Goal: Information Seeking & Learning: Learn about a topic

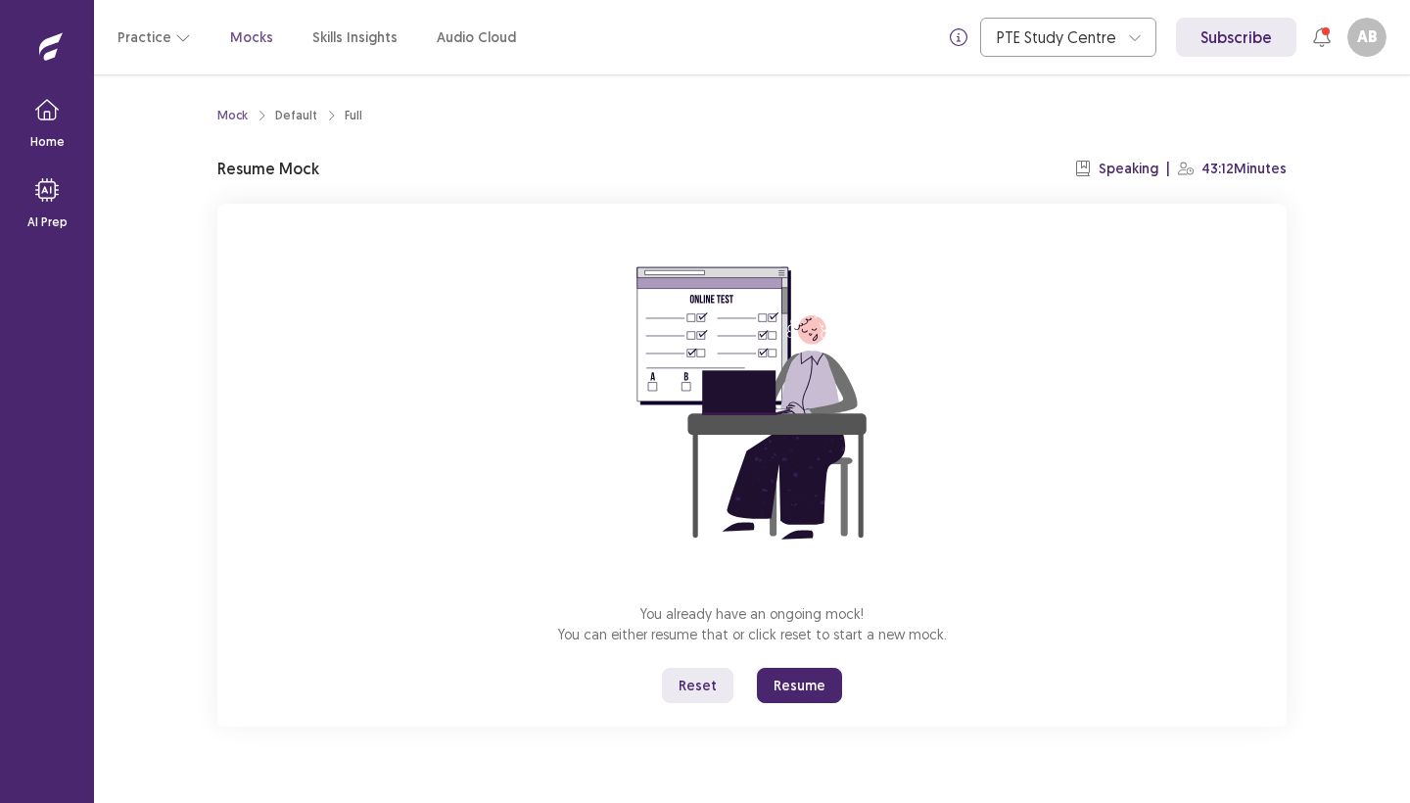
click at [788, 685] on button "Resume" at bounding box center [799, 685] width 85 height 35
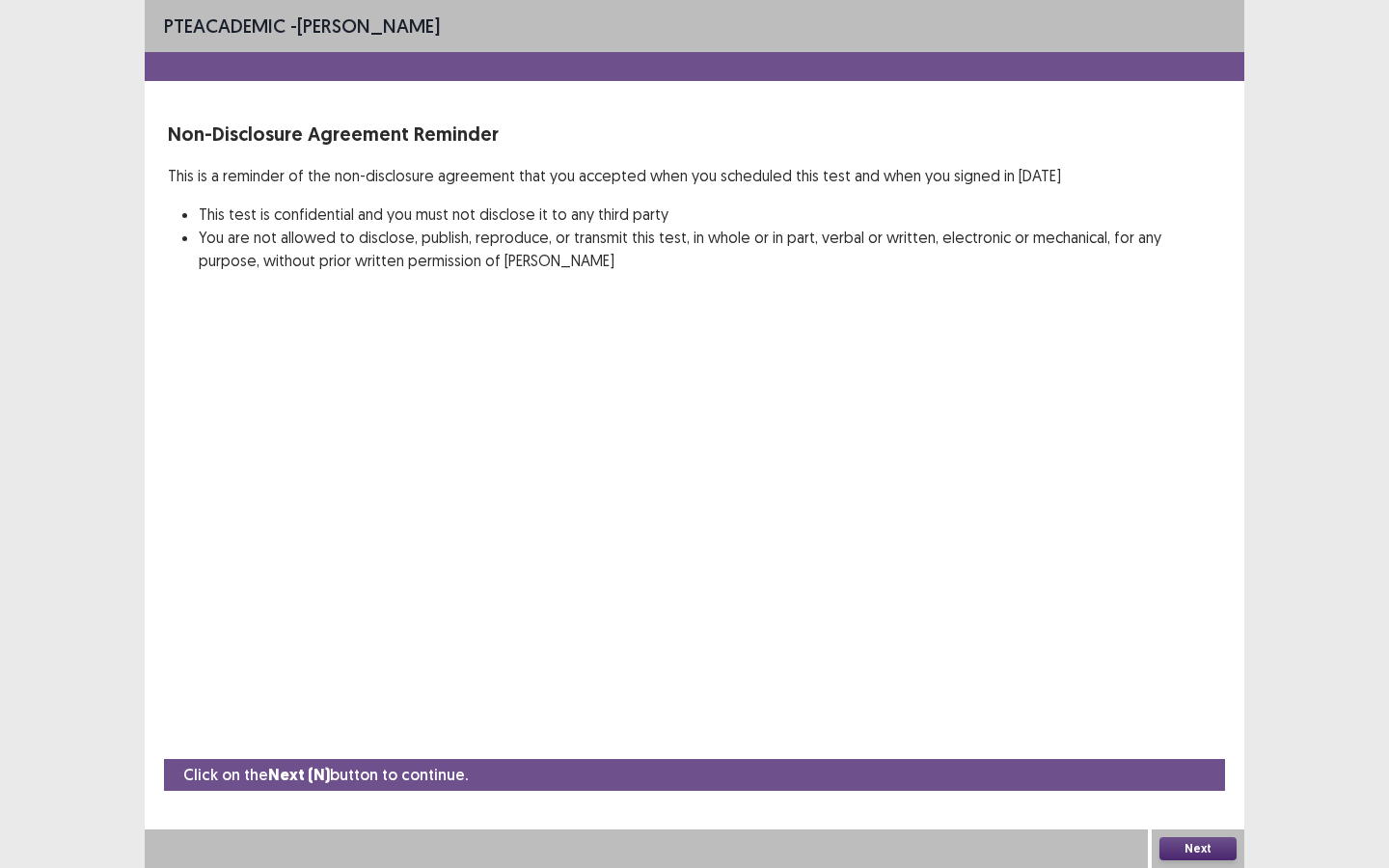
click at [1186, 790] on button "Next" at bounding box center [1198, 848] width 77 height 23
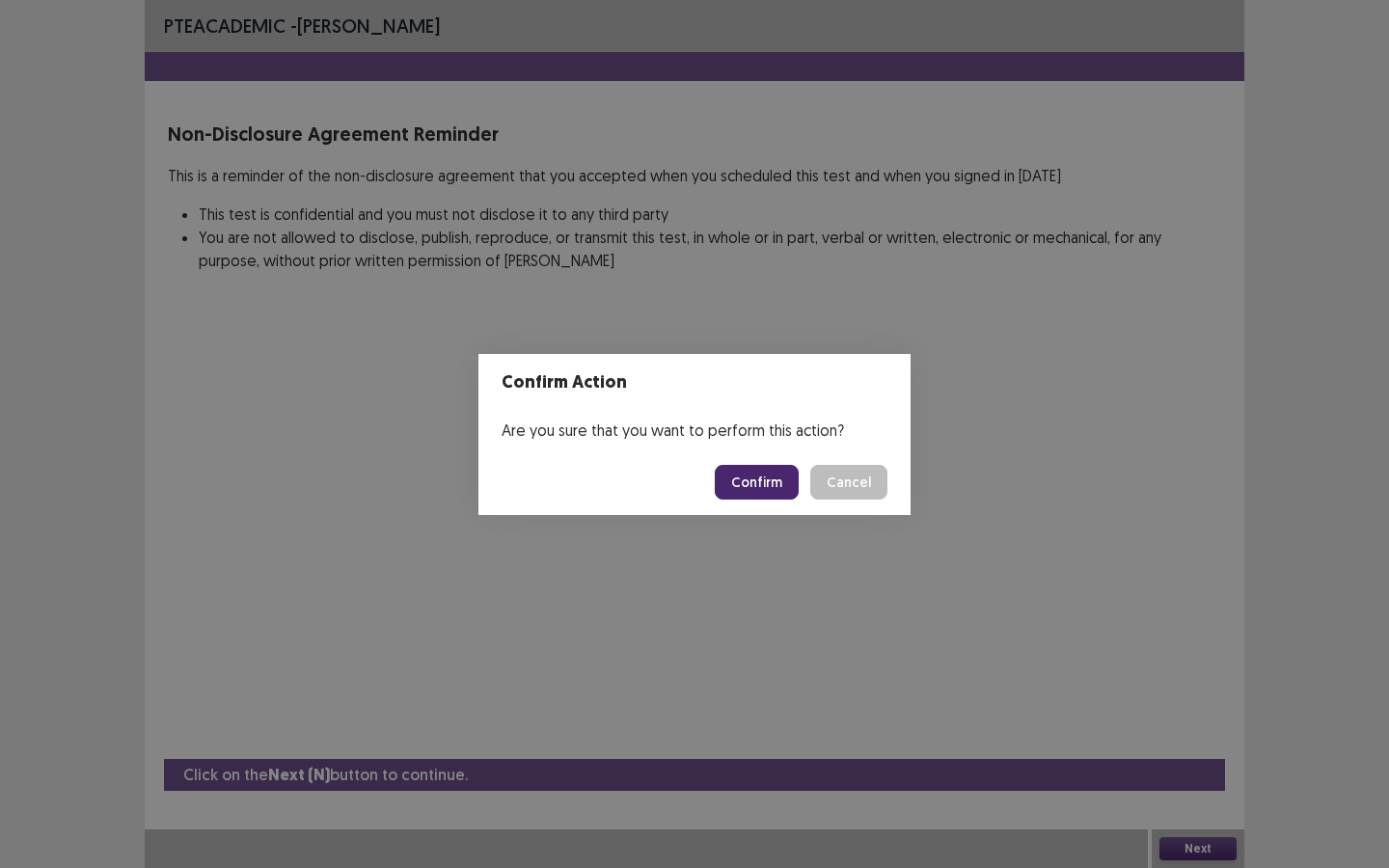
click at [765, 482] on button "Confirm" at bounding box center [756, 482] width 84 height 34
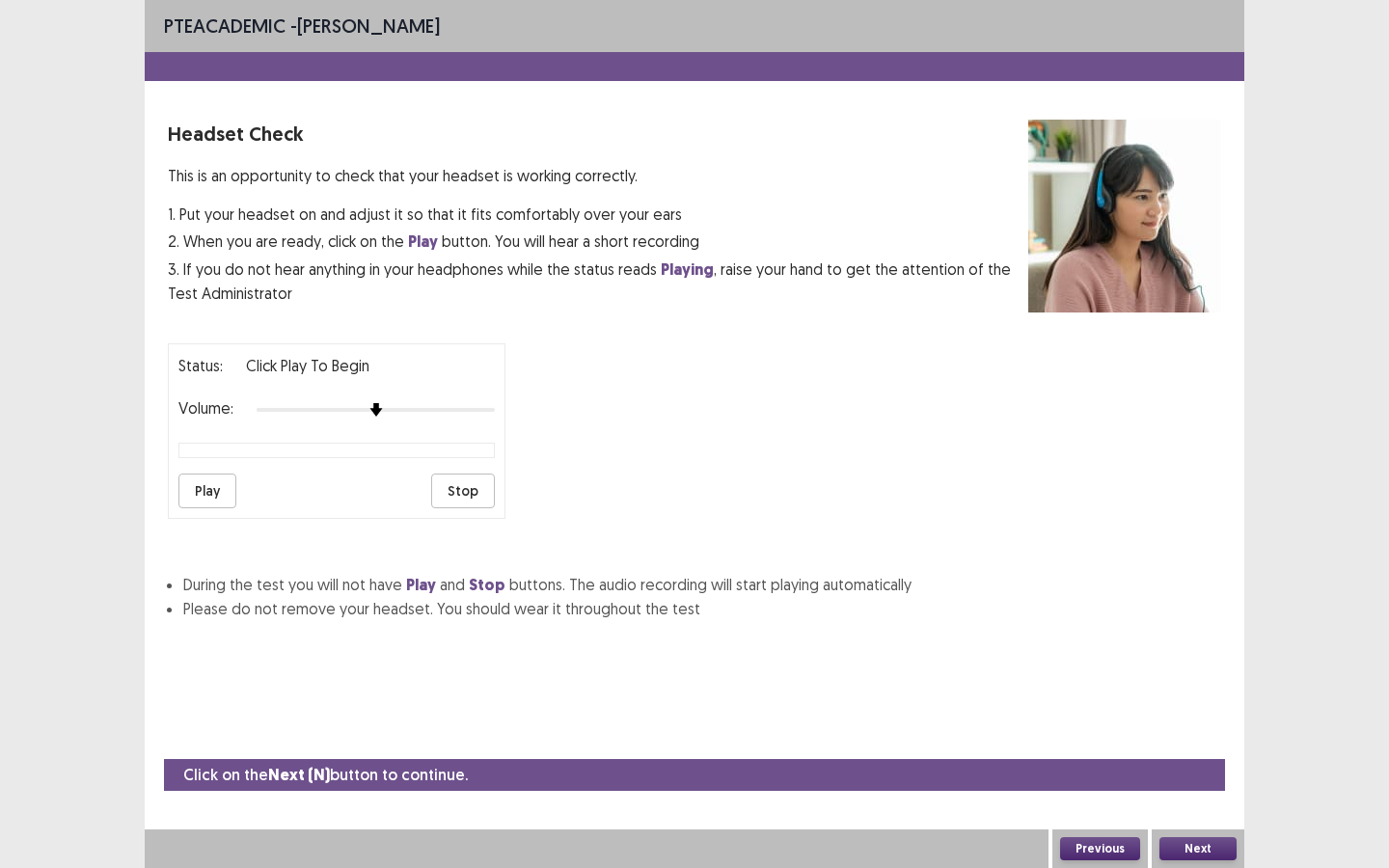
click at [215, 481] on button "Play" at bounding box center [207, 491] width 58 height 34
click at [1195, 790] on button "Next" at bounding box center [1198, 848] width 77 height 23
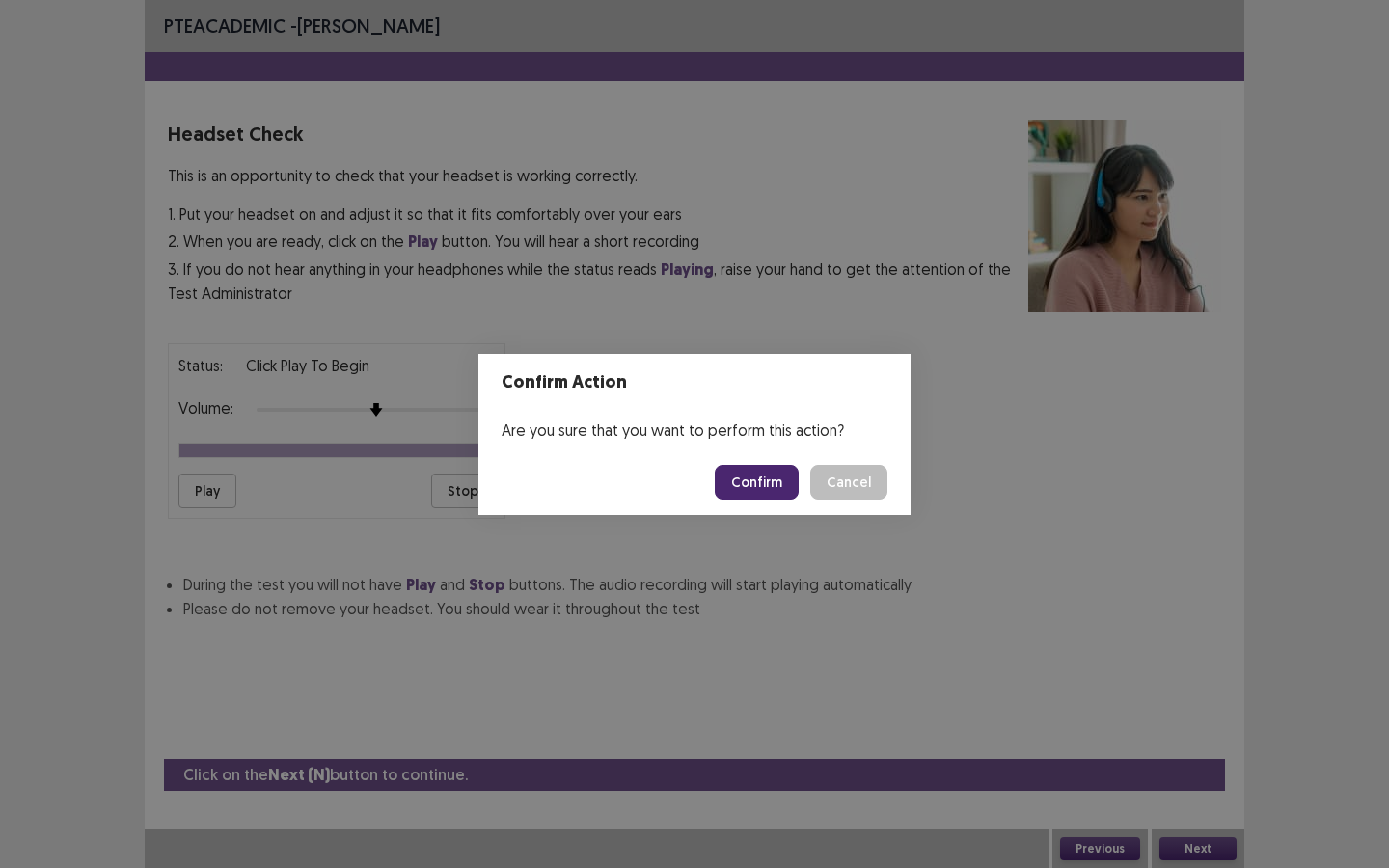
click at [769, 478] on button "Confirm" at bounding box center [756, 482] width 84 height 34
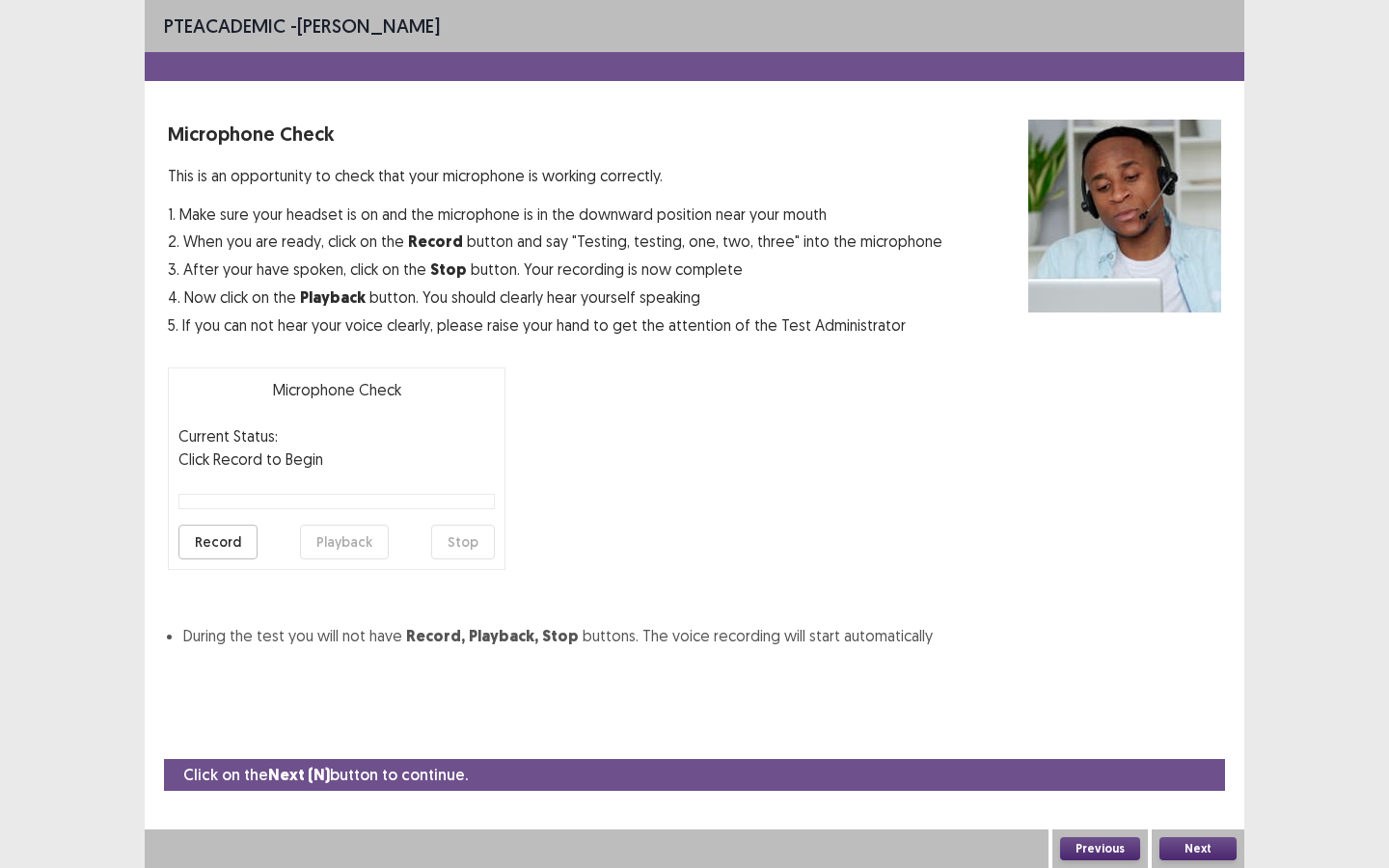
click at [221, 540] on button "Record" at bounding box center [218, 542] width 79 height 34
click at [466, 545] on button "Stop" at bounding box center [463, 542] width 64 height 34
click at [325, 532] on button "Playback" at bounding box center [344, 542] width 89 height 34
click at [1185, 790] on button "Next" at bounding box center [1198, 848] width 77 height 23
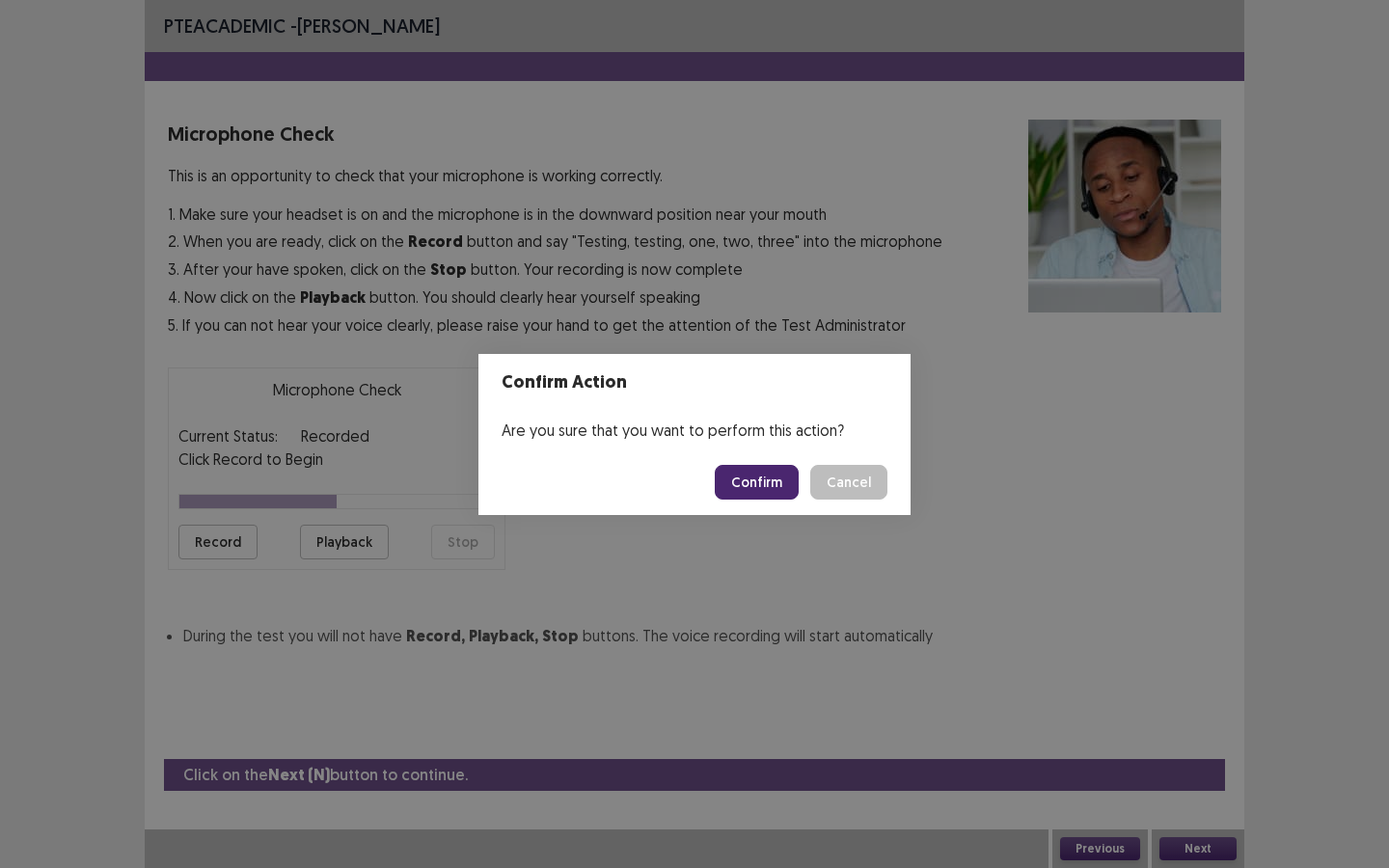
click at [751, 483] on button "Confirm" at bounding box center [756, 482] width 84 height 34
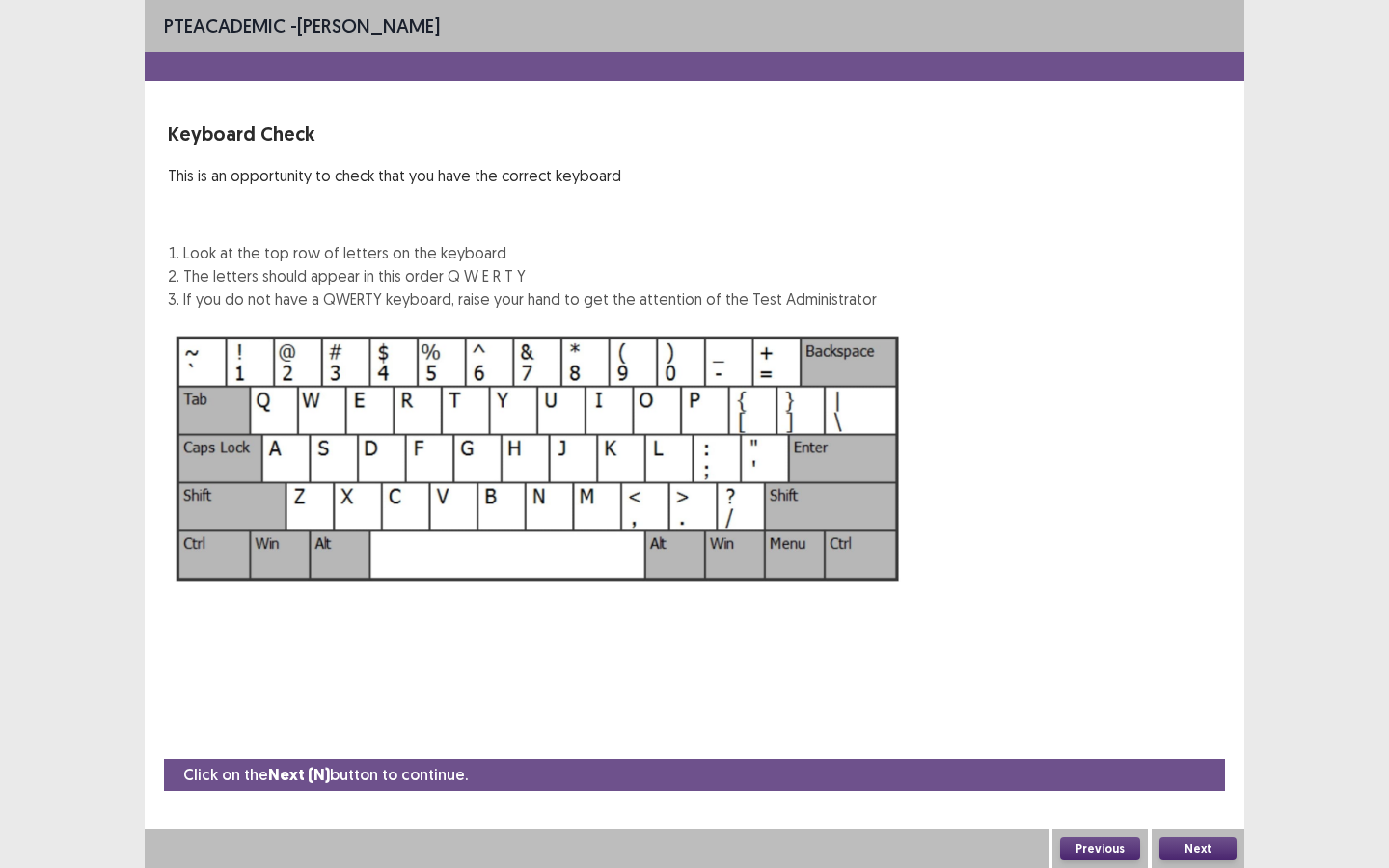
click at [1207, 790] on button "Next" at bounding box center [1198, 848] width 77 height 23
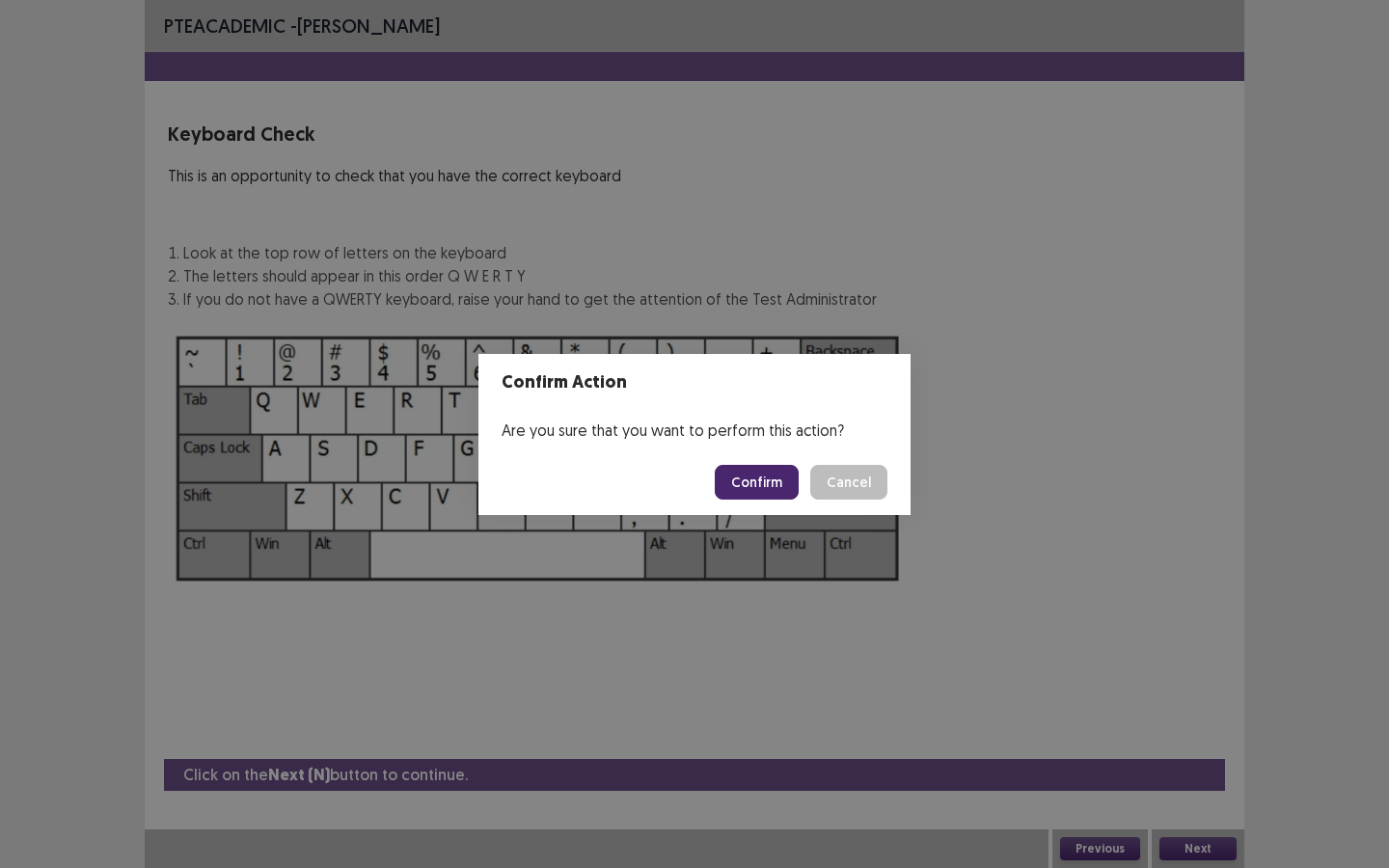
click at [746, 478] on button "Confirm" at bounding box center [756, 482] width 84 height 34
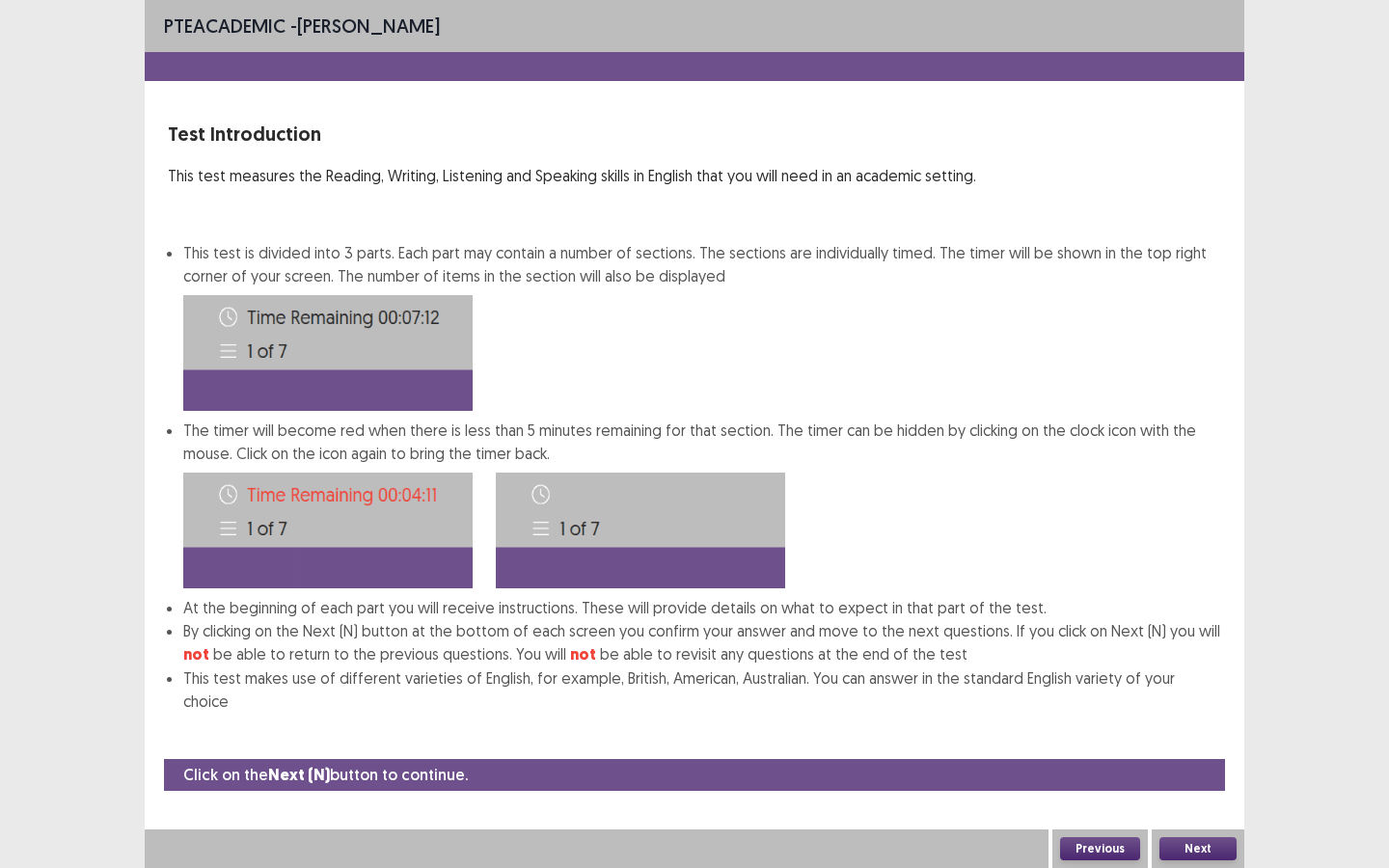
click at [1204, 790] on button "Next" at bounding box center [1198, 848] width 77 height 23
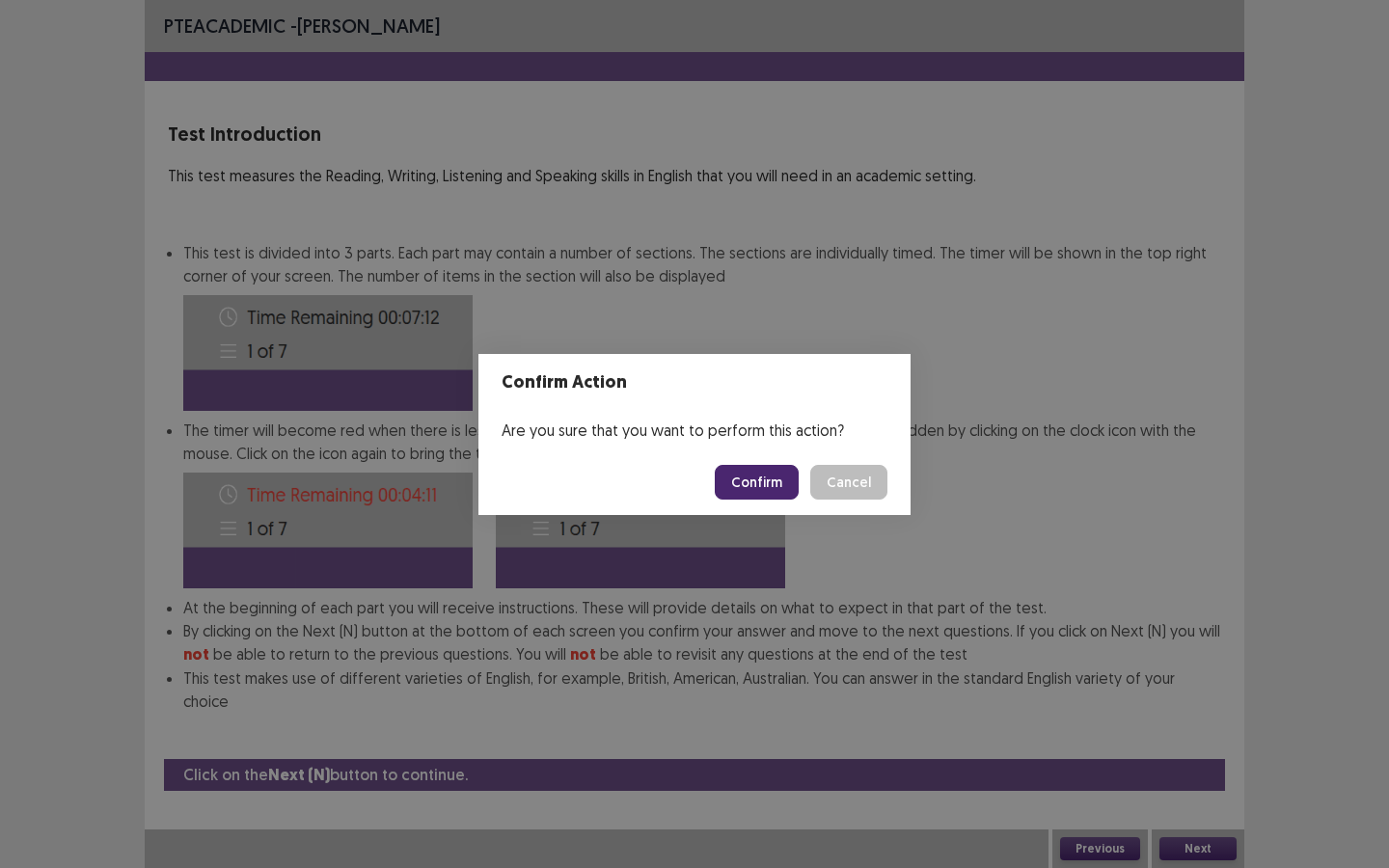
click at [766, 477] on button "Confirm" at bounding box center [756, 482] width 84 height 34
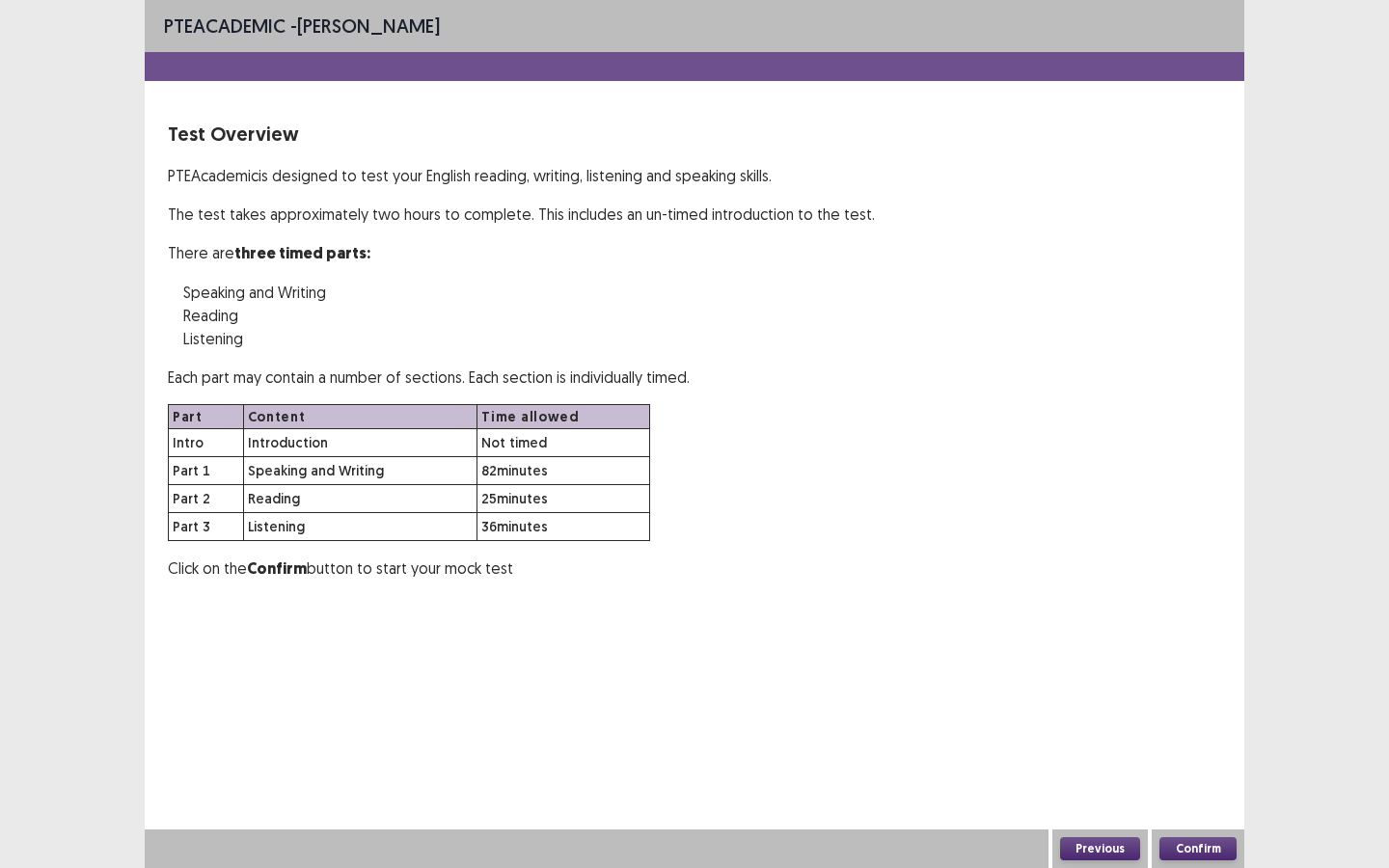
click at [1189, 790] on button "Confirm" at bounding box center [1198, 848] width 77 height 23
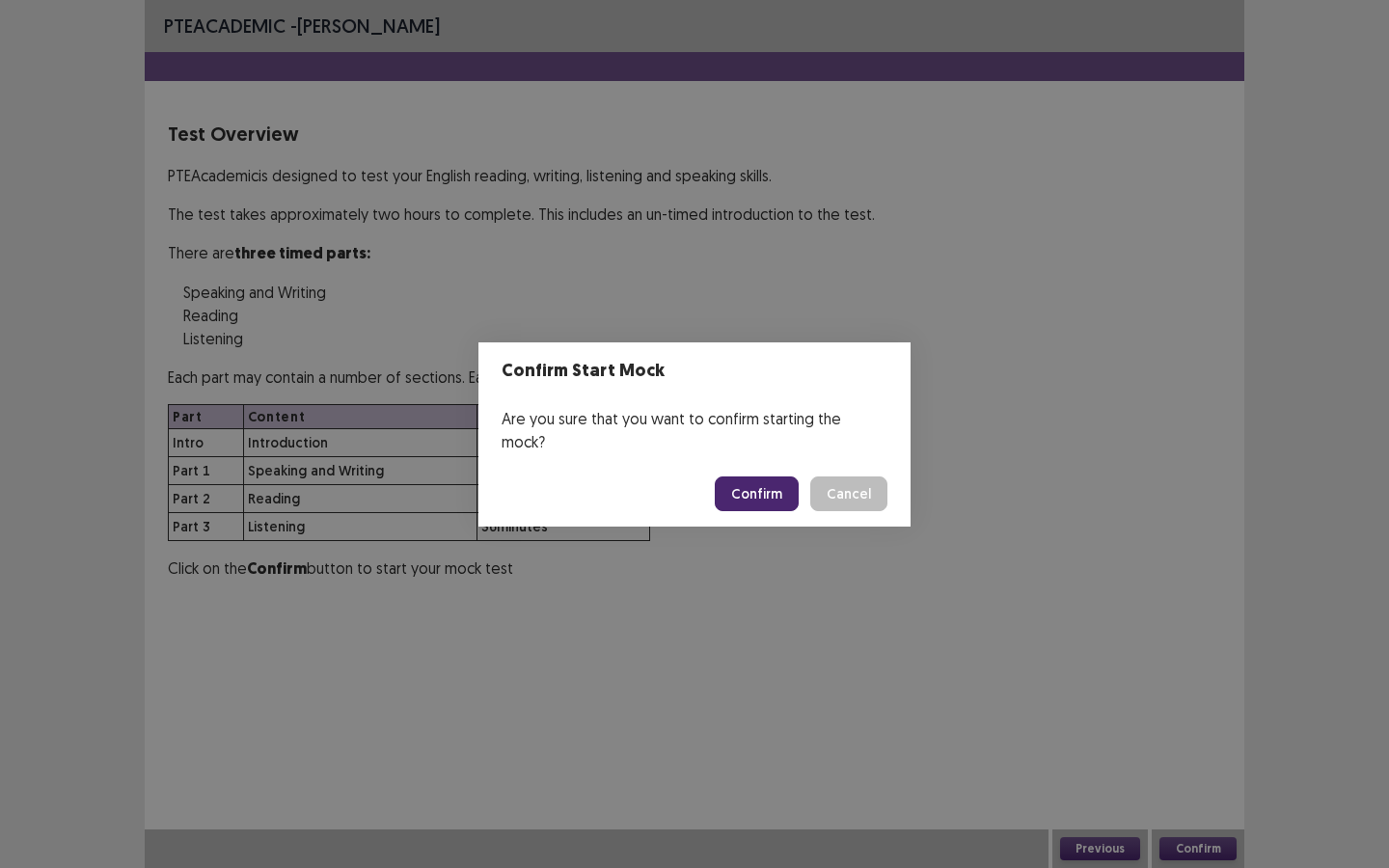
click at [753, 486] on button "Confirm" at bounding box center [756, 494] width 84 height 34
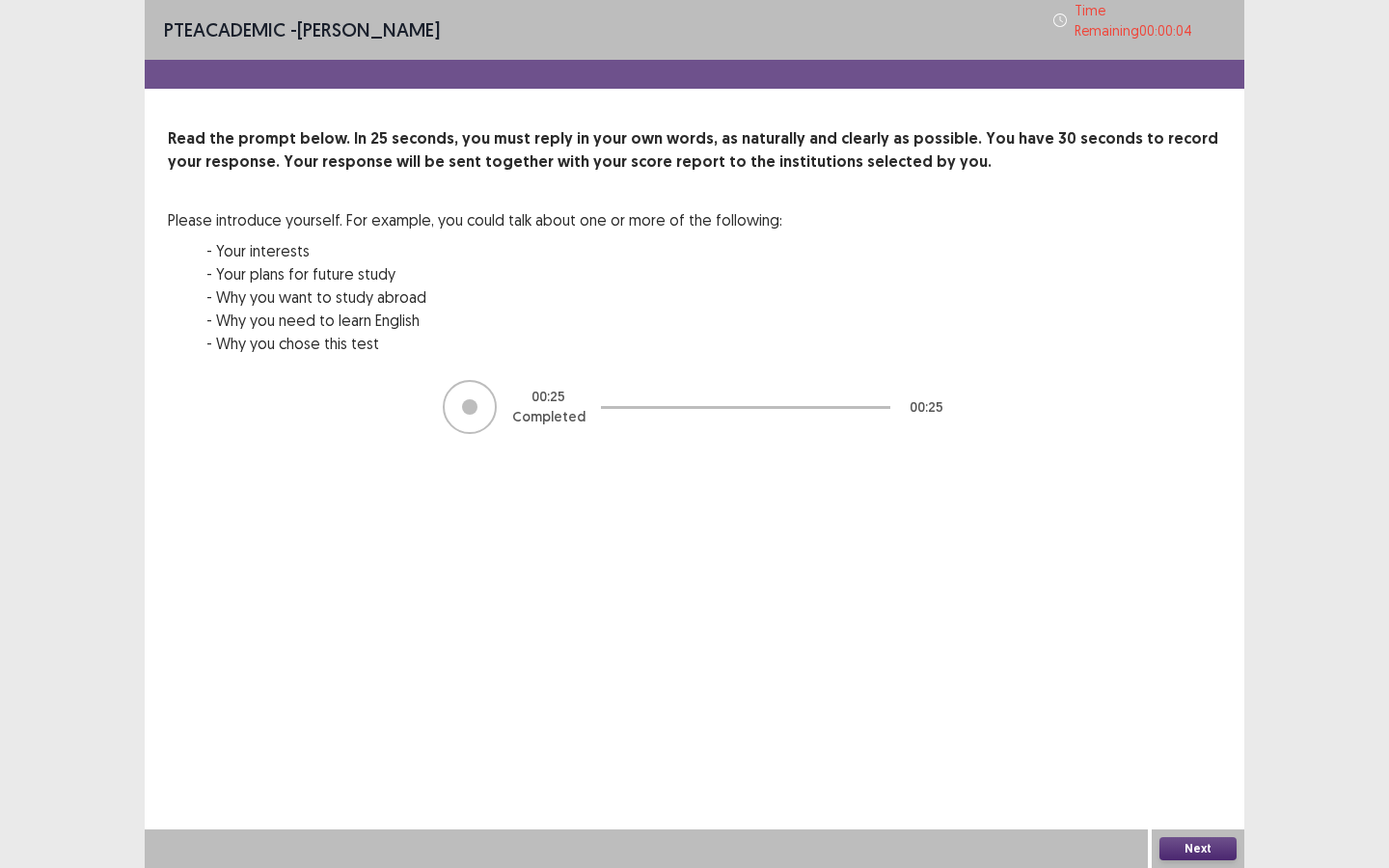
click at [1192, 790] on button "Next" at bounding box center [1198, 848] width 77 height 23
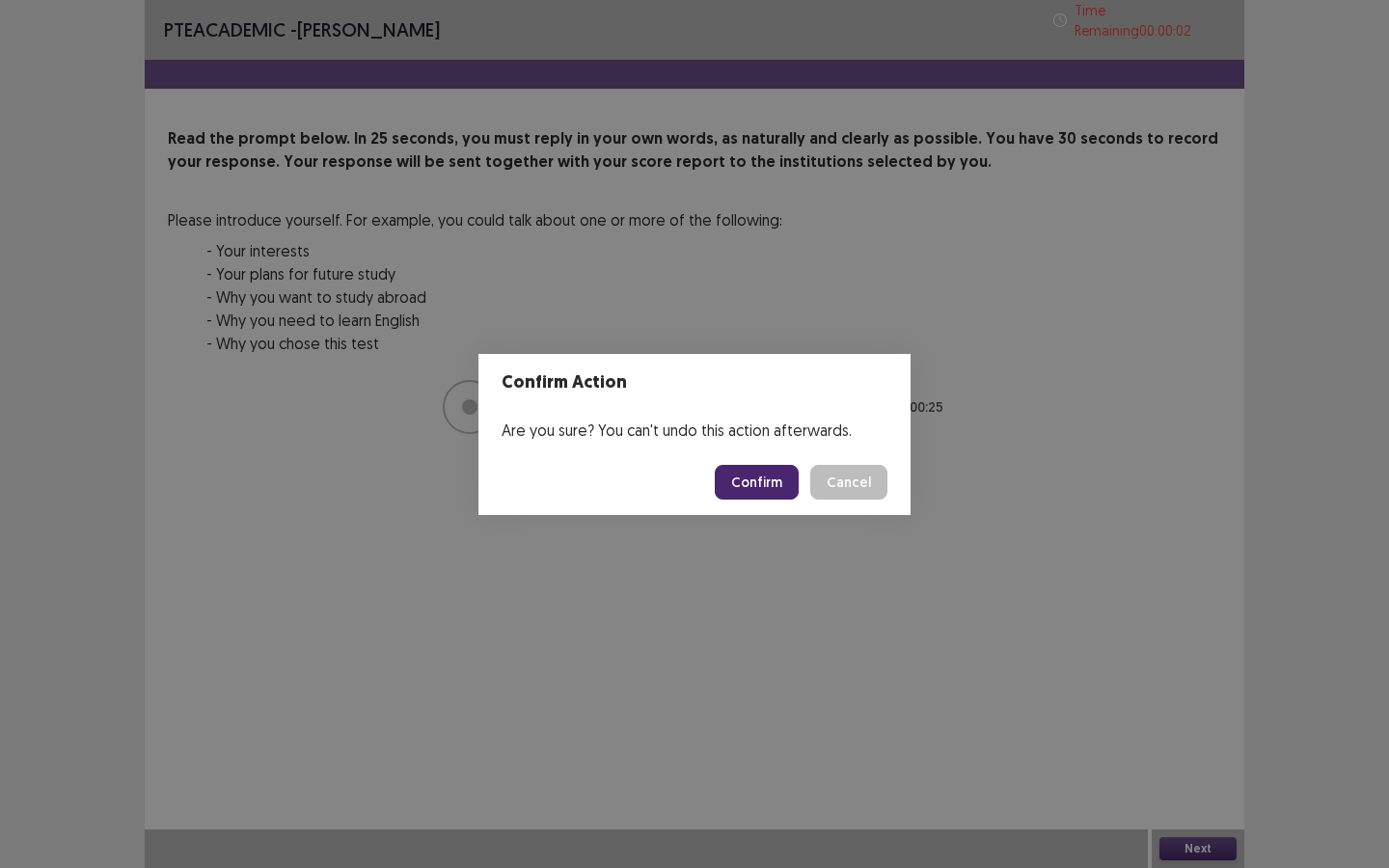
click at [761, 489] on button "Confirm" at bounding box center [756, 482] width 84 height 34
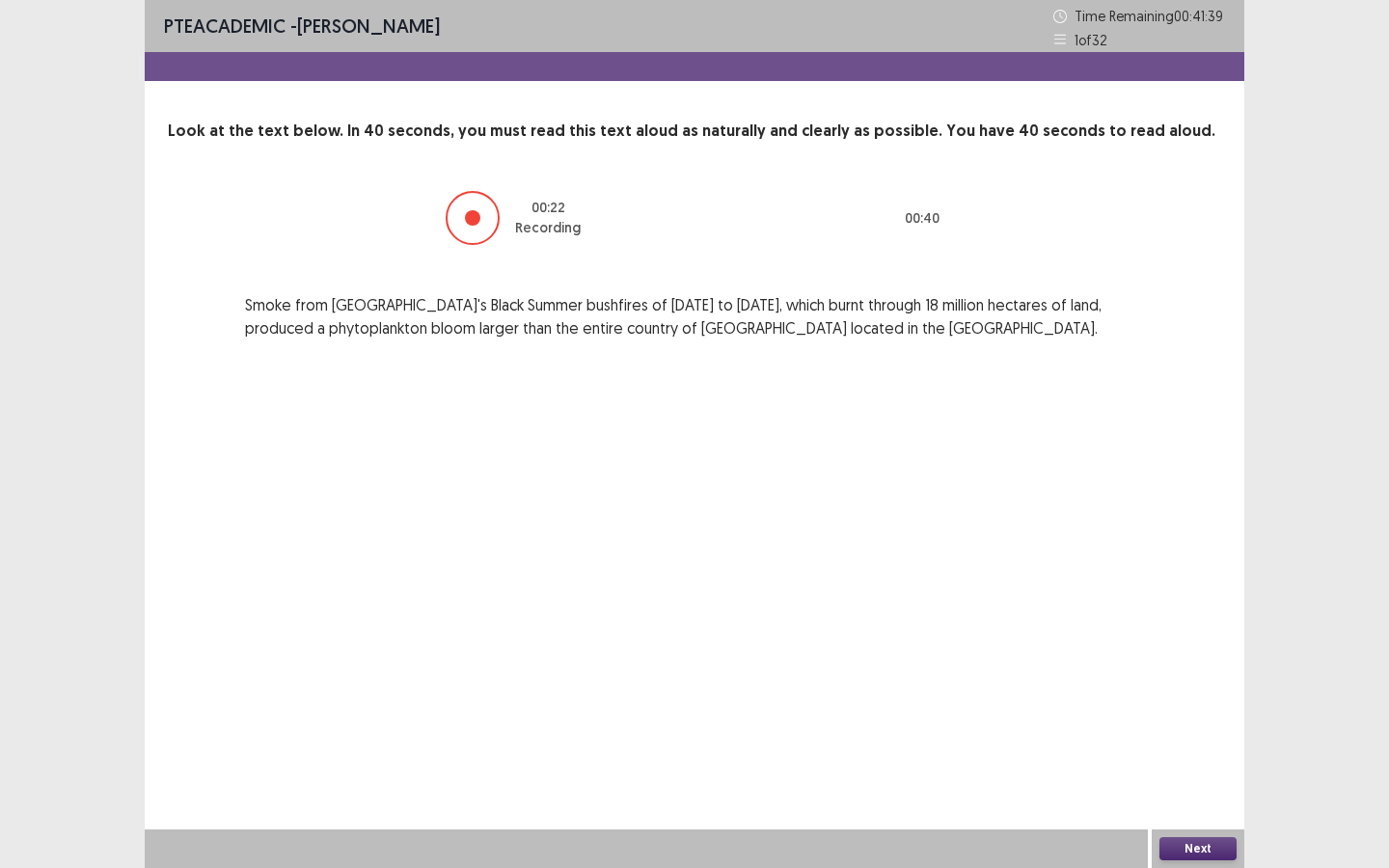
click at [1214, 790] on button "Next" at bounding box center [1198, 848] width 77 height 23
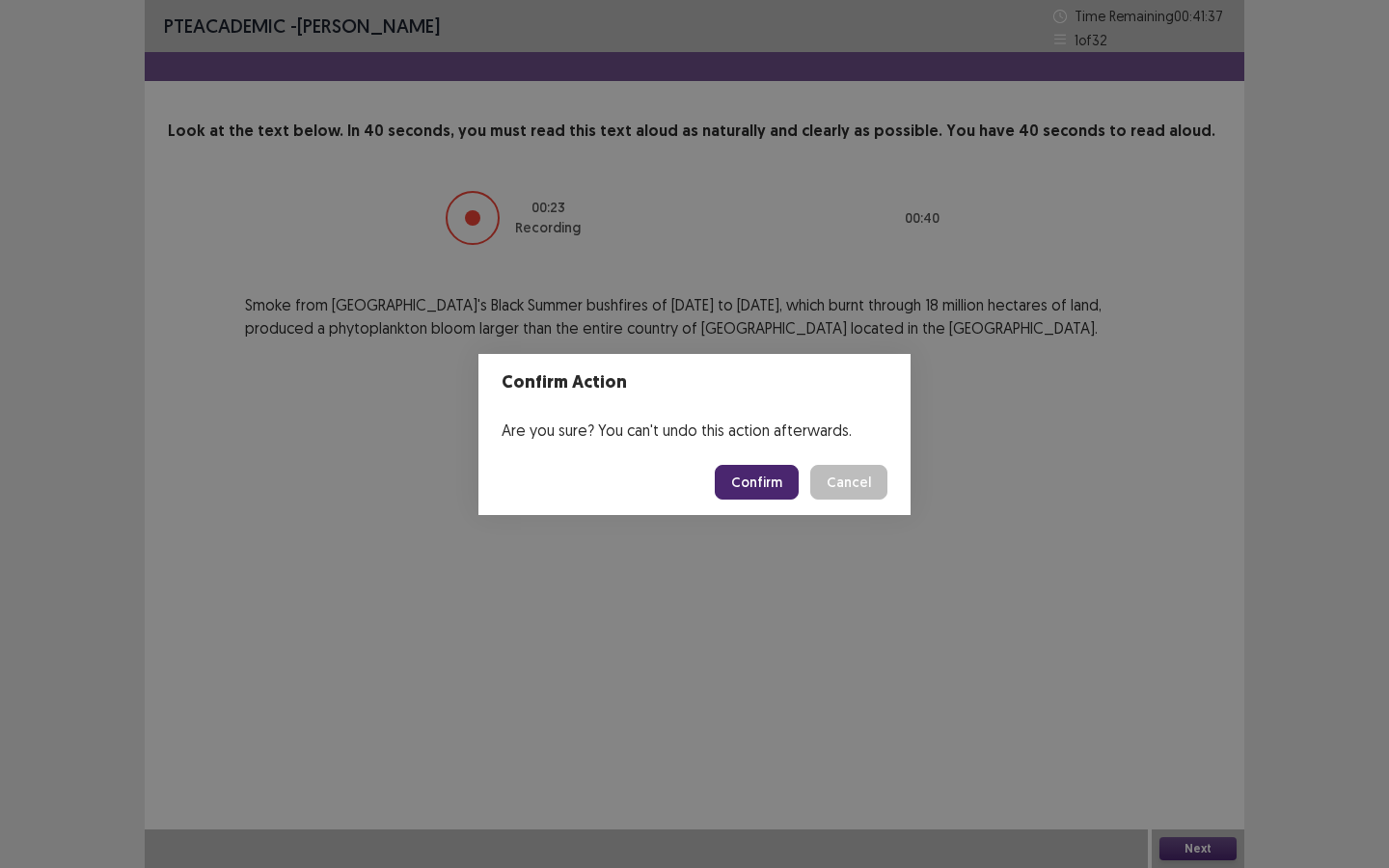
click at [753, 481] on button "Confirm" at bounding box center [756, 482] width 84 height 34
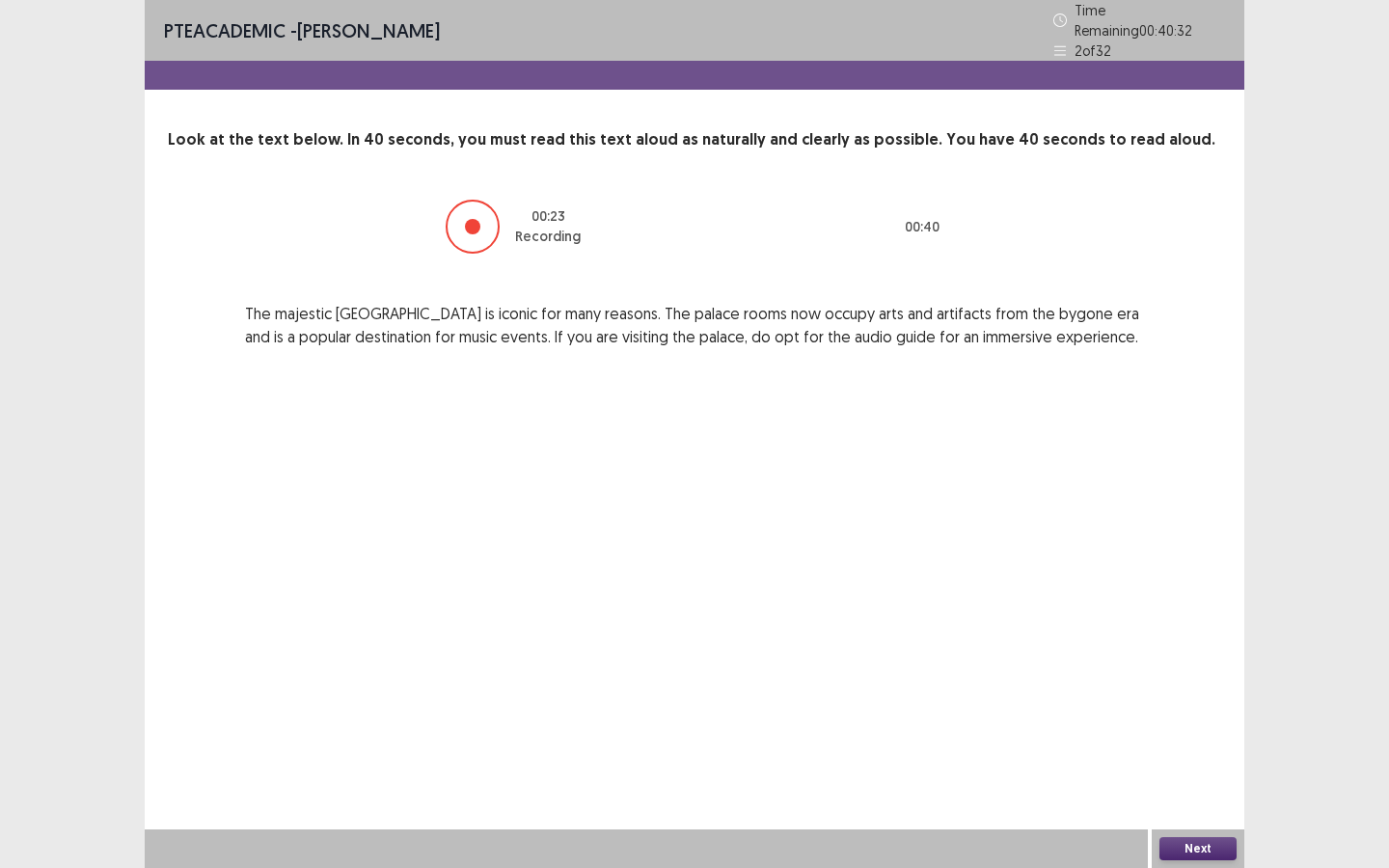
click at [479, 219] on div at bounding box center [473, 227] width 16 height 16
click at [1196, 790] on button "Next" at bounding box center [1198, 848] width 77 height 23
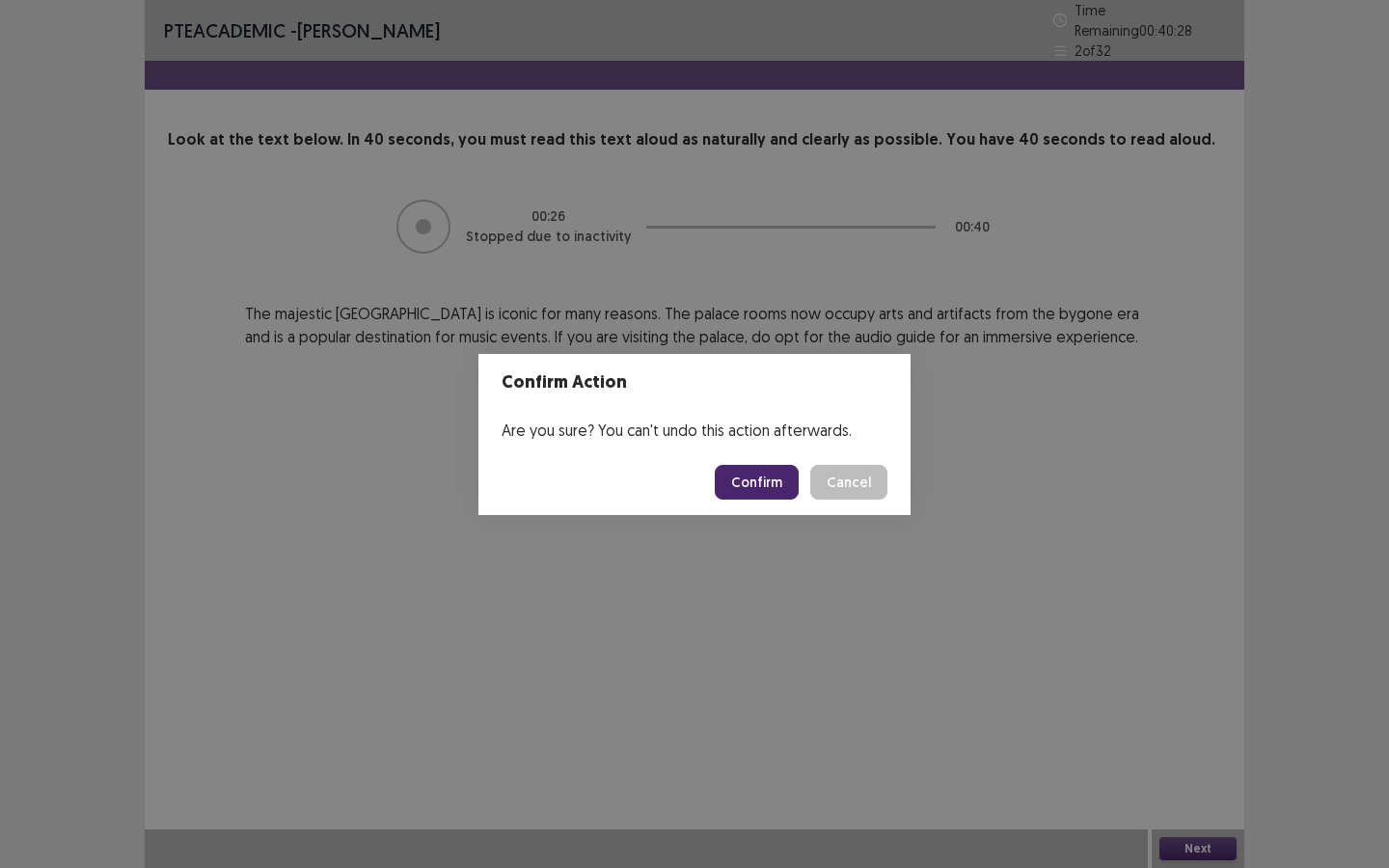
click at [753, 486] on button "Confirm" at bounding box center [756, 482] width 84 height 34
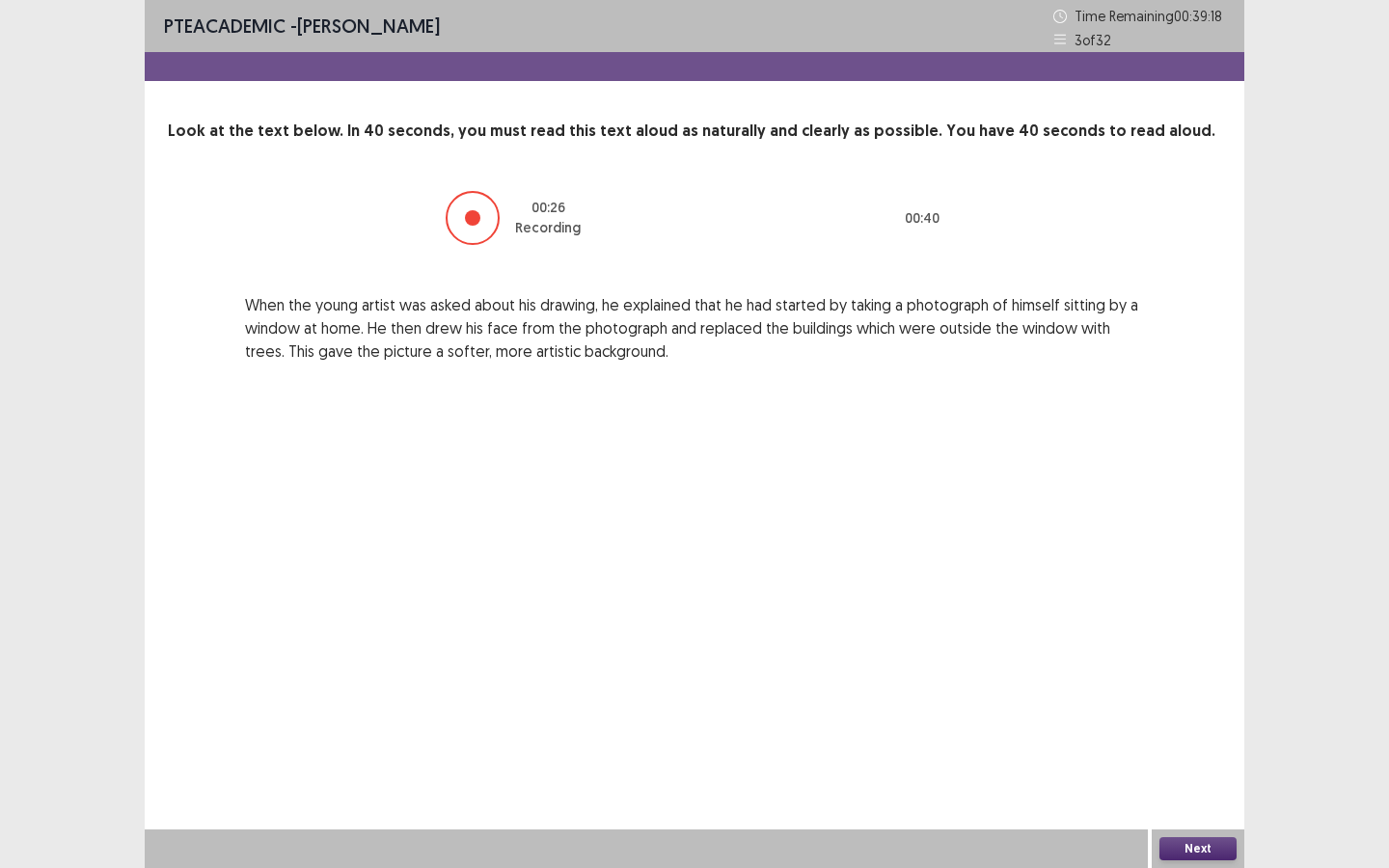
click at [1207, 790] on button "Next" at bounding box center [1198, 848] width 77 height 23
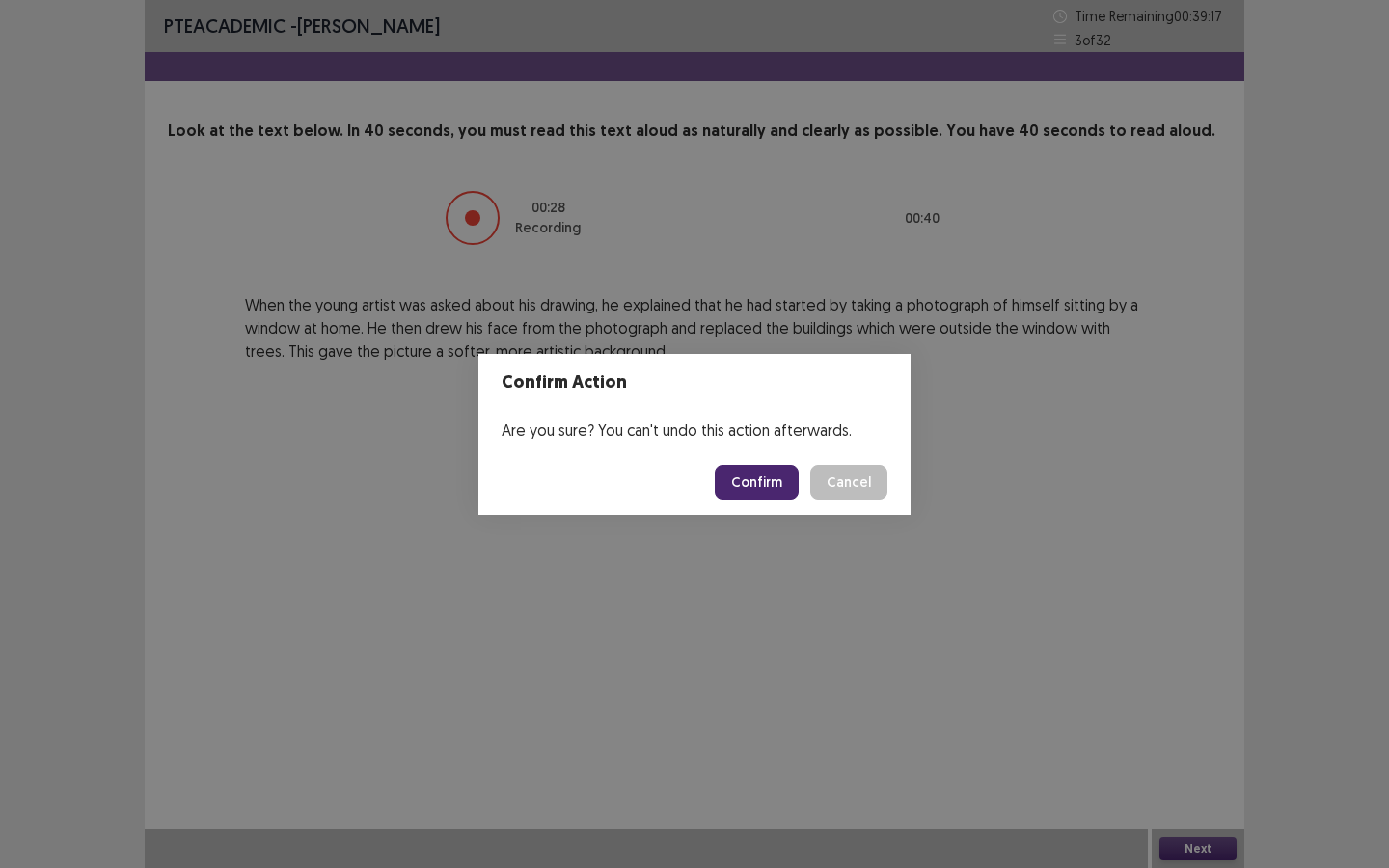
click at [753, 479] on button "Confirm" at bounding box center [756, 482] width 84 height 34
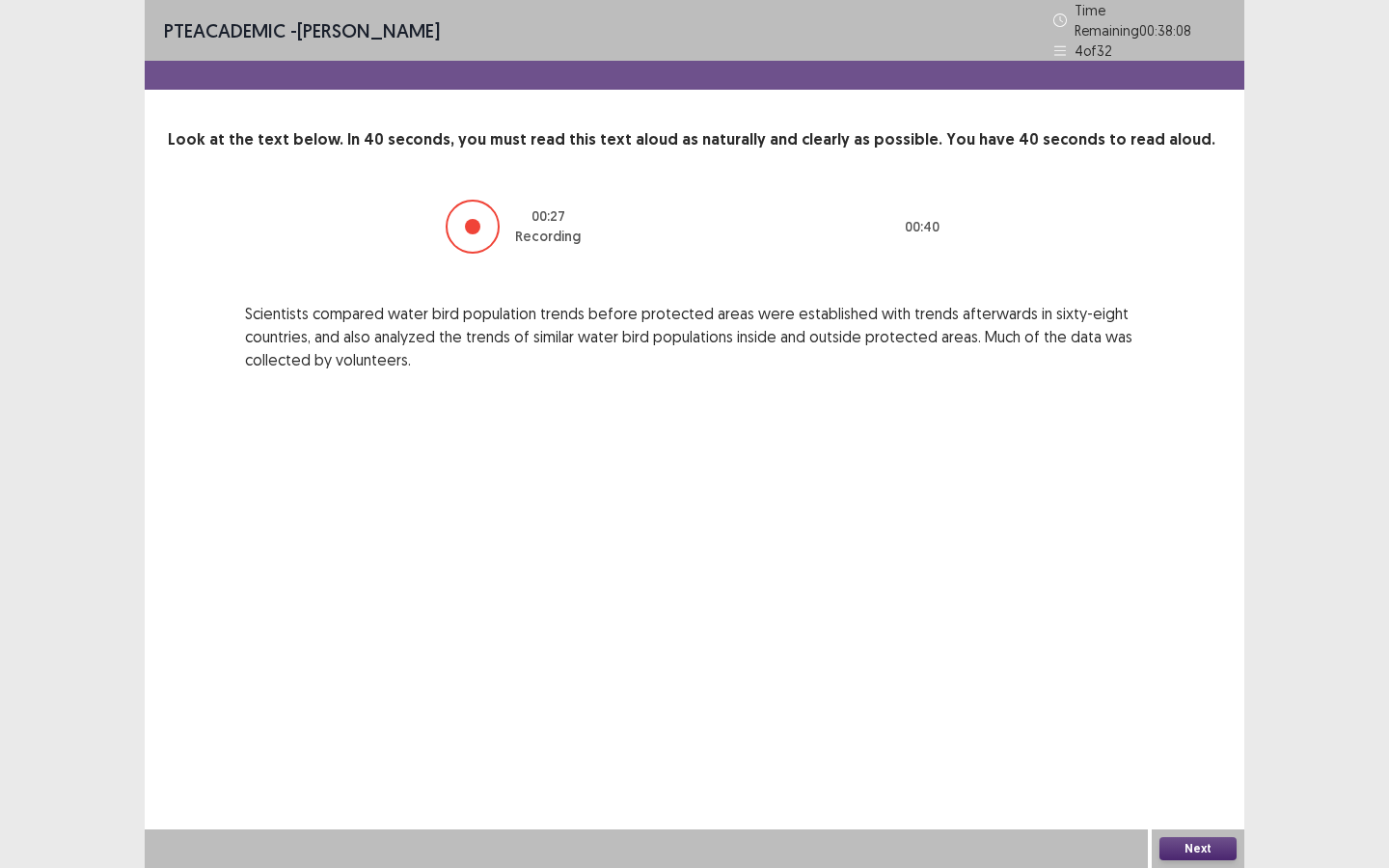
click at [1206, 790] on button "Next" at bounding box center [1198, 848] width 77 height 23
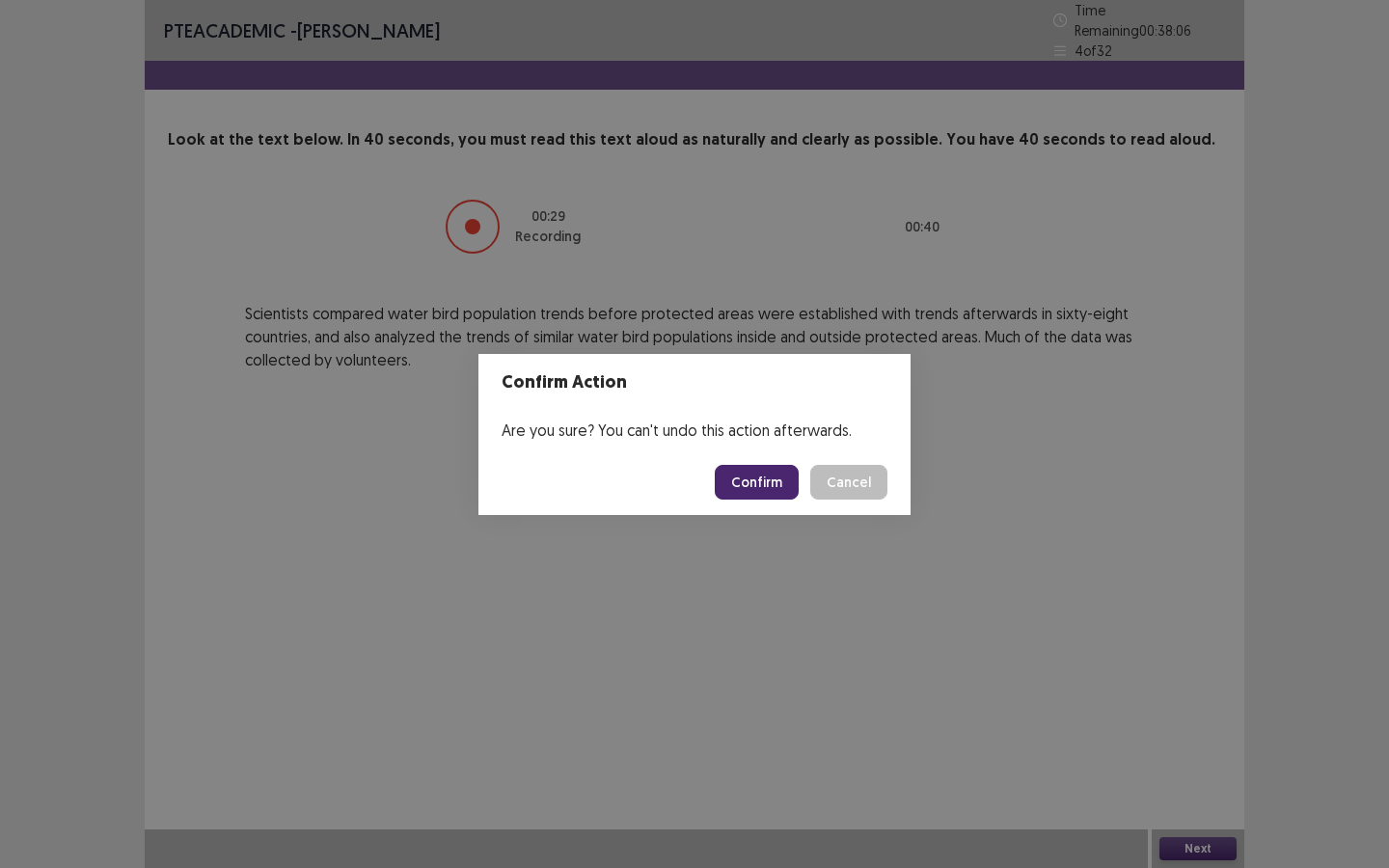
click at [773, 485] on button "Confirm" at bounding box center [756, 482] width 84 height 34
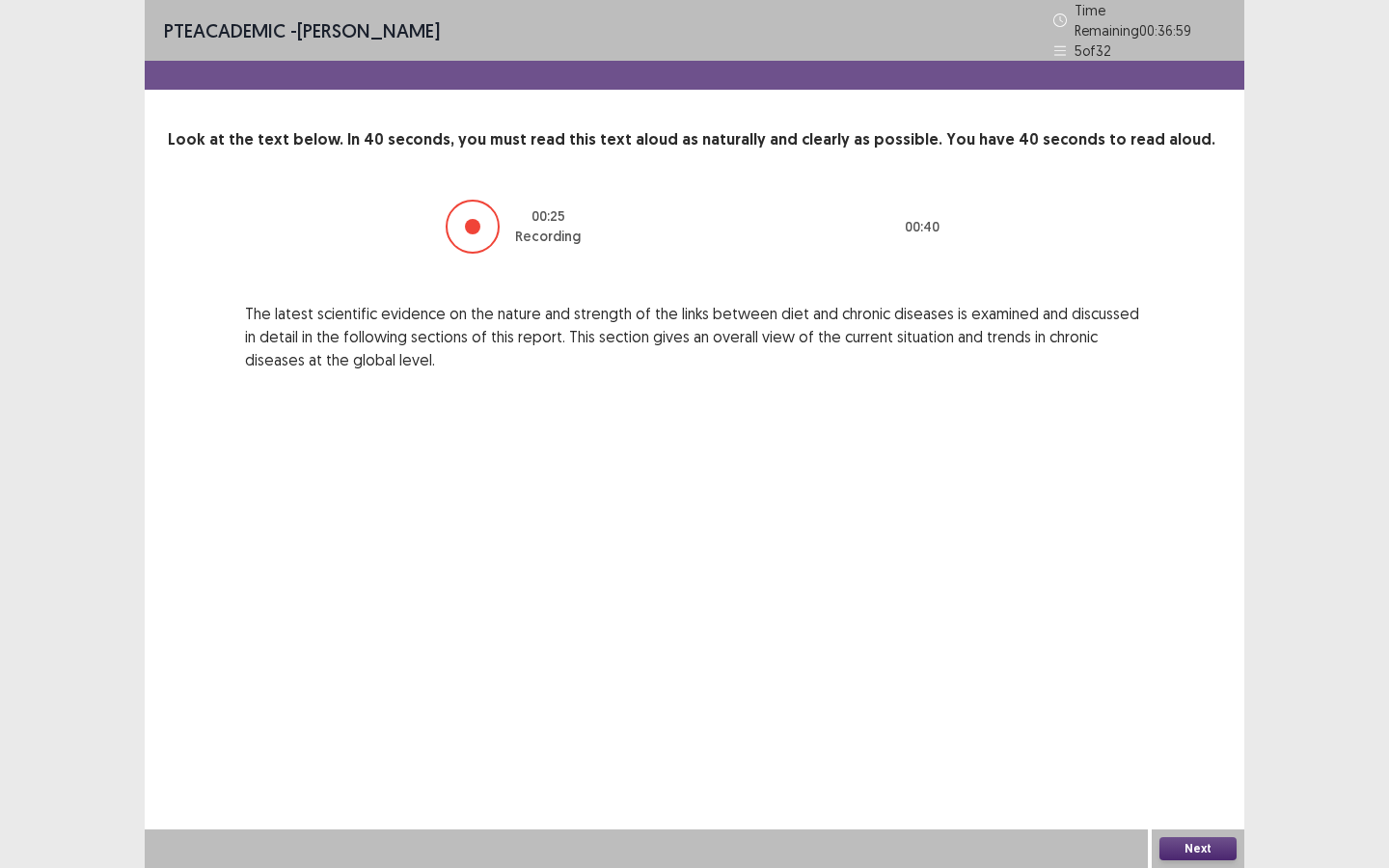
click at [1200, 790] on button "Next" at bounding box center [1198, 848] width 77 height 23
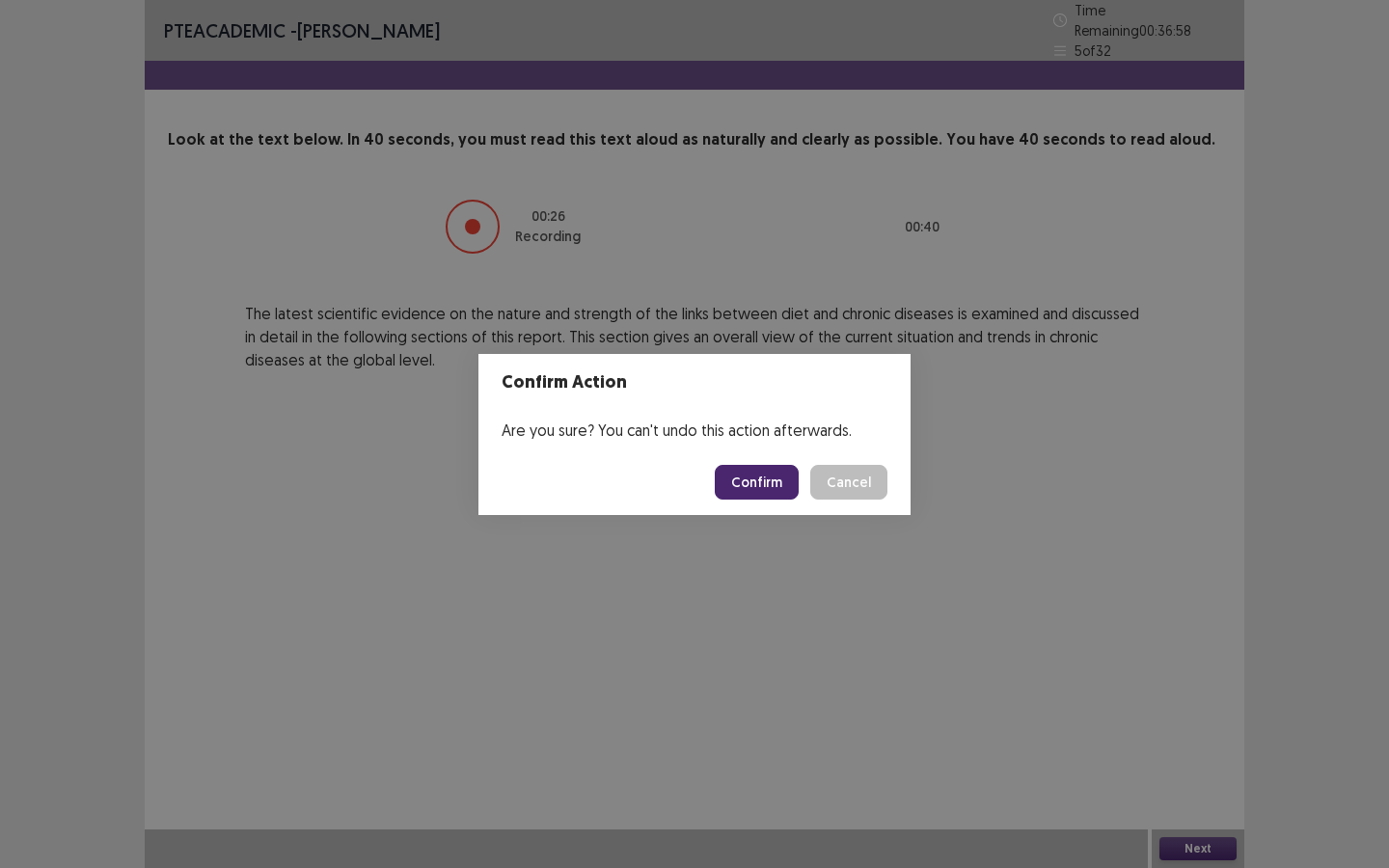
click at [763, 478] on button "Confirm" at bounding box center [756, 482] width 84 height 34
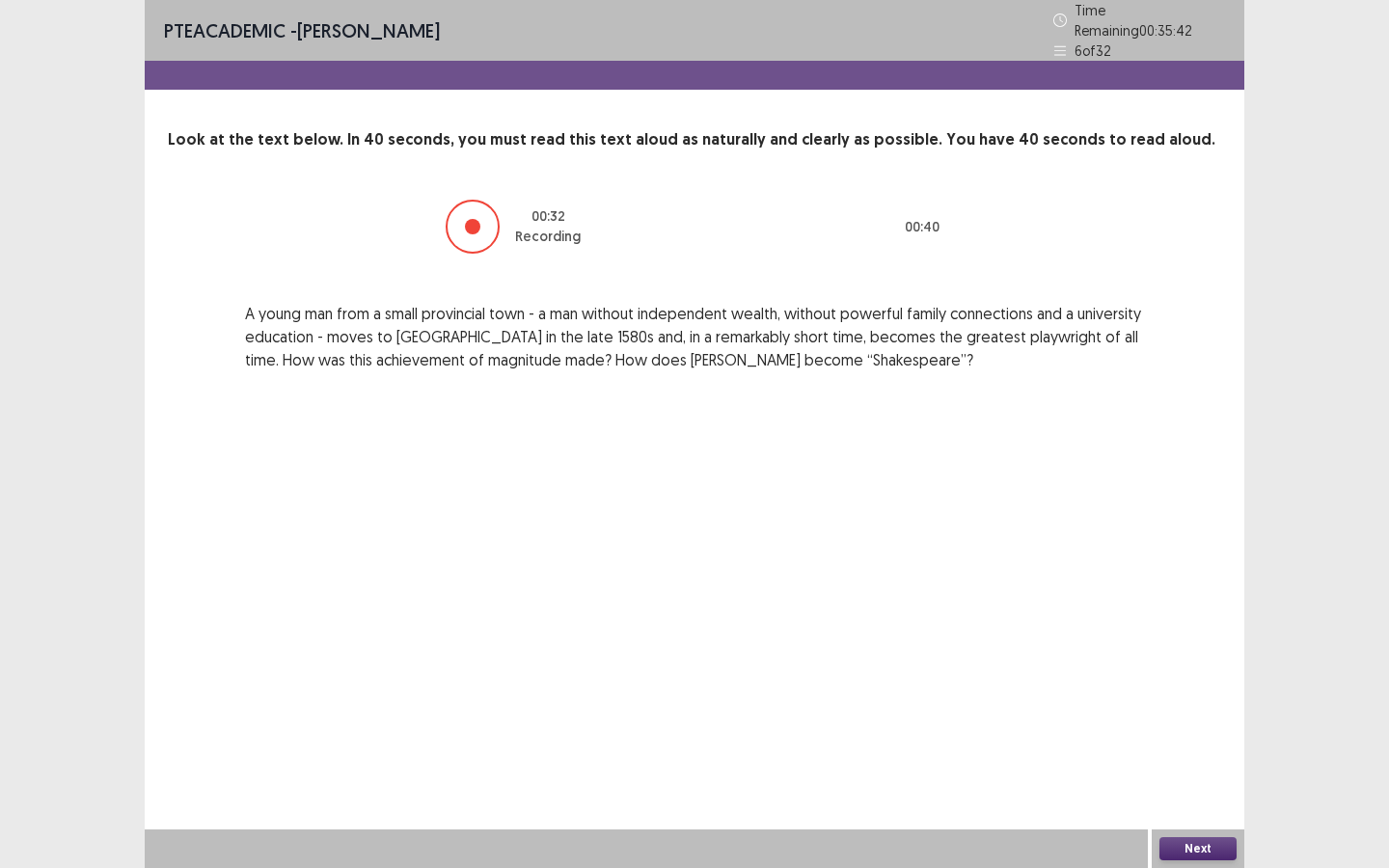
click at [1198, 790] on button "Next" at bounding box center [1198, 848] width 77 height 23
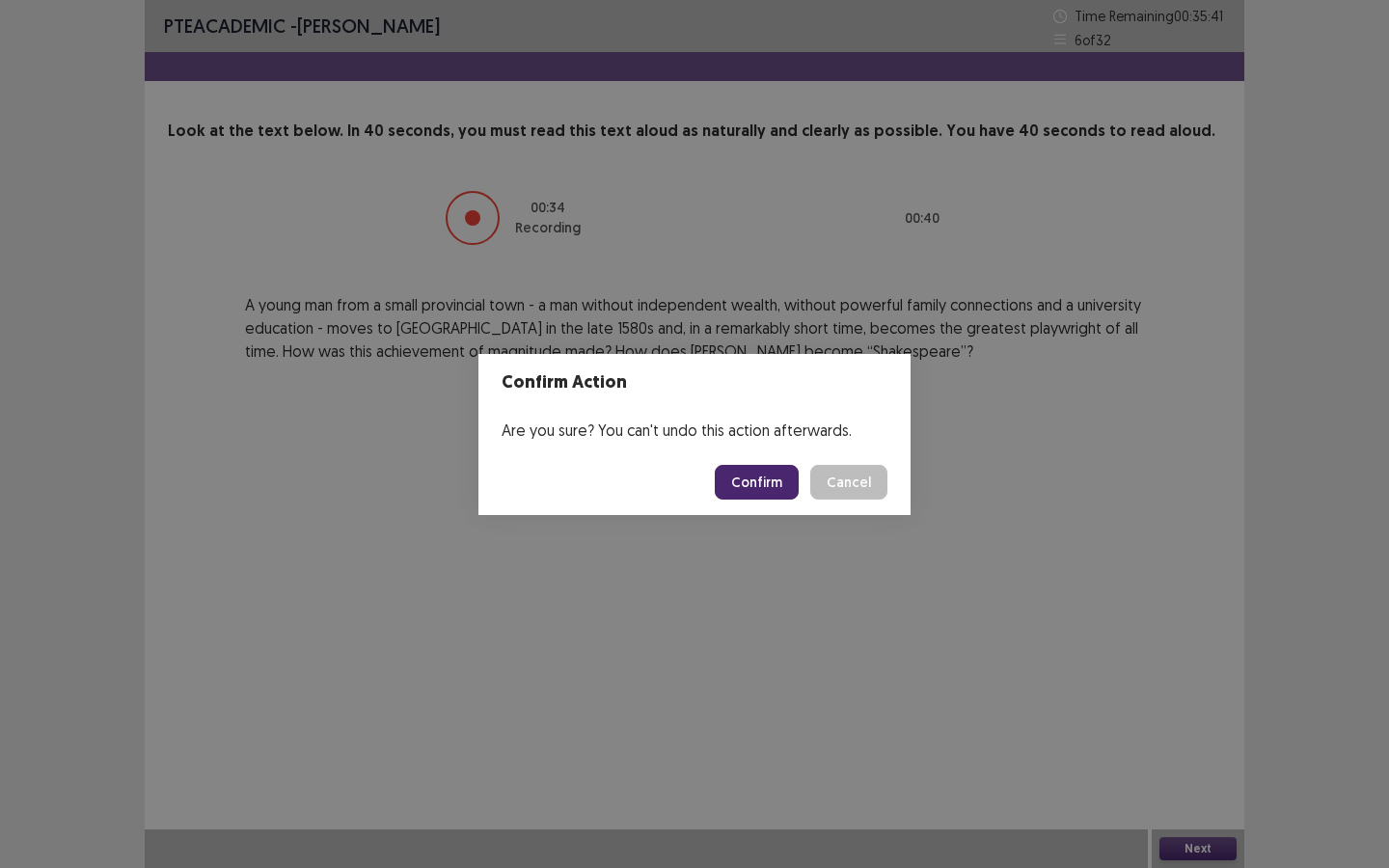
click at [771, 474] on button "Confirm" at bounding box center [756, 482] width 84 height 34
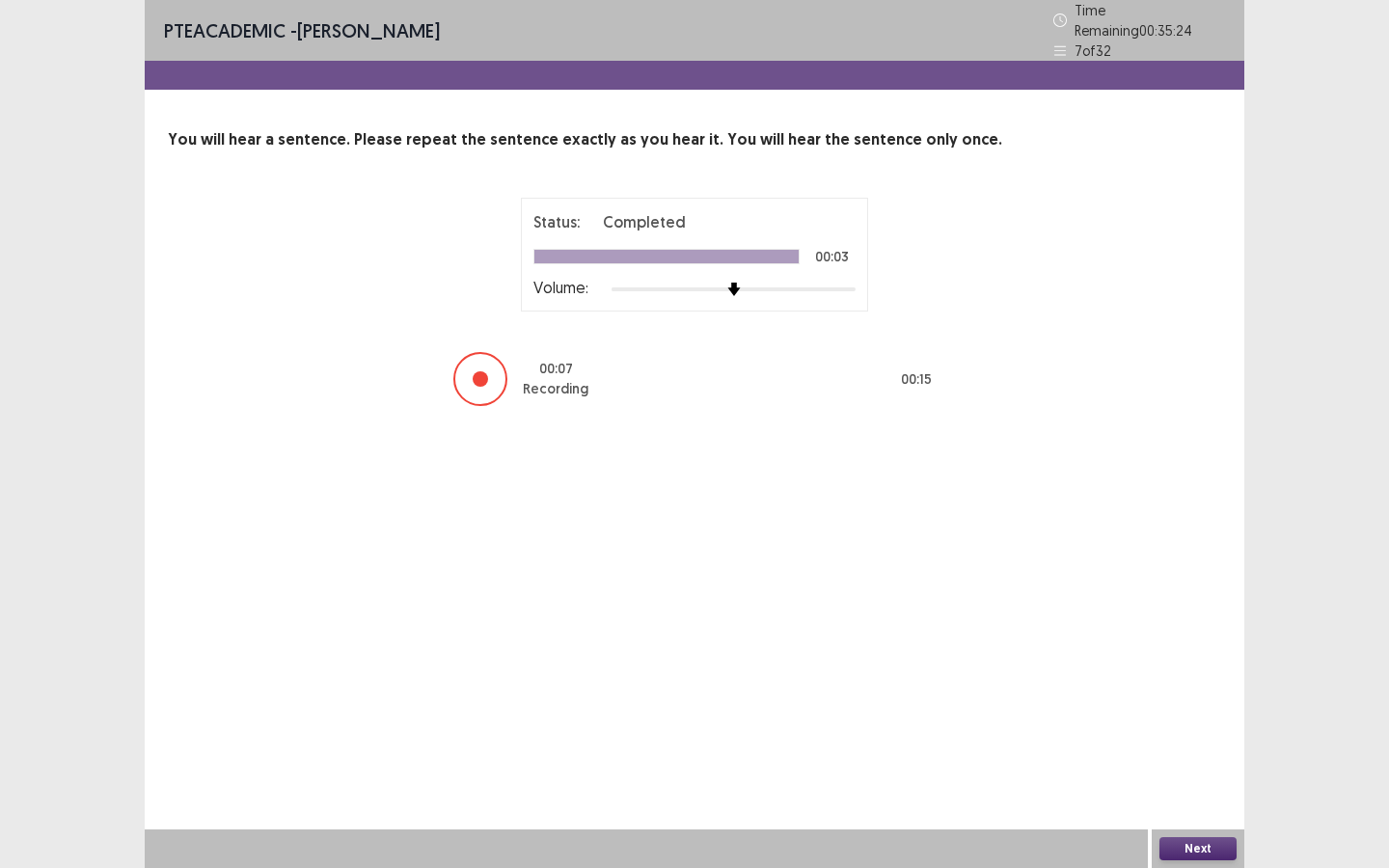
click at [1207, 790] on button "Next" at bounding box center [1198, 848] width 77 height 23
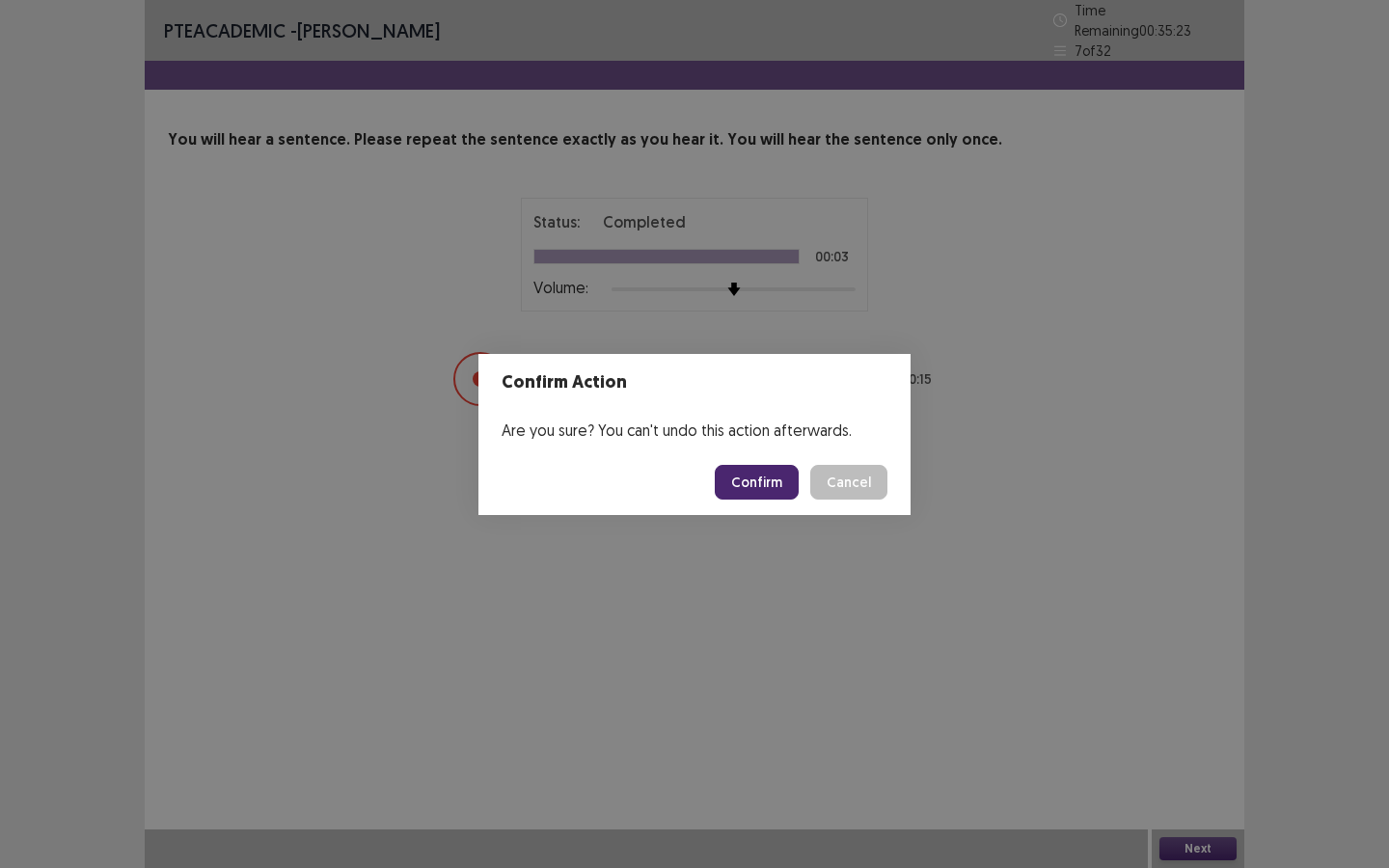
click at [756, 480] on button "Confirm" at bounding box center [756, 482] width 84 height 34
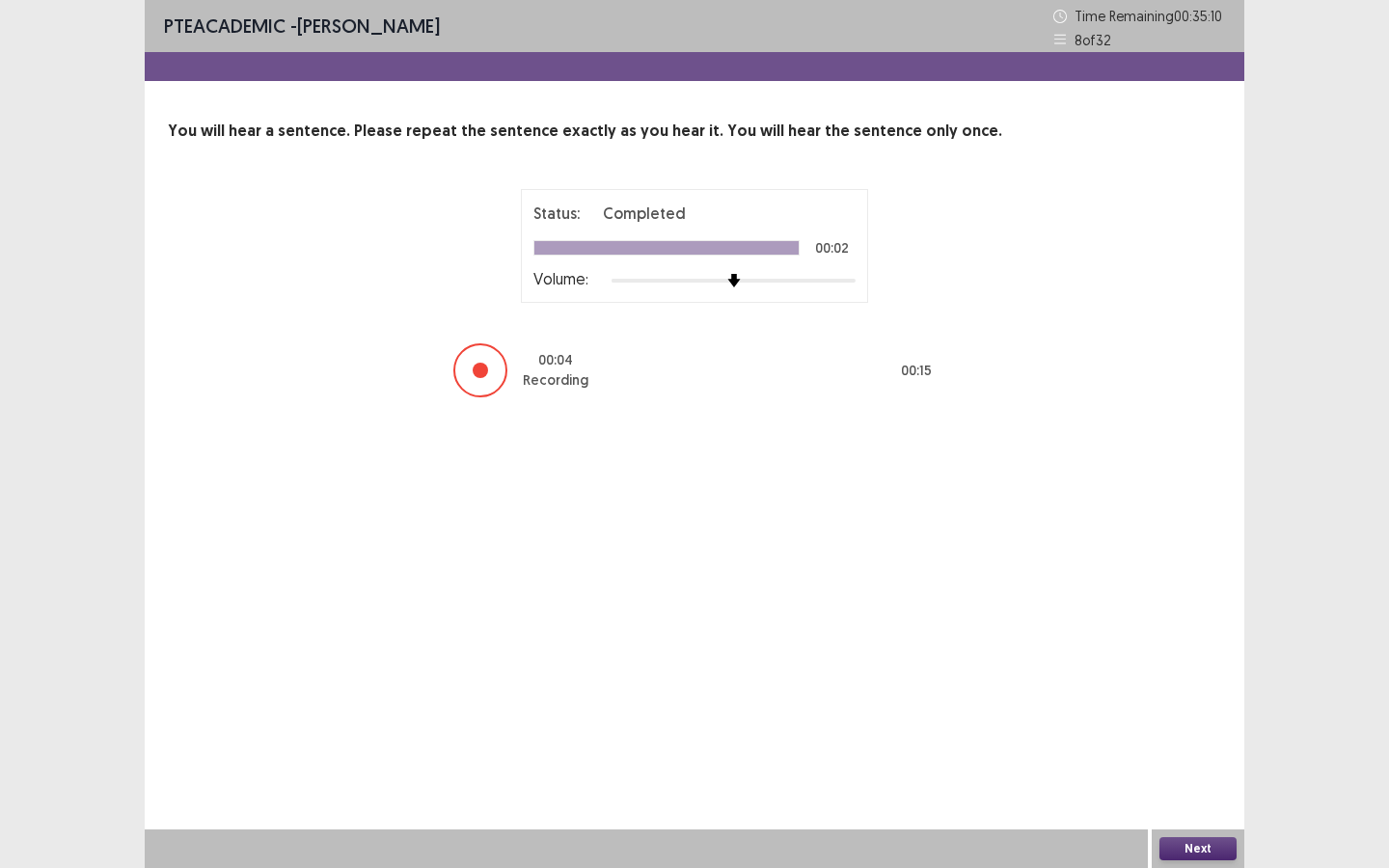
click at [1208, 790] on button "Next" at bounding box center [1198, 848] width 77 height 23
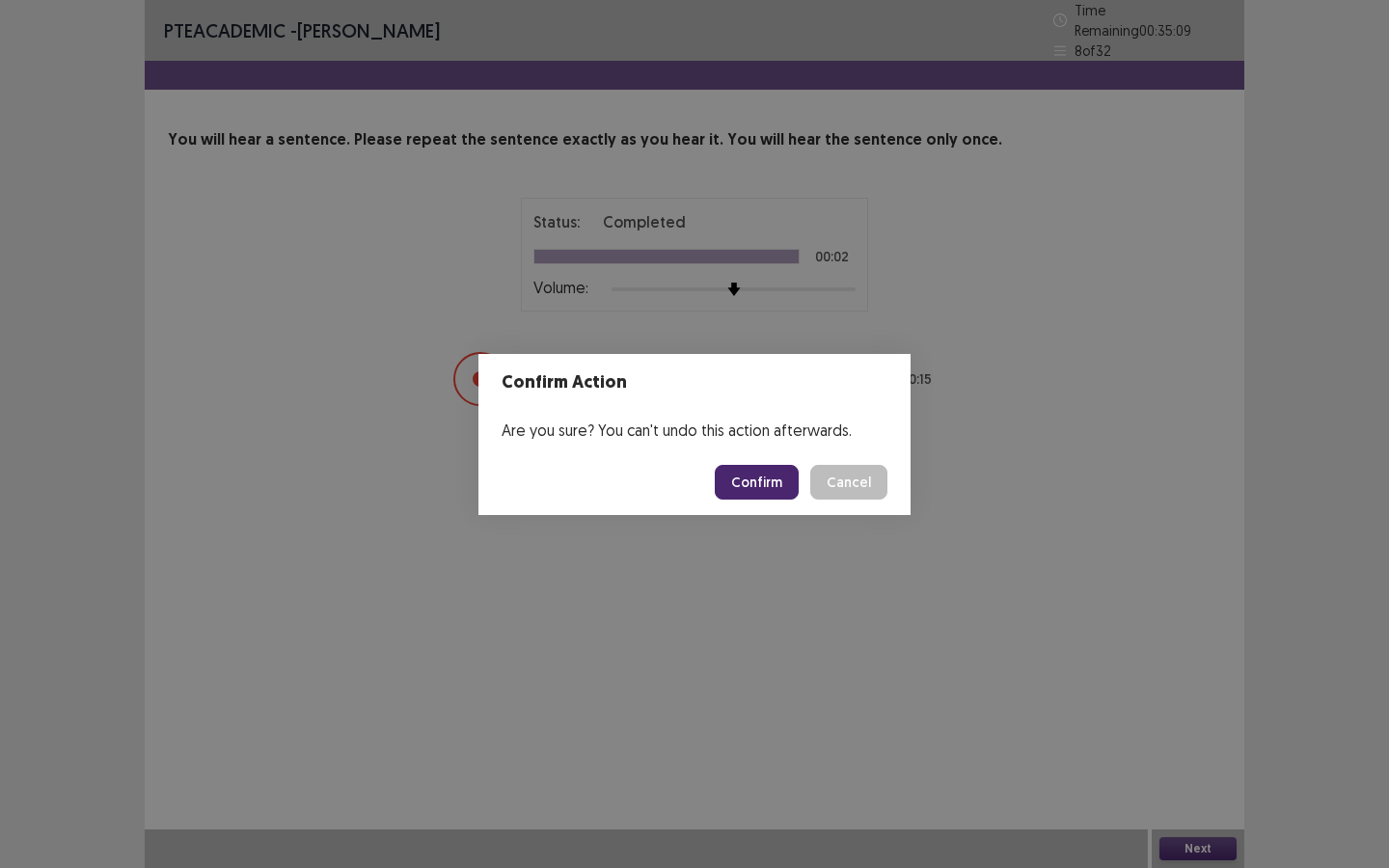
click at [775, 487] on button "Confirm" at bounding box center [756, 482] width 84 height 34
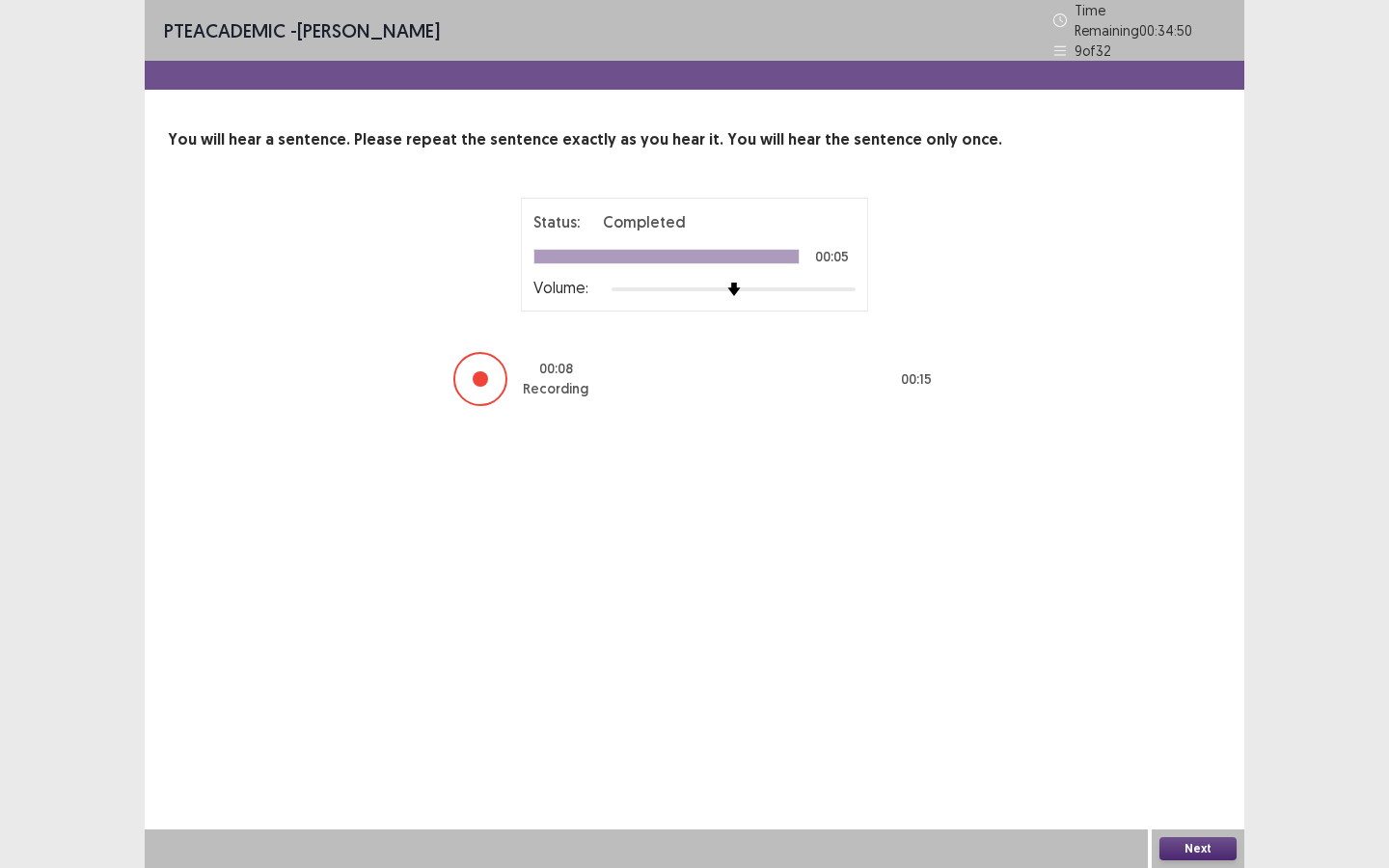
click at [1199, 790] on button "Next" at bounding box center [1198, 848] width 77 height 23
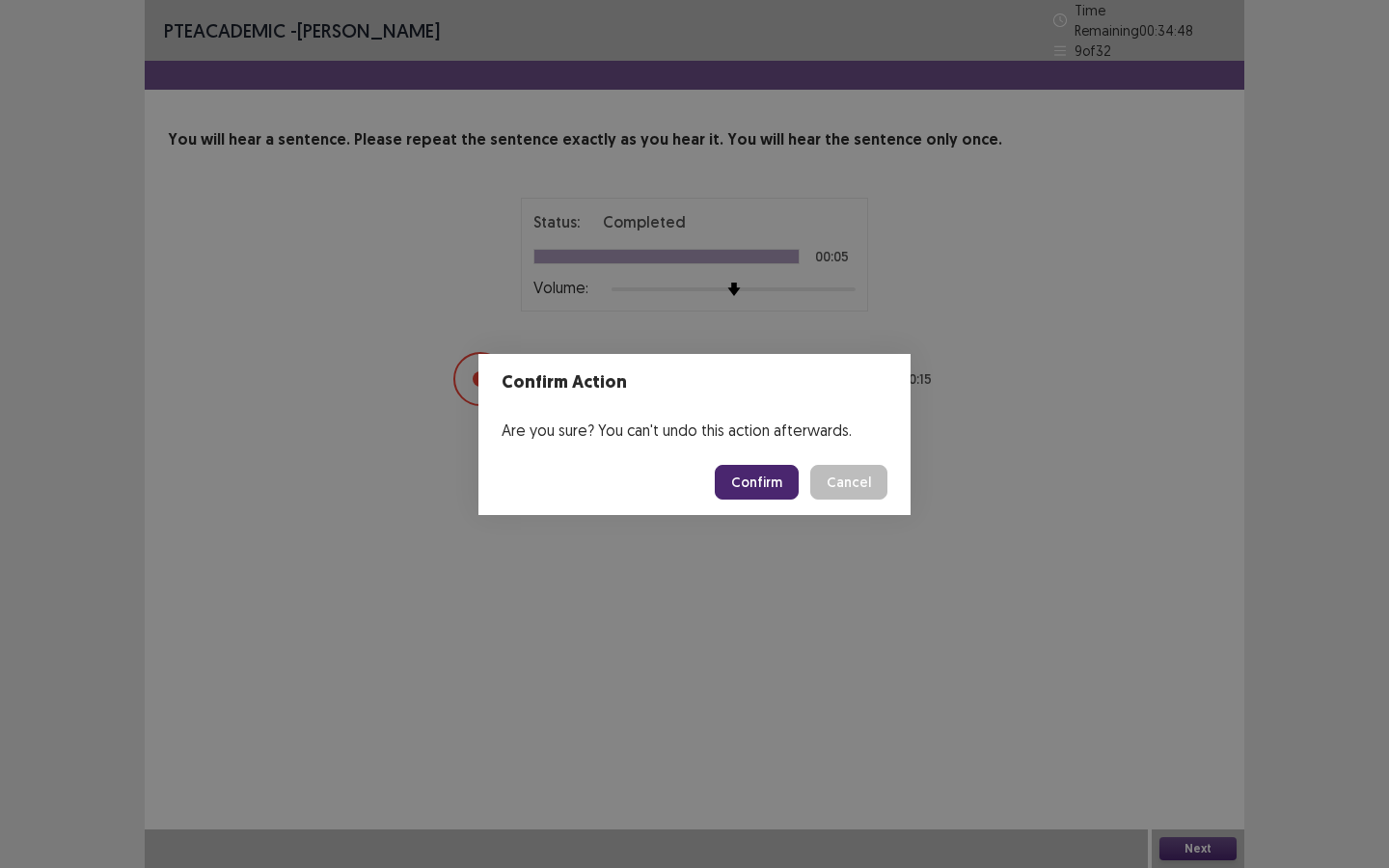
click at [753, 477] on button "Confirm" at bounding box center [756, 482] width 84 height 34
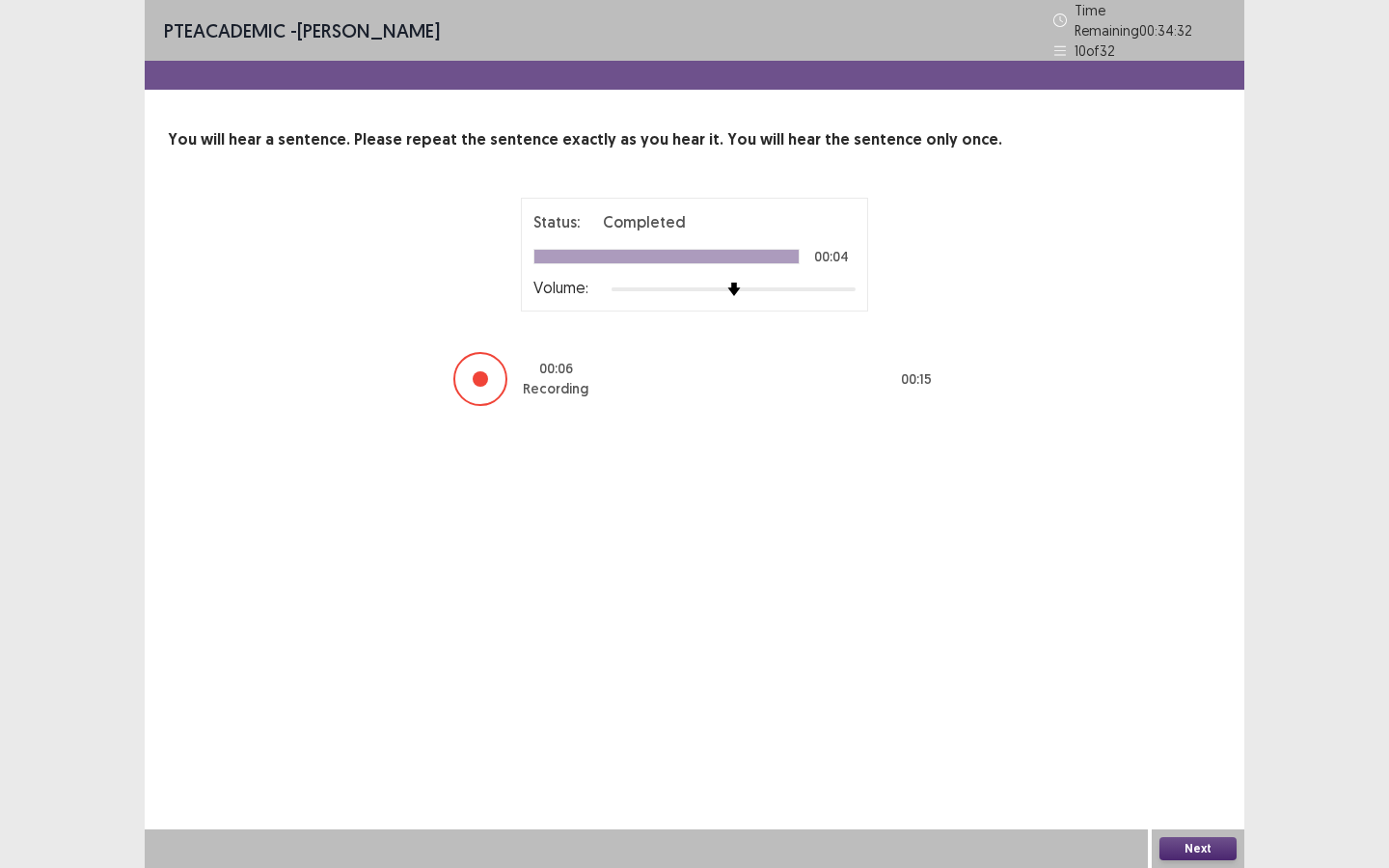
click at [1211, 790] on button "Next" at bounding box center [1198, 848] width 77 height 23
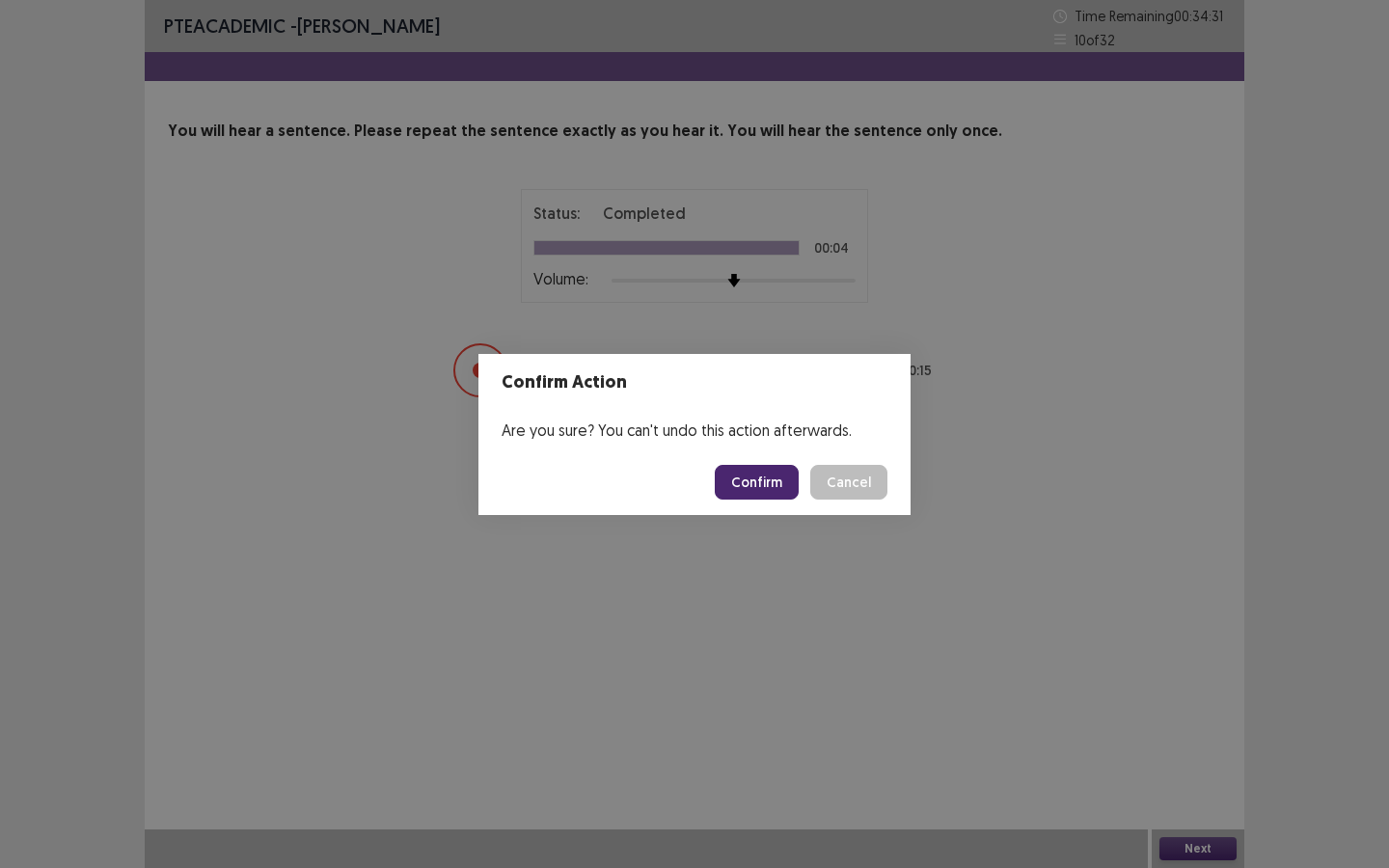
click at [760, 478] on button "Confirm" at bounding box center [756, 482] width 84 height 34
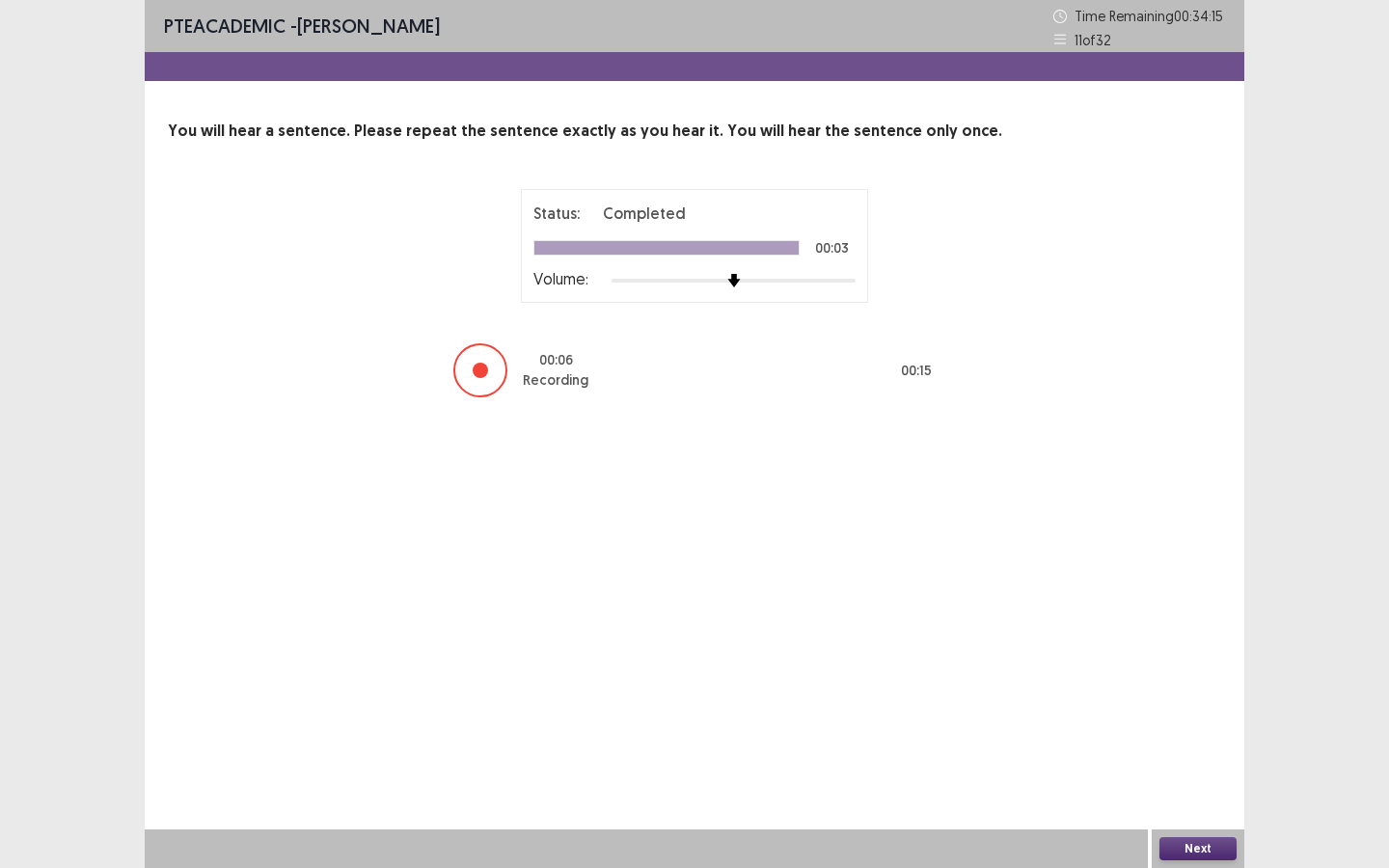
click at [1207, 790] on button "Next" at bounding box center [1198, 848] width 77 height 23
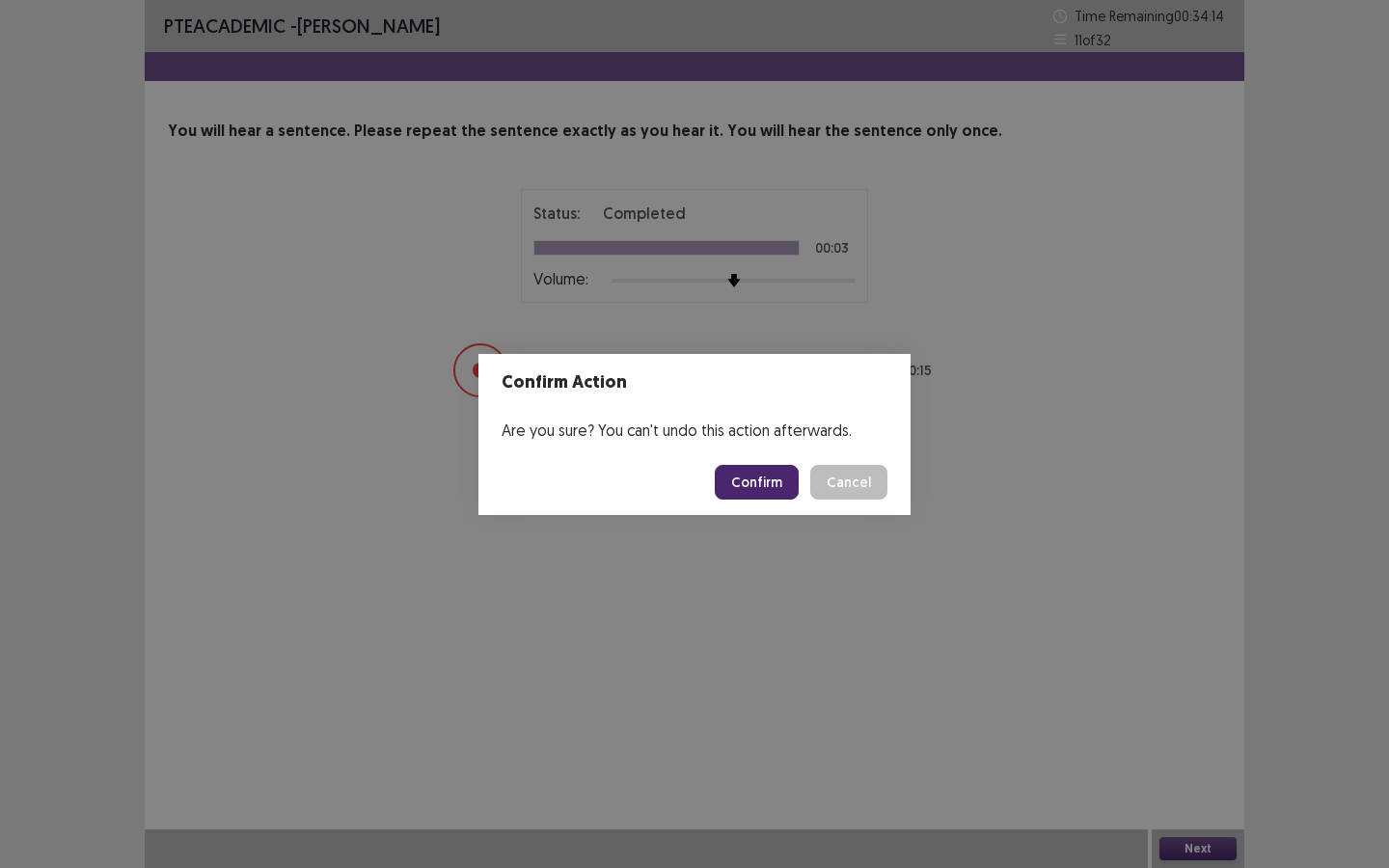
click at [765, 479] on button "Confirm" at bounding box center [756, 482] width 84 height 34
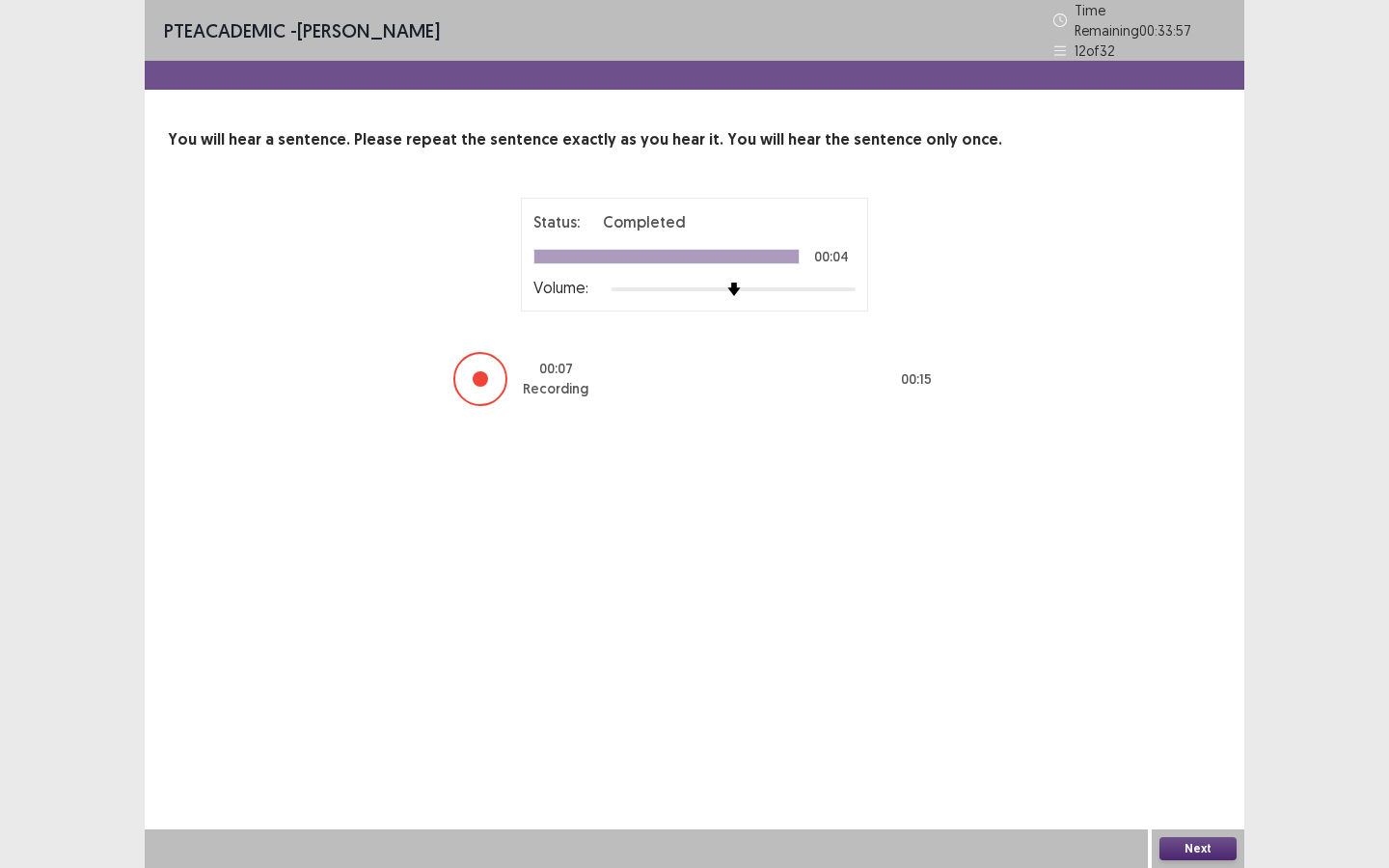
click at [1196, 790] on button "Next" at bounding box center [1198, 848] width 77 height 23
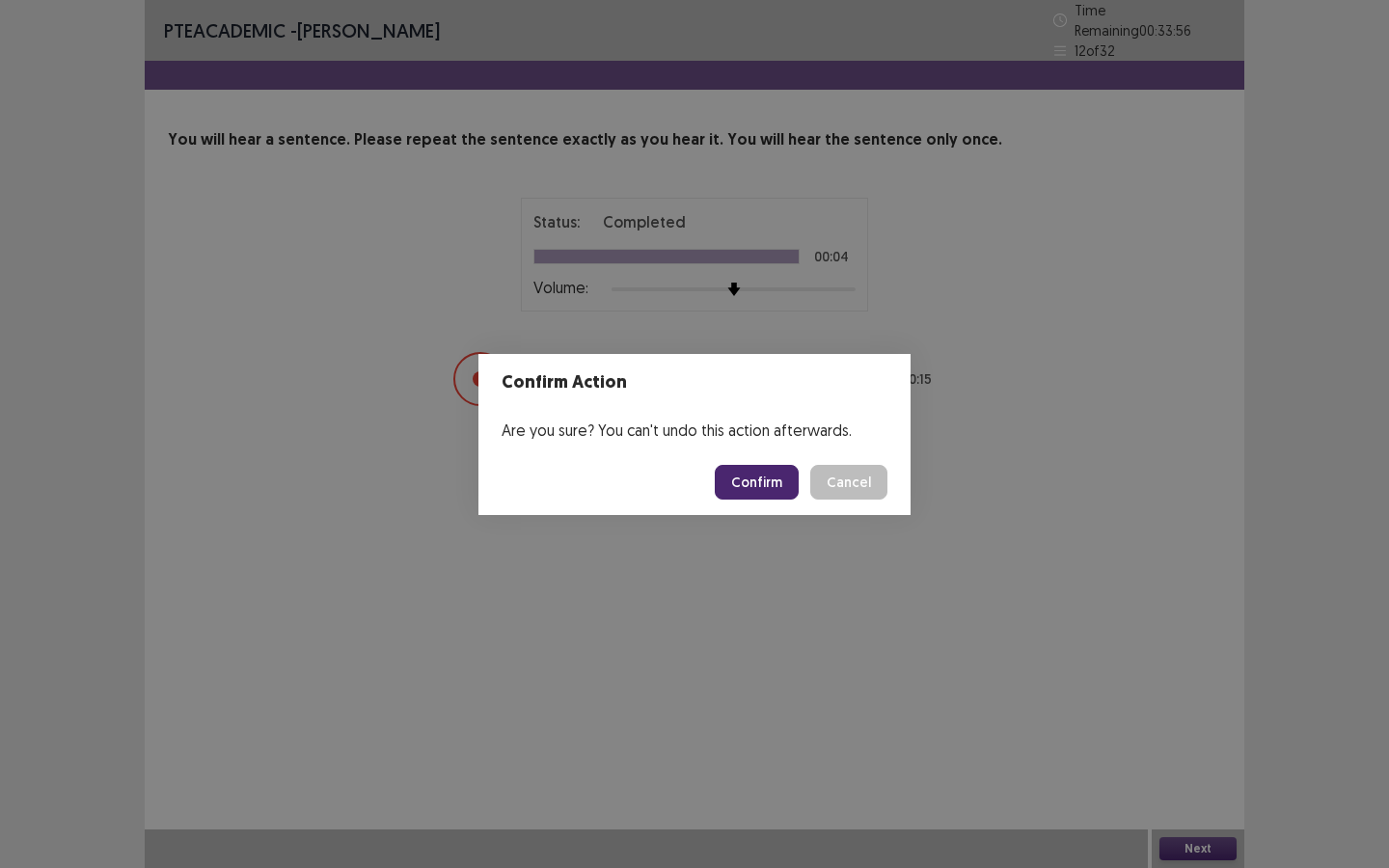
click at [761, 480] on button "Confirm" at bounding box center [756, 482] width 84 height 34
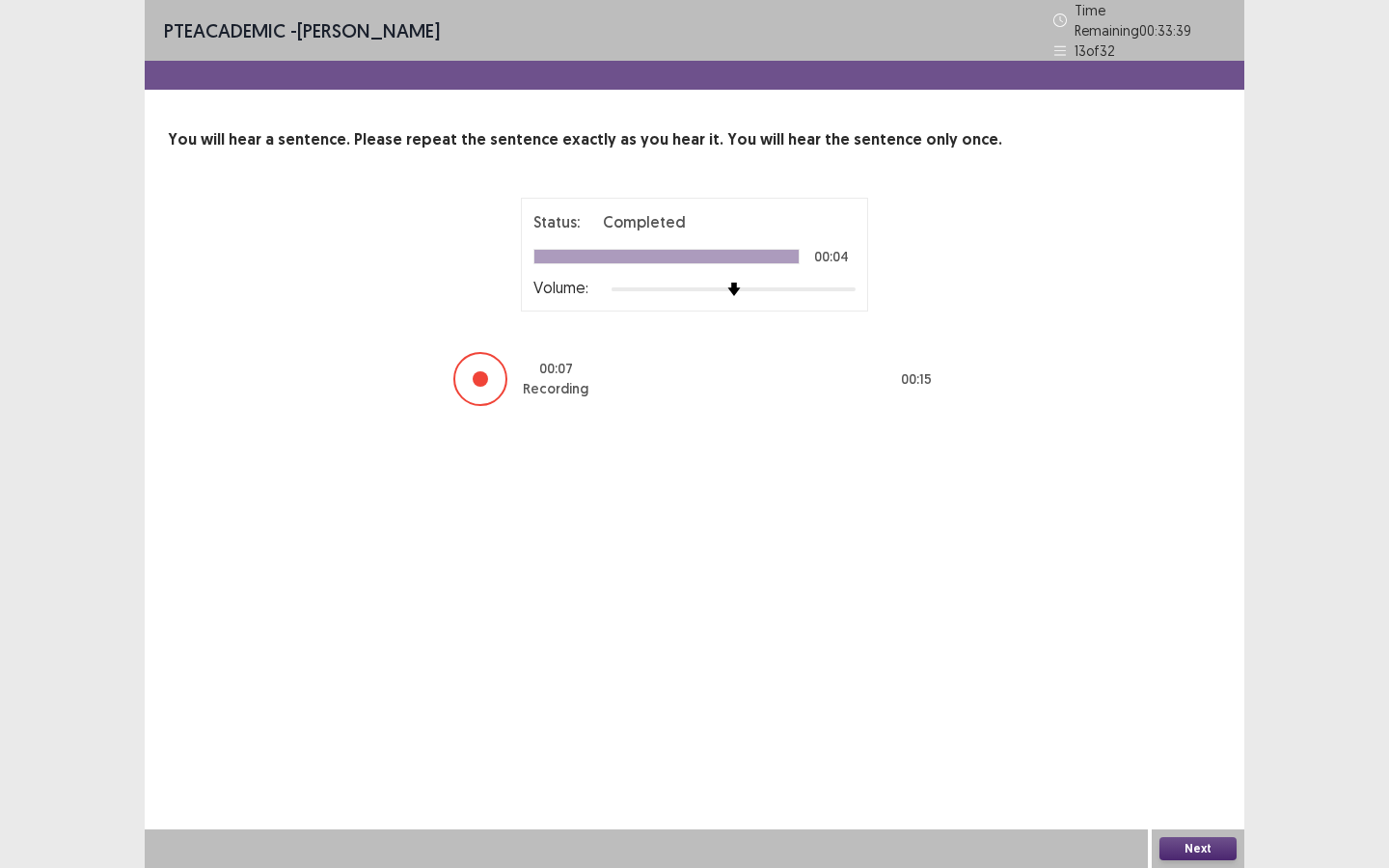
click at [1203, 790] on button "Next" at bounding box center [1198, 848] width 77 height 23
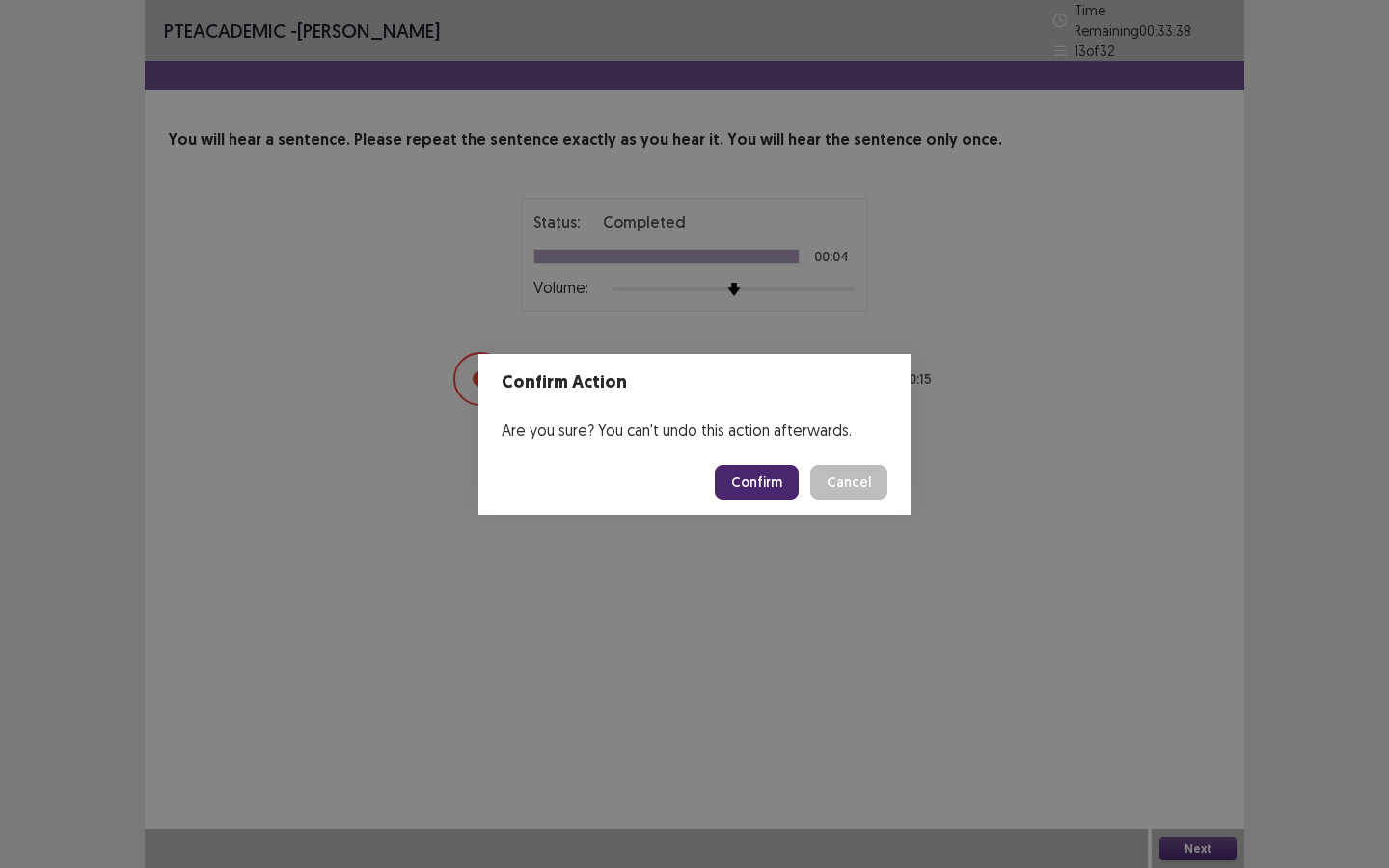
click at [760, 485] on button "Confirm" at bounding box center [756, 482] width 84 height 34
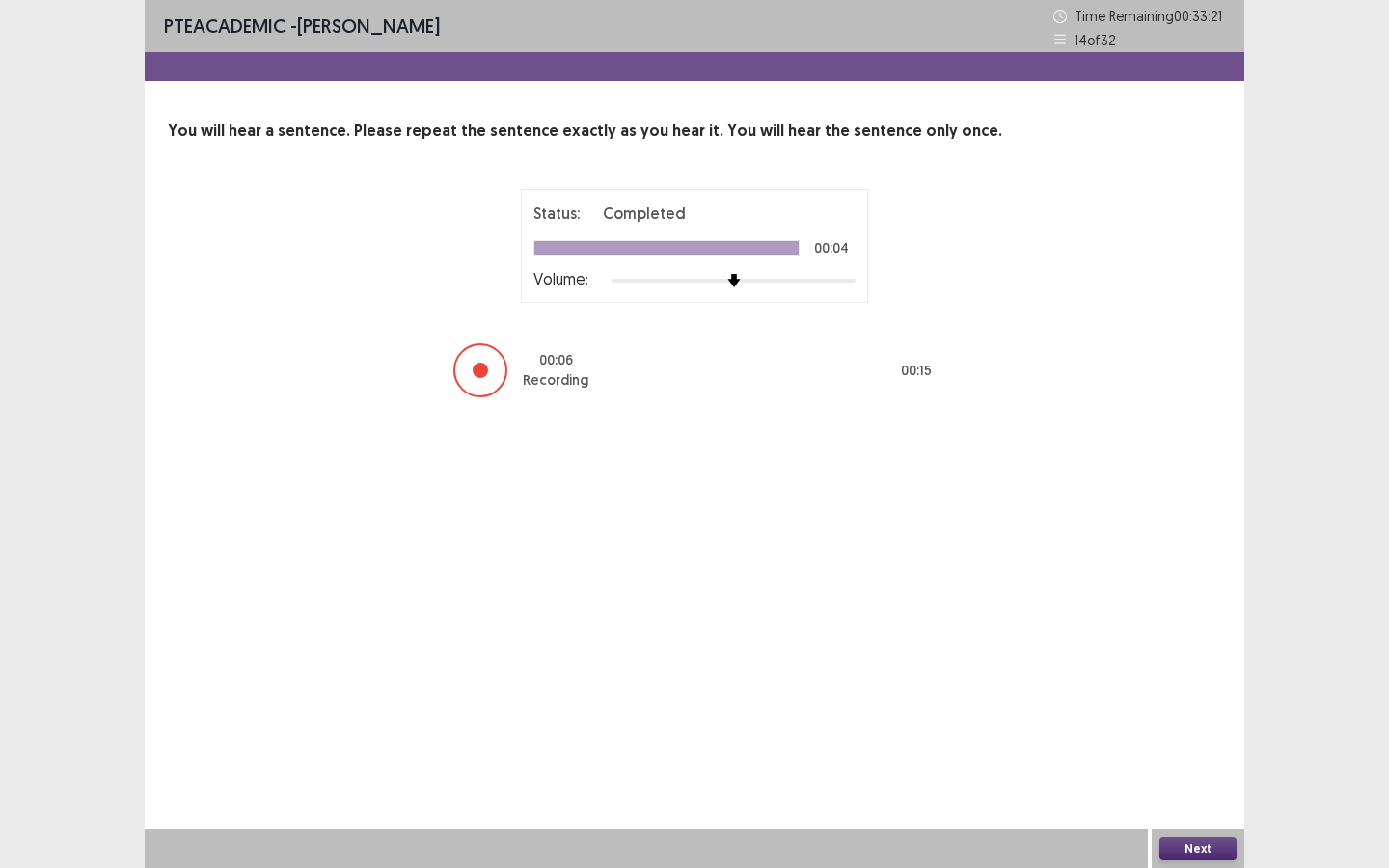
click at [1186, 790] on button "Next" at bounding box center [1198, 848] width 77 height 23
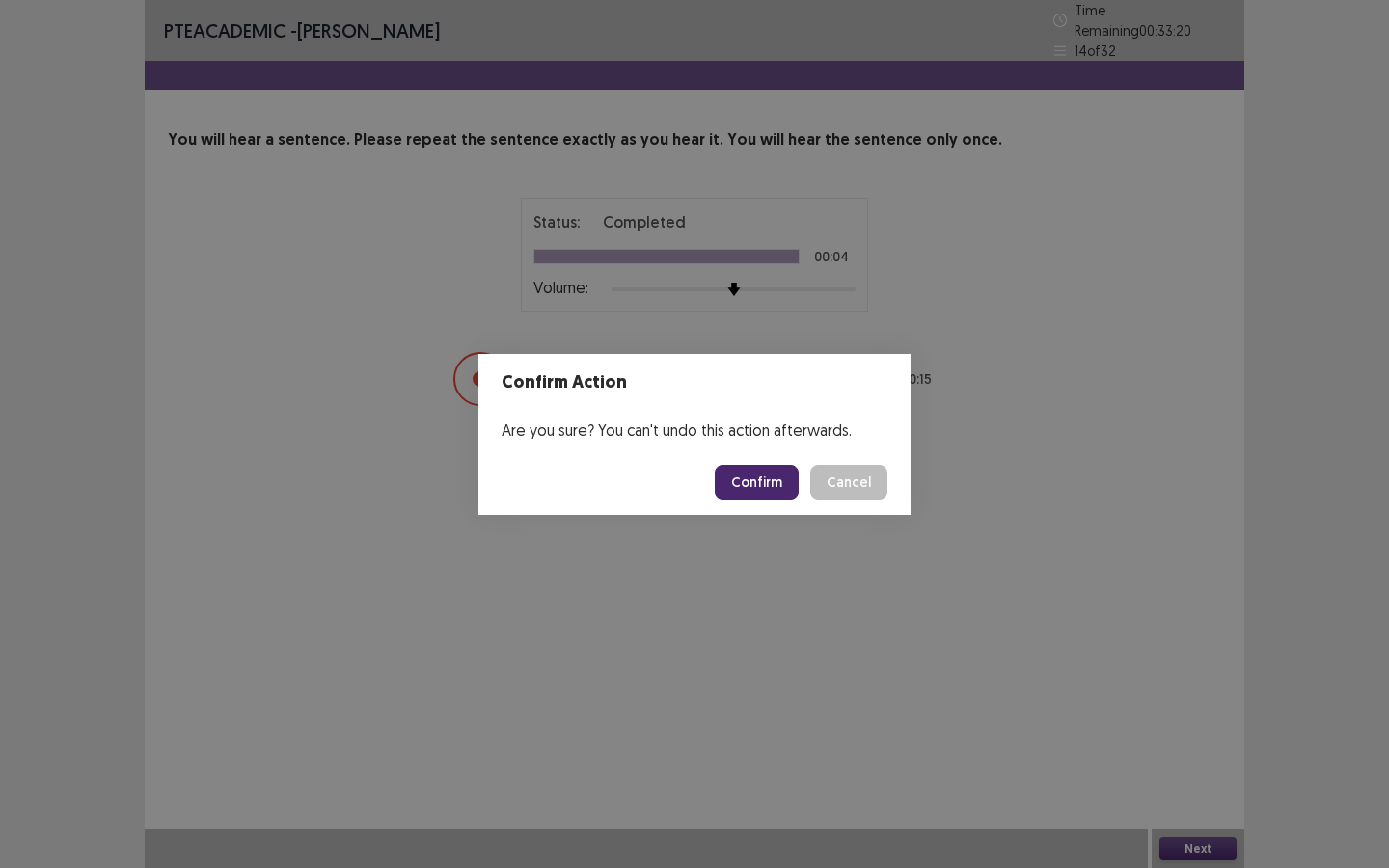
click at [762, 476] on button "Confirm" at bounding box center [756, 482] width 84 height 34
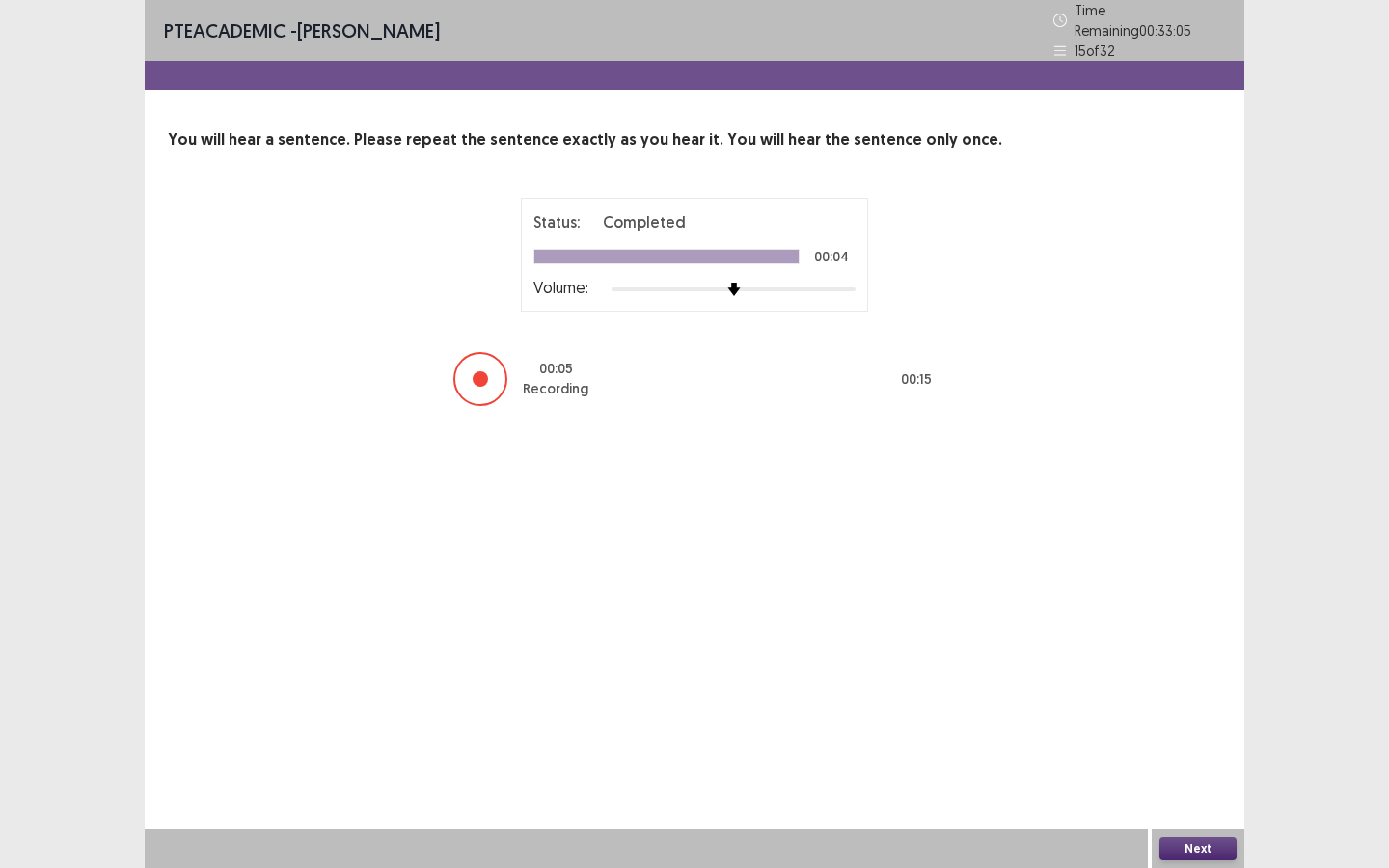
click at [1215, 790] on button "Next" at bounding box center [1198, 848] width 77 height 23
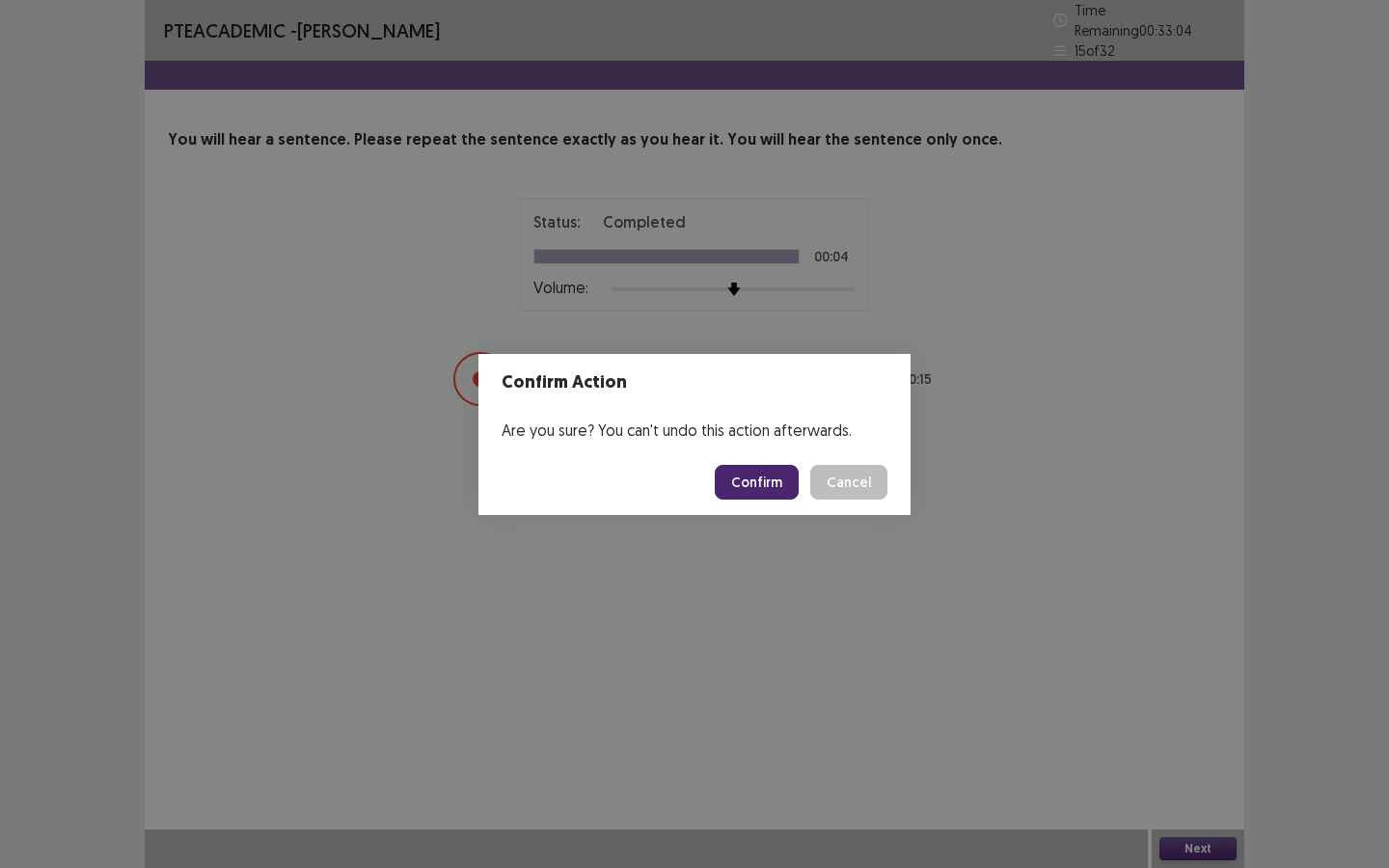
click at [771, 479] on button "Confirm" at bounding box center [756, 482] width 84 height 34
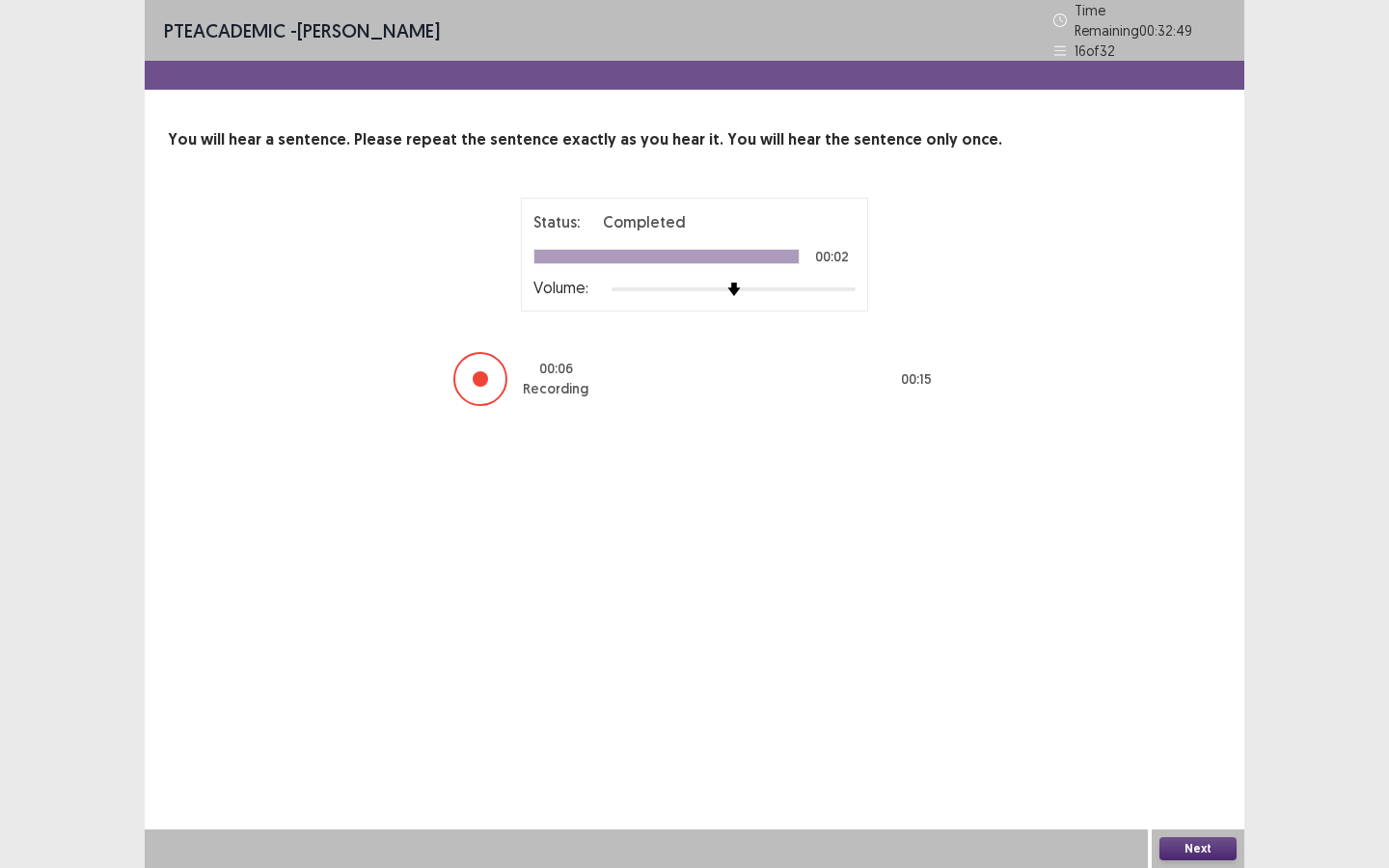
click at [1202, 790] on button "Next" at bounding box center [1198, 848] width 77 height 23
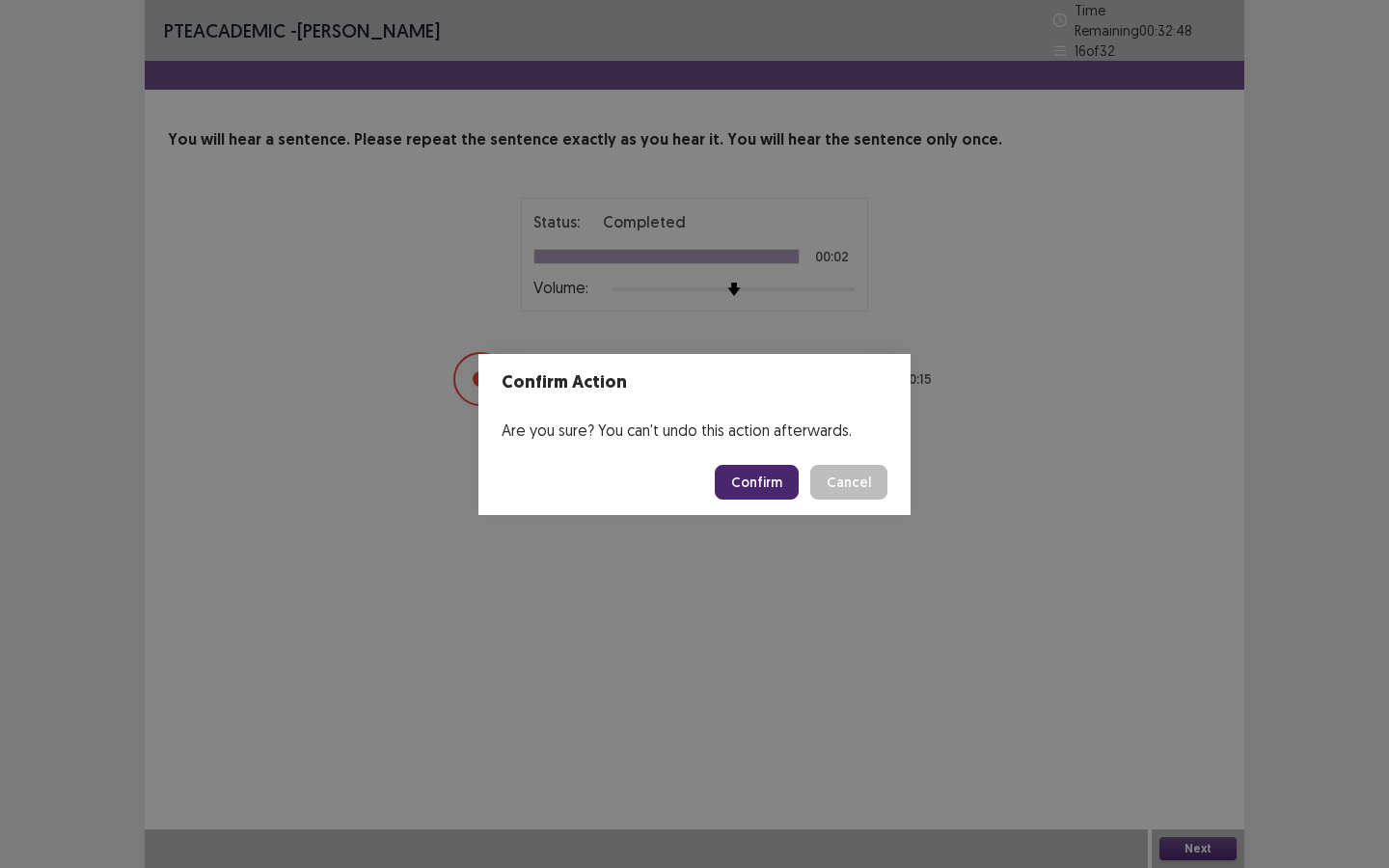
click at [751, 481] on button "Confirm" at bounding box center [756, 482] width 84 height 34
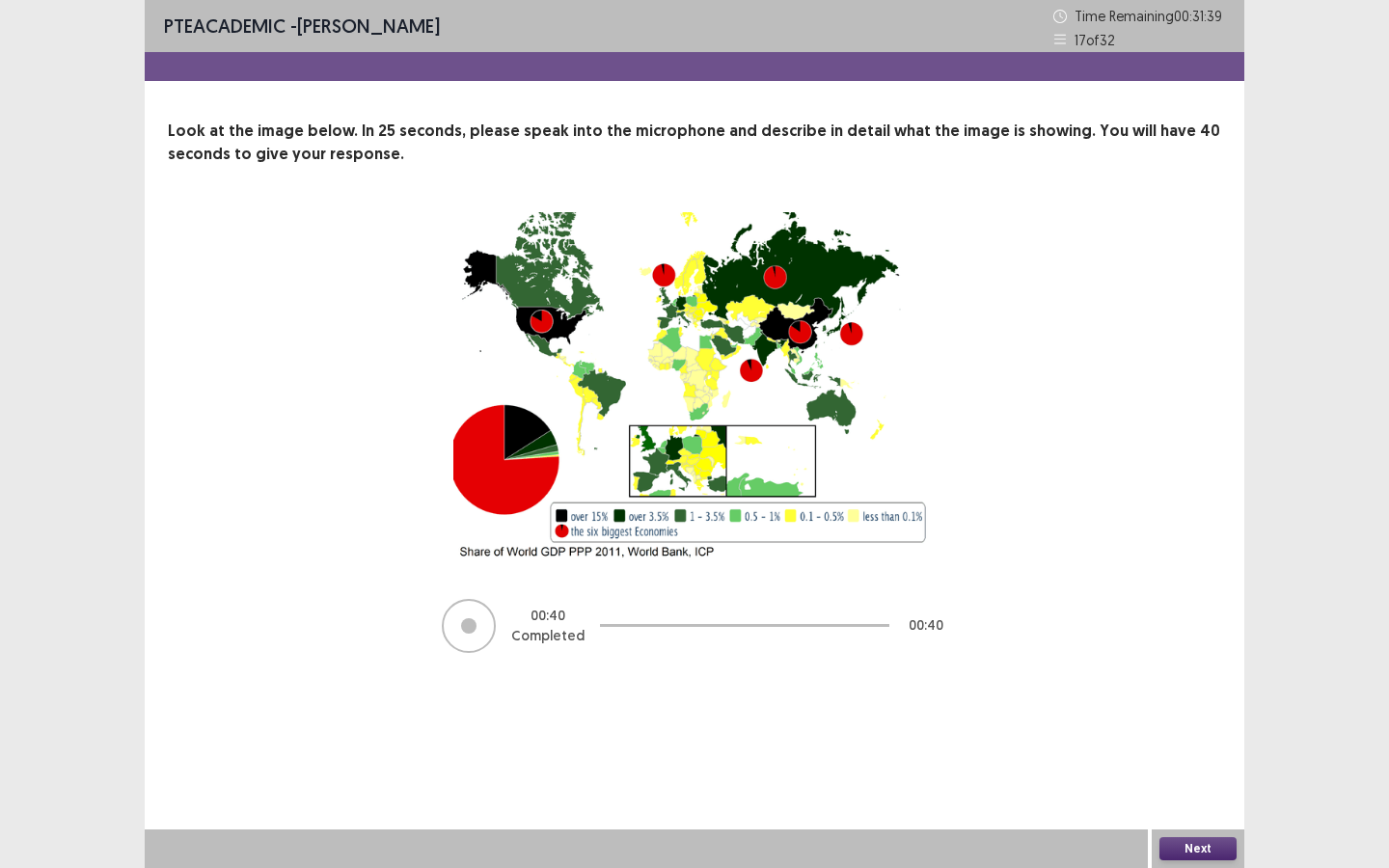
click at [1206, 790] on button "Next" at bounding box center [1198, 848] width 77 height 23
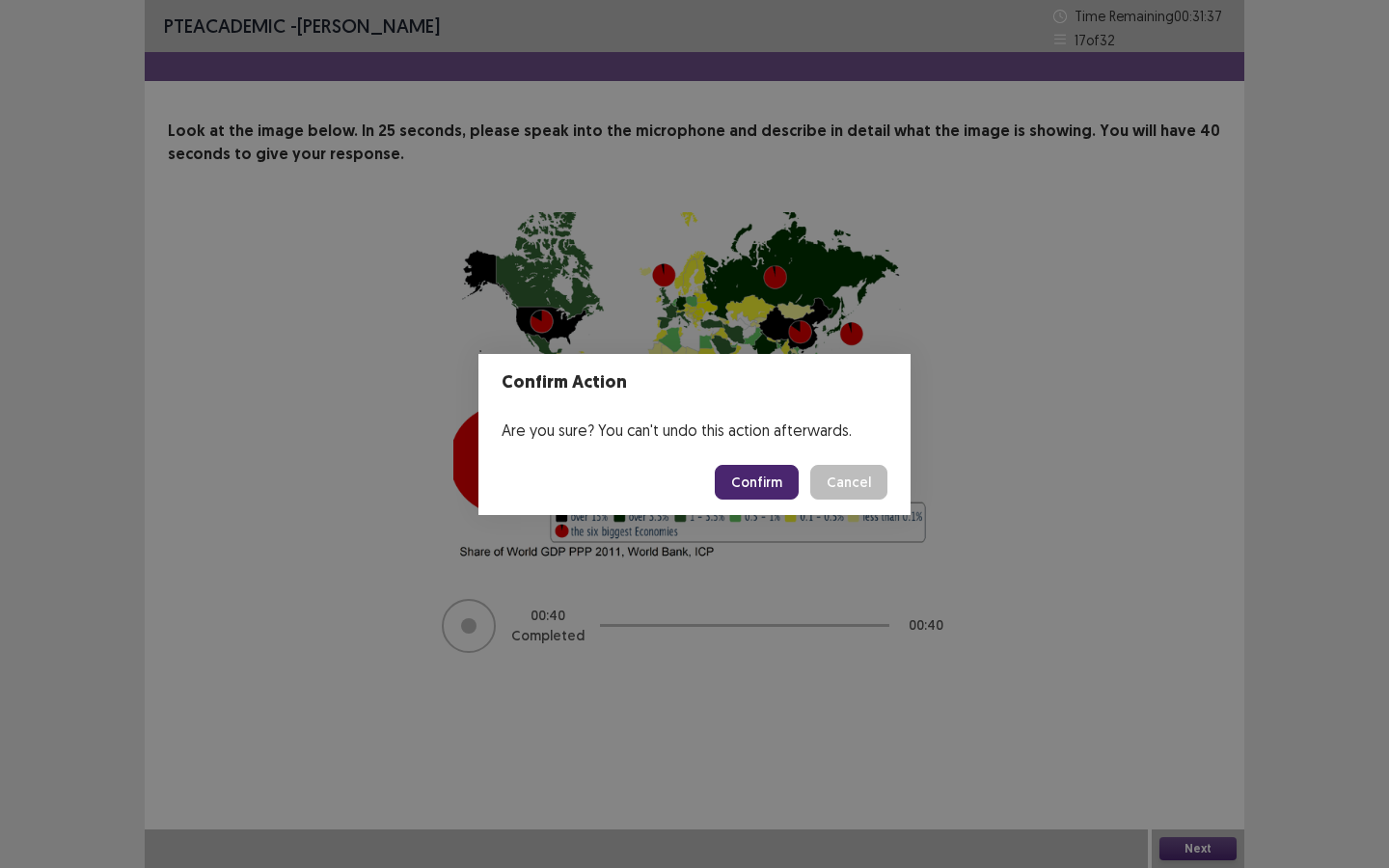
click at [758, 481] on button "Confirm" at bounding box center [756, 482] width 84 height 34
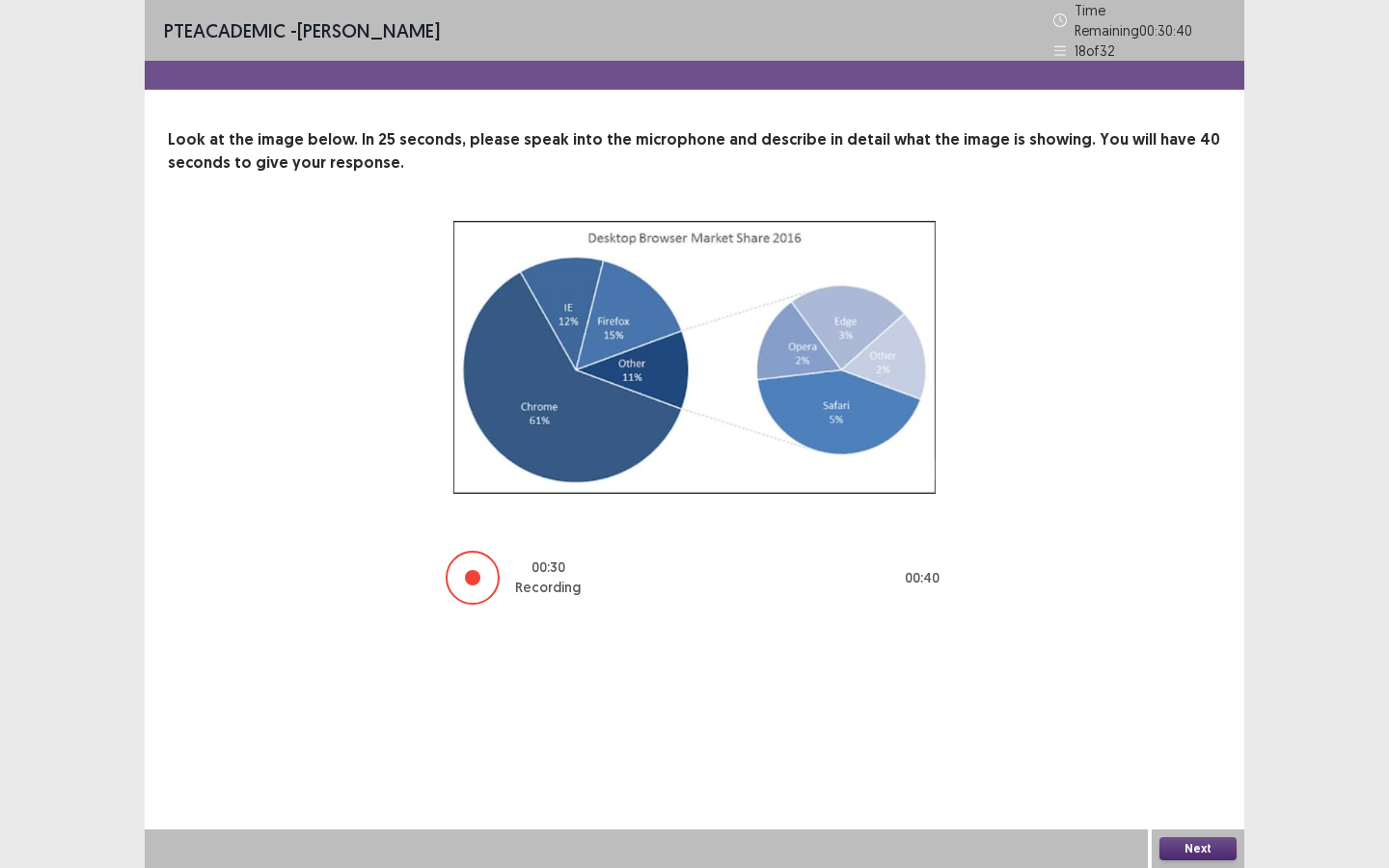
click at [1200, 790] on button "Next" at bounding box center [1198, 848] width 77 height 23
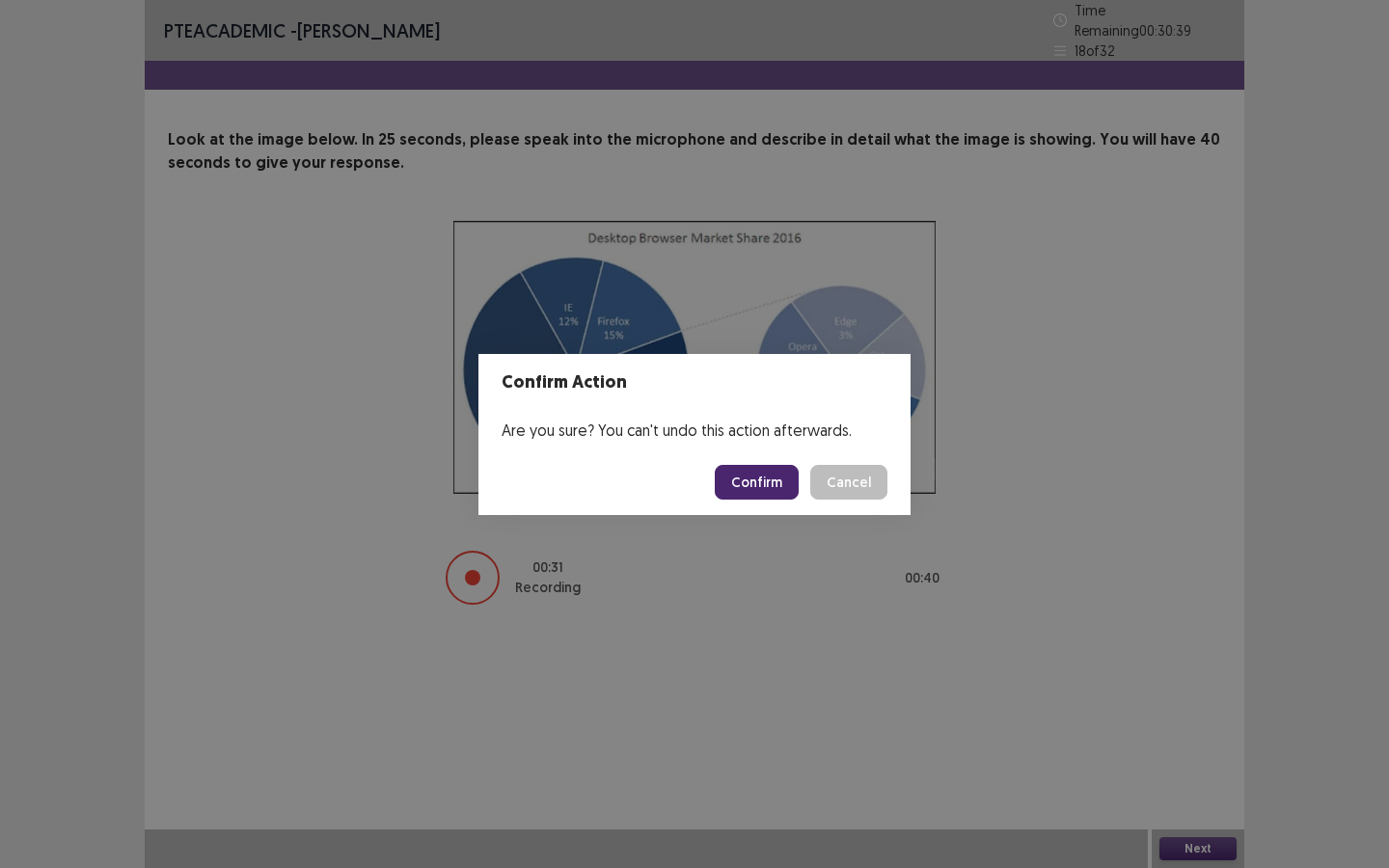
click at [742, 474] on button "Confirm" at bounding box center [756, 482] width 84 height 34
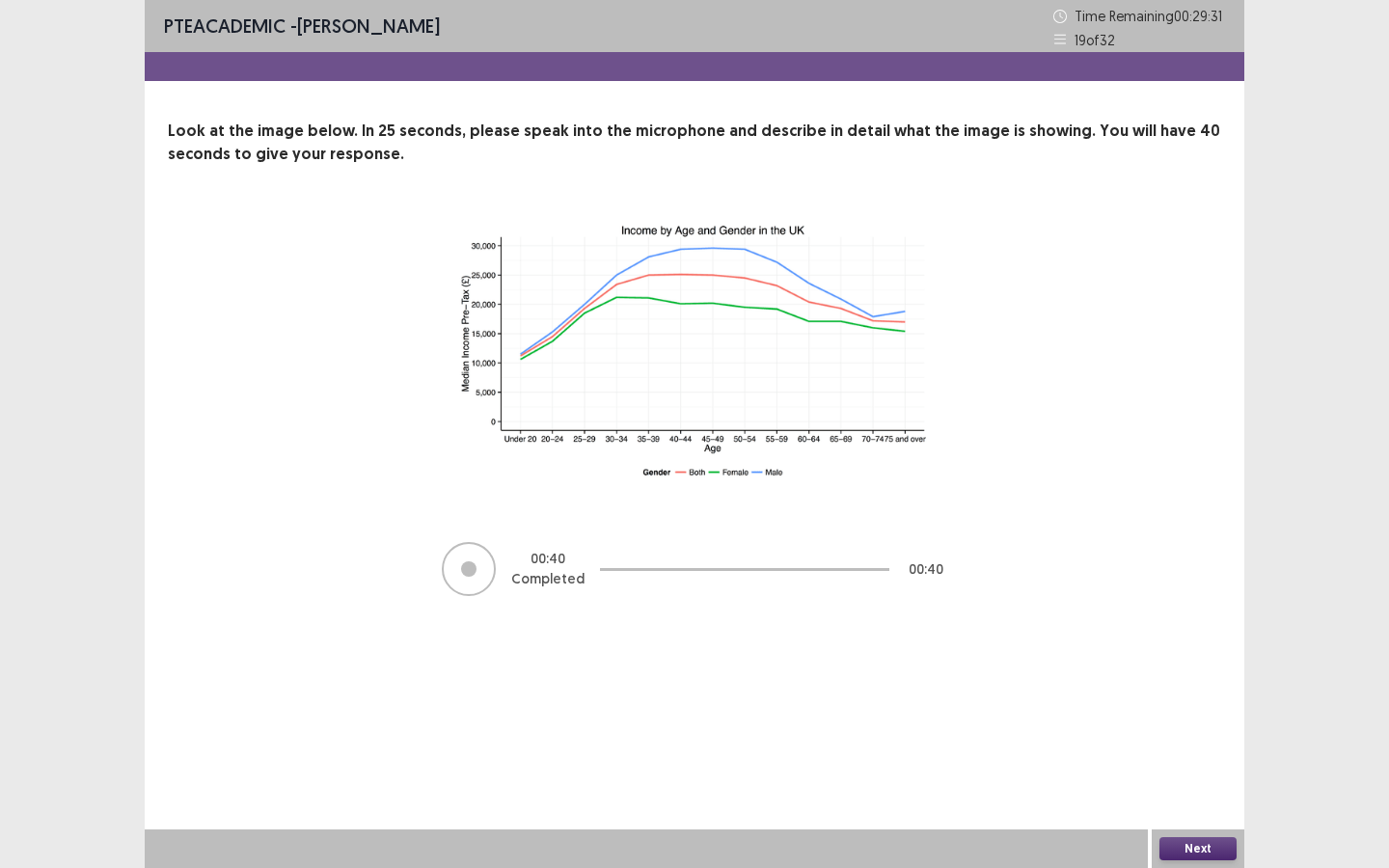
click at [1223, 790] on button "Next" at bounding box center [1198, 848] width 77 height 23
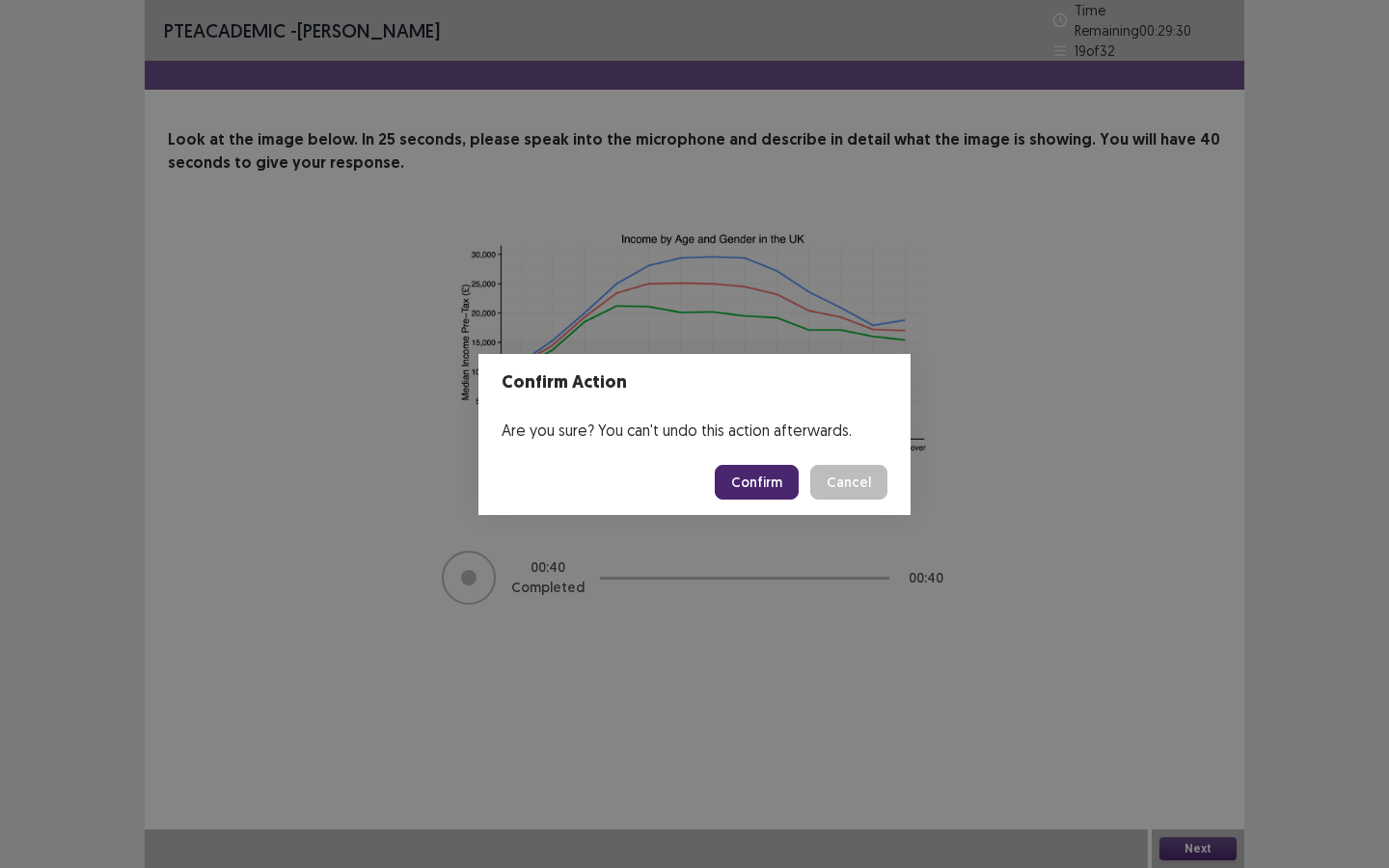
click at [762, 482] on button "Confirm" at bounding box center [756, 482] width 84 height 34
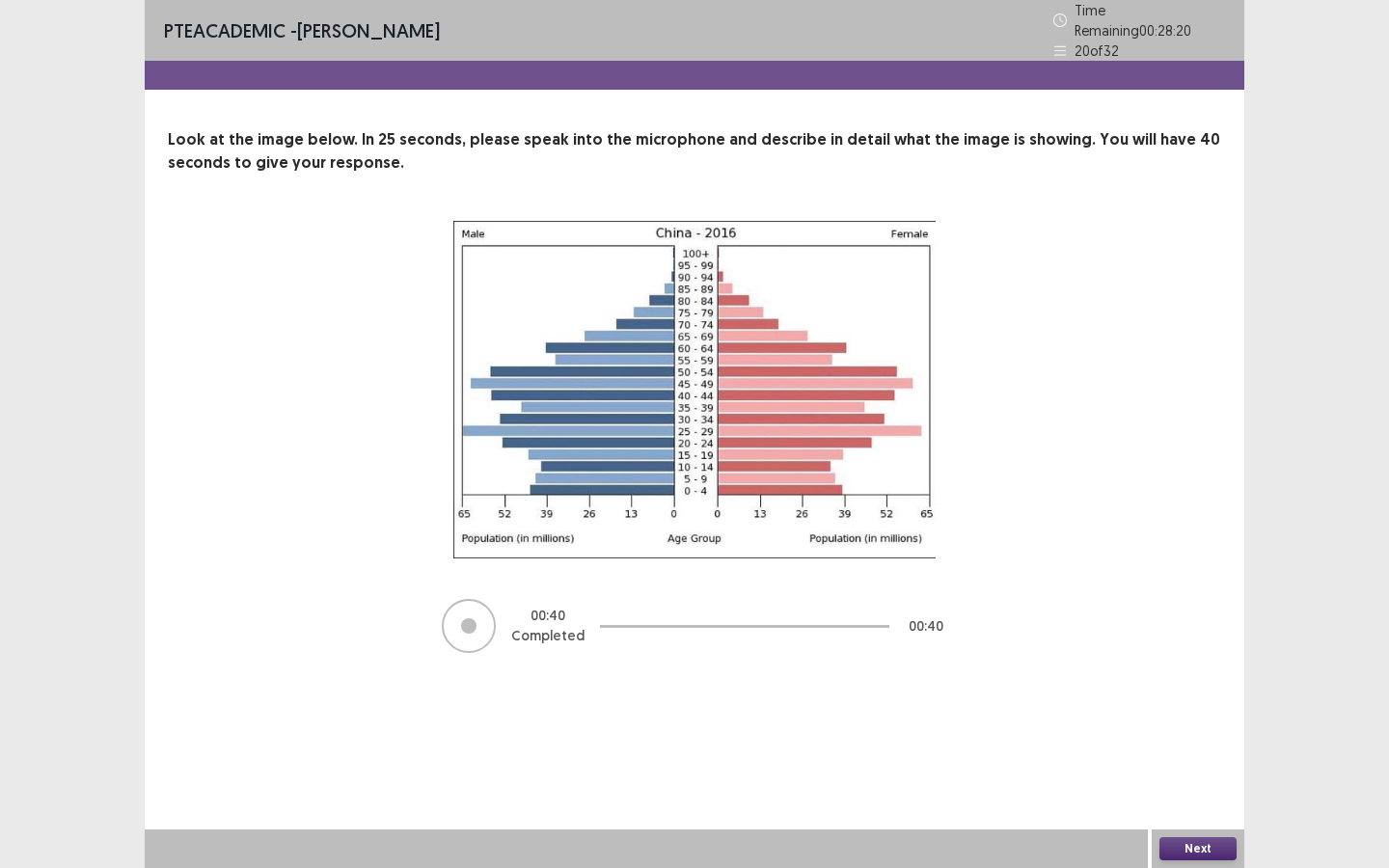
click at [1210, 790] on button "Next" at bounding box center [1198, 848] width 77 height 23
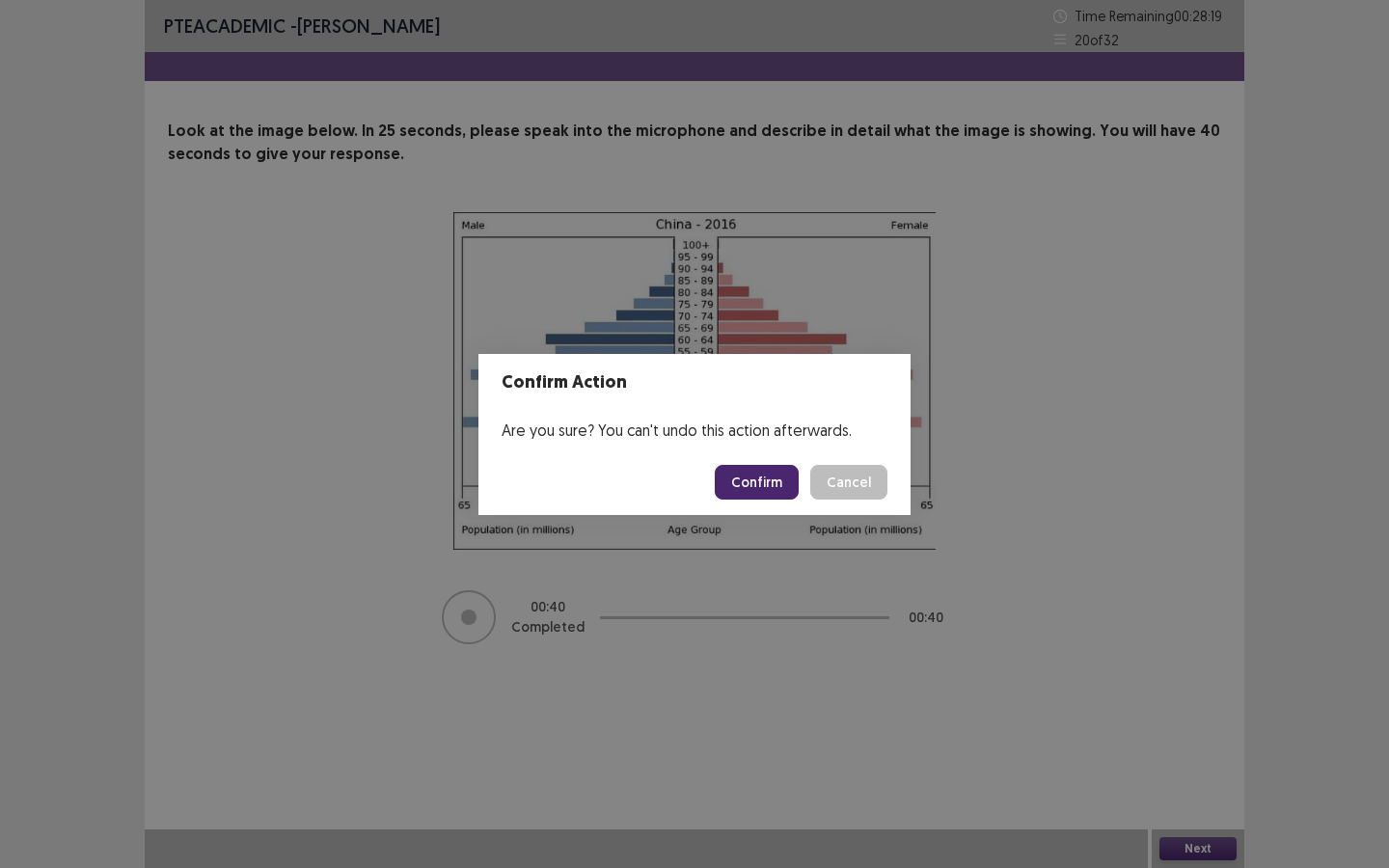
click at [761, 488] on button "Confirm" at bounding box center [756, 482] width 84 height 34
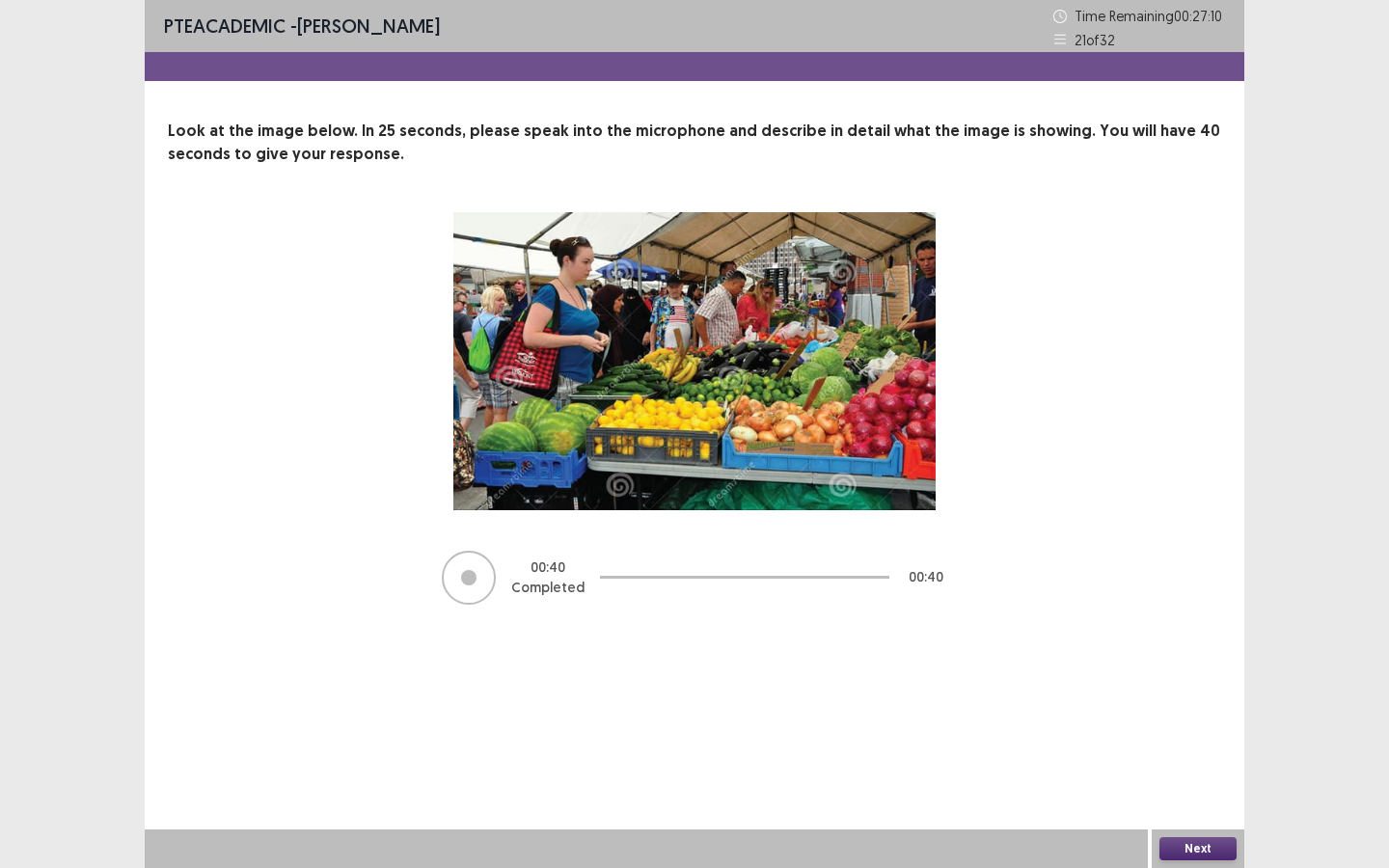
click at [1212, 790] on button "Next" at bounding box center [1198, 848] width 77 height 23
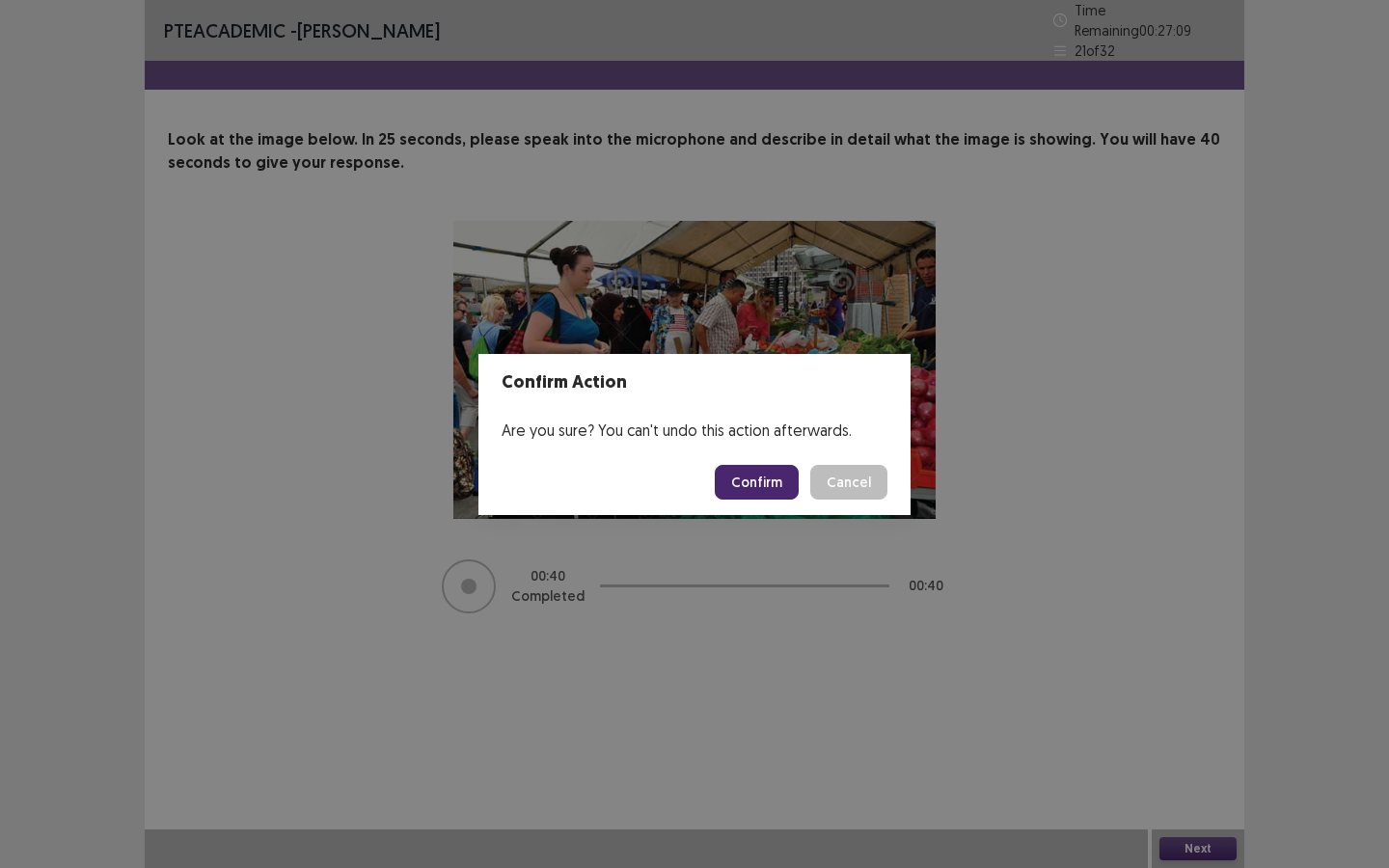
click at [751, 479] on button "Confirm" at bounding box center [756, 482] width 84 height 34
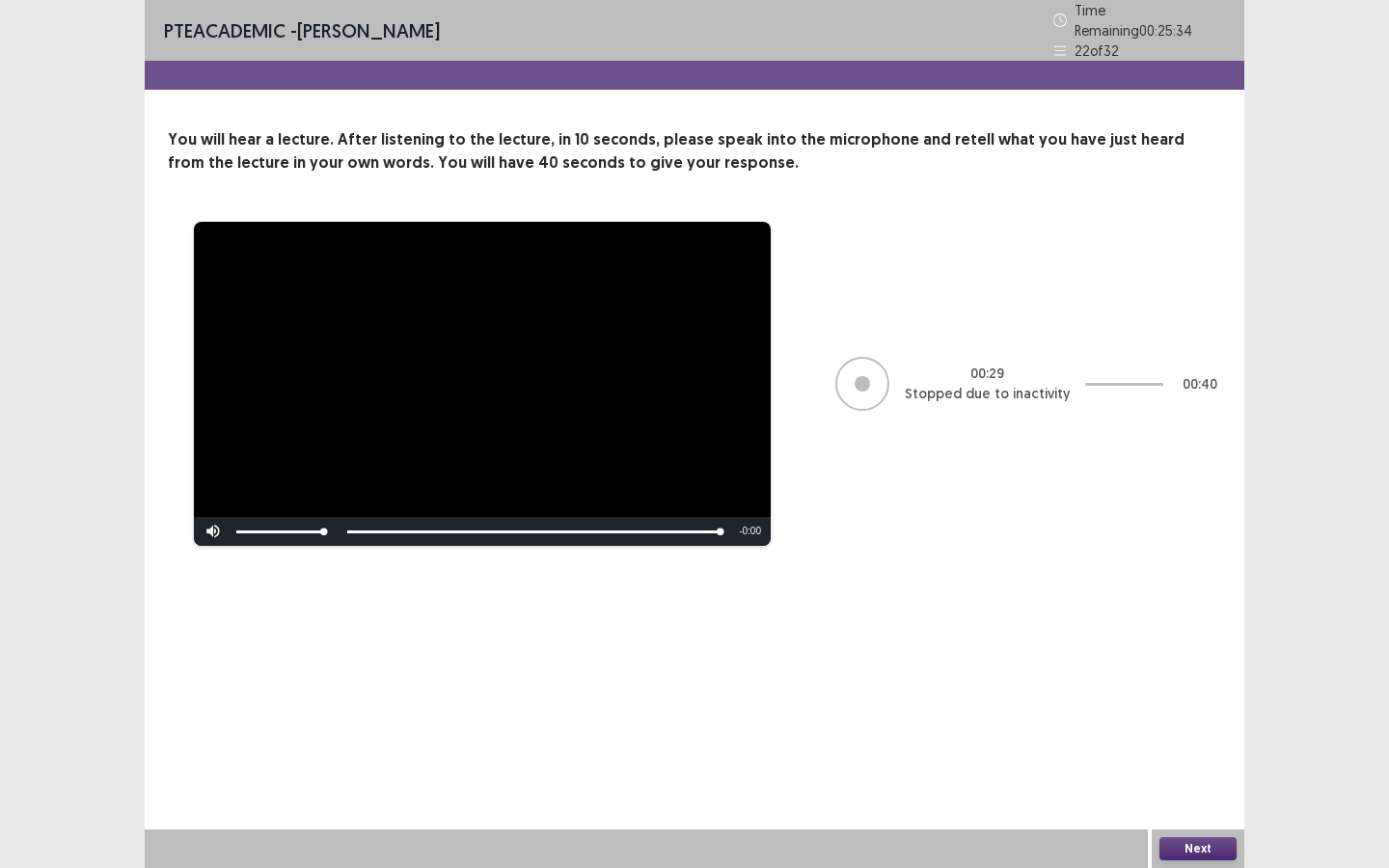
click at [1199, 790] on button "Next" at bounding box center [1198, 848] width 77 height 23
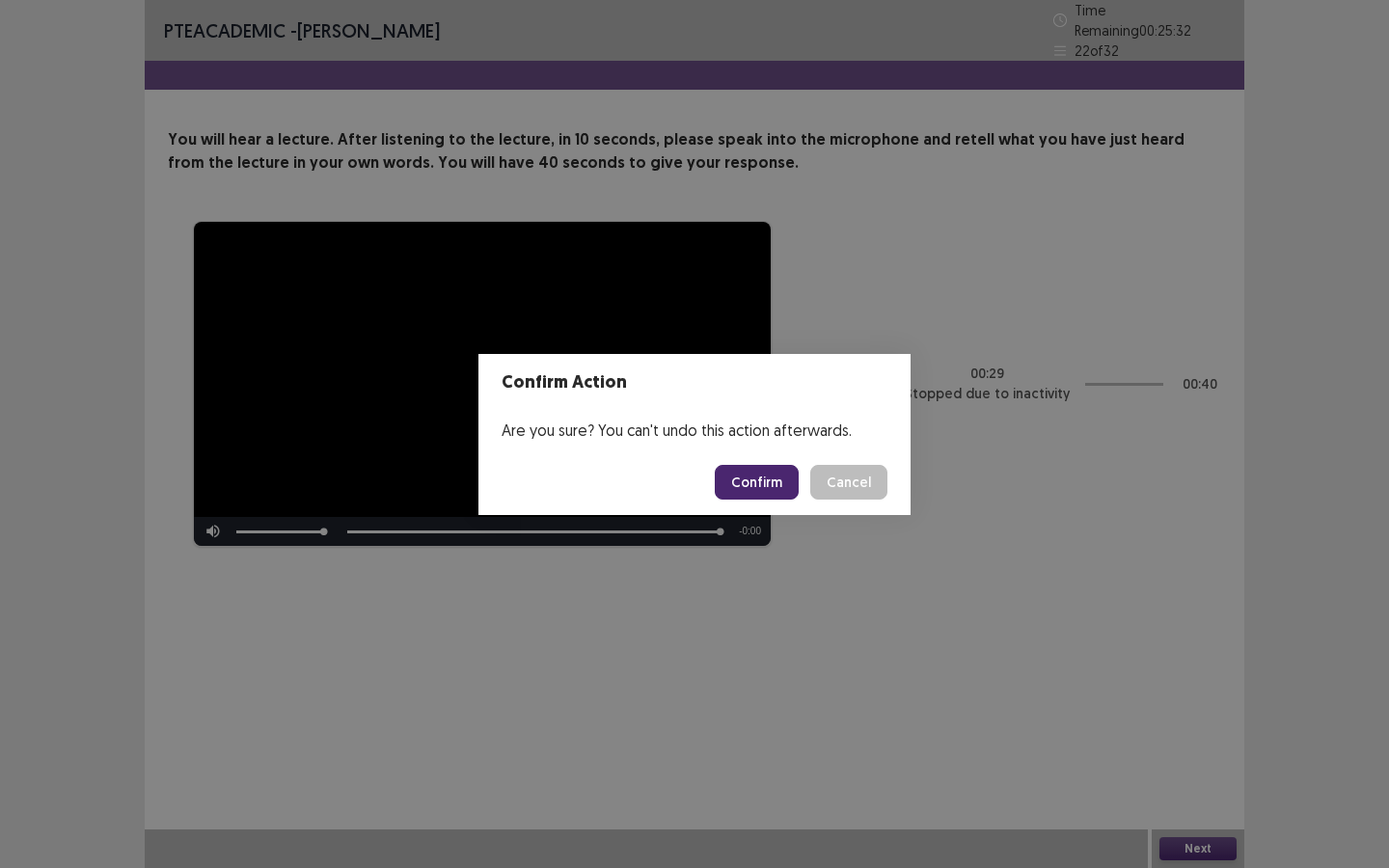
click at [758, 476] on button "Confirm" at bounding box center [756, 482] width 84 height 34
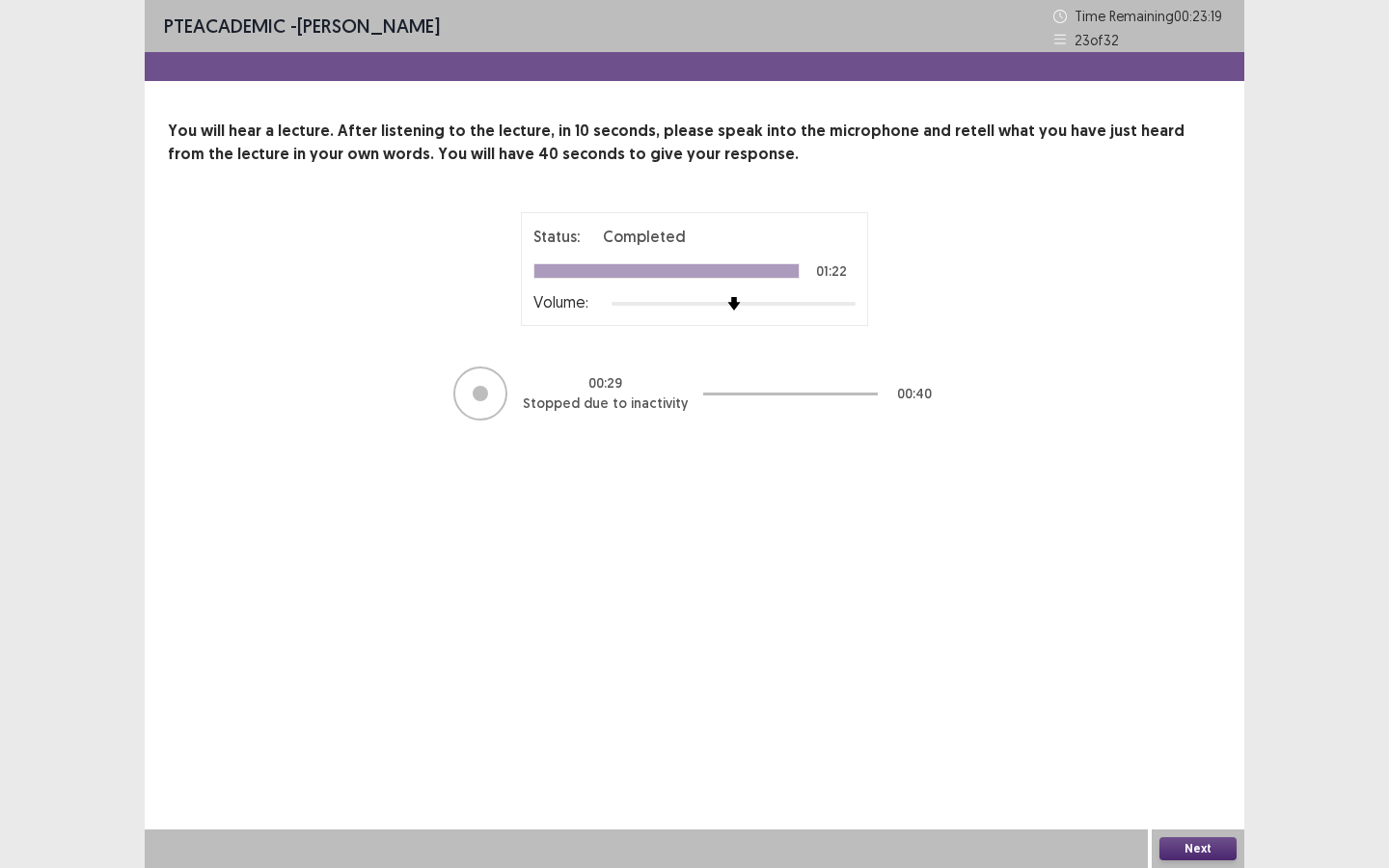
click at [1187, 790] on button "Next" at bounding box center [1198, 848] width 77 height 23
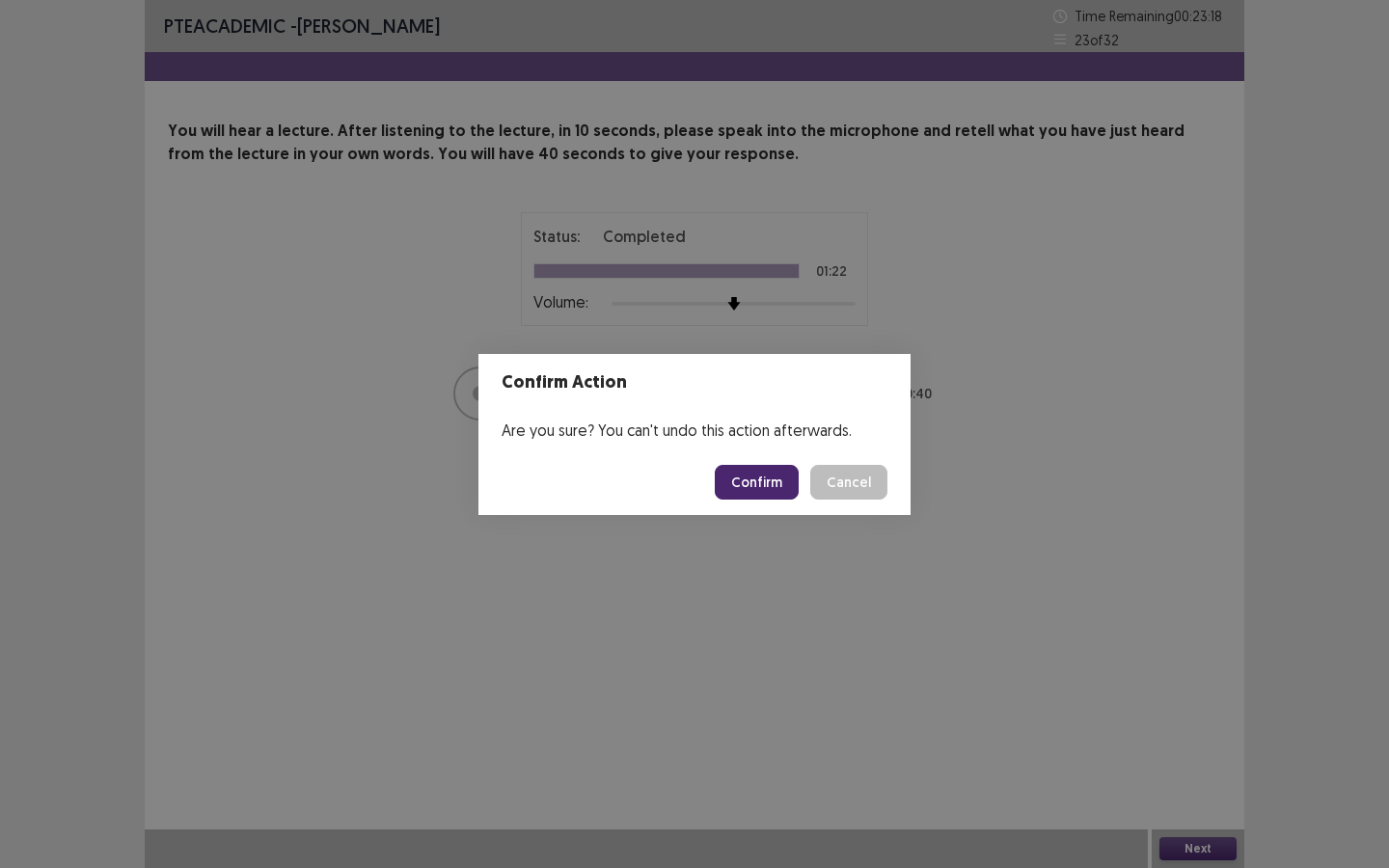
click at [766, 477] on button "Confirm" at bounding box center [756, 482] width 84 height 34
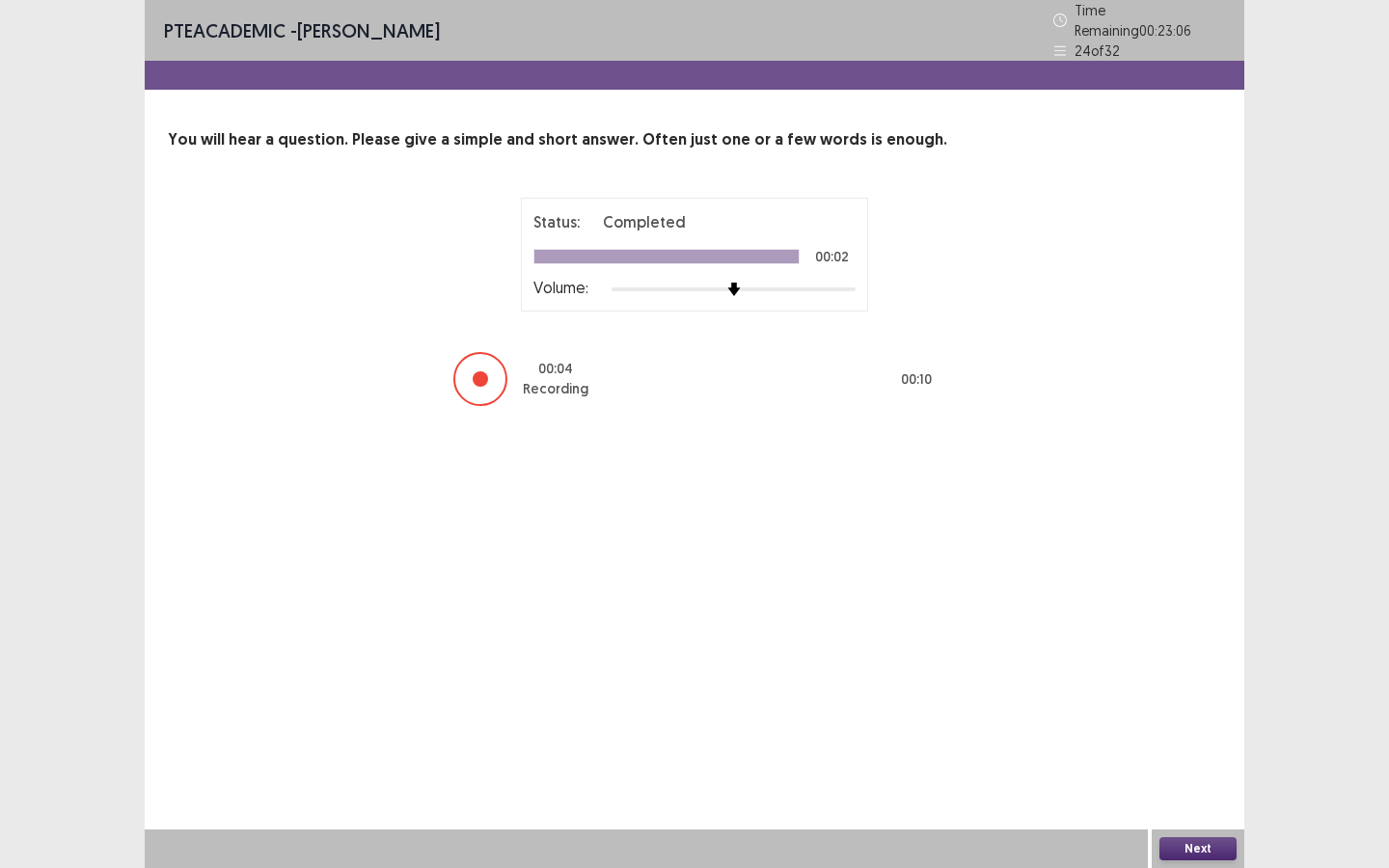
click at [1219, 790] on button "Next" at bounding box center [1198, 848] width 77 height 23
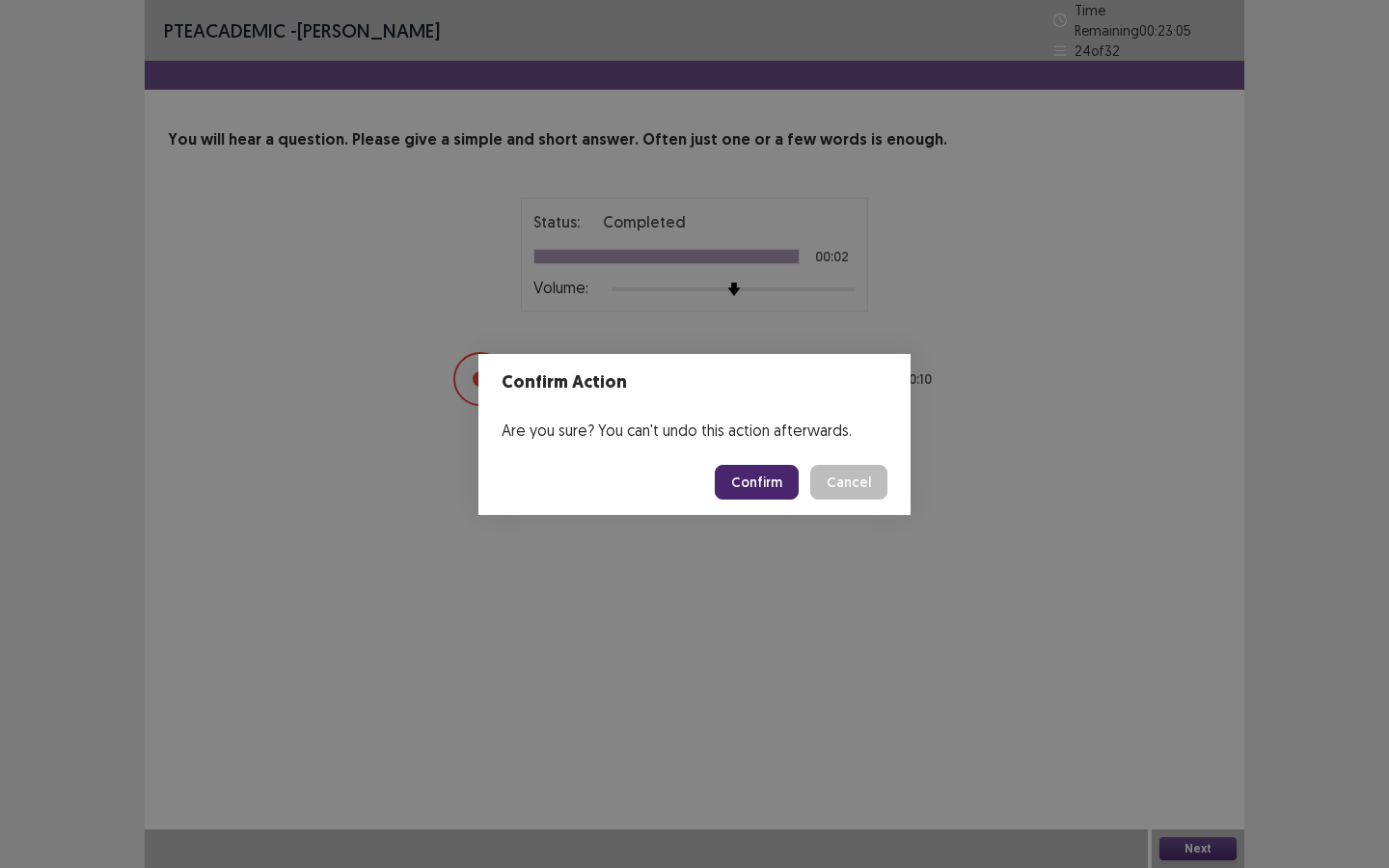
click at [781, 480] on button "Confirm" at bounding box center [756, 482] width 84 height 34
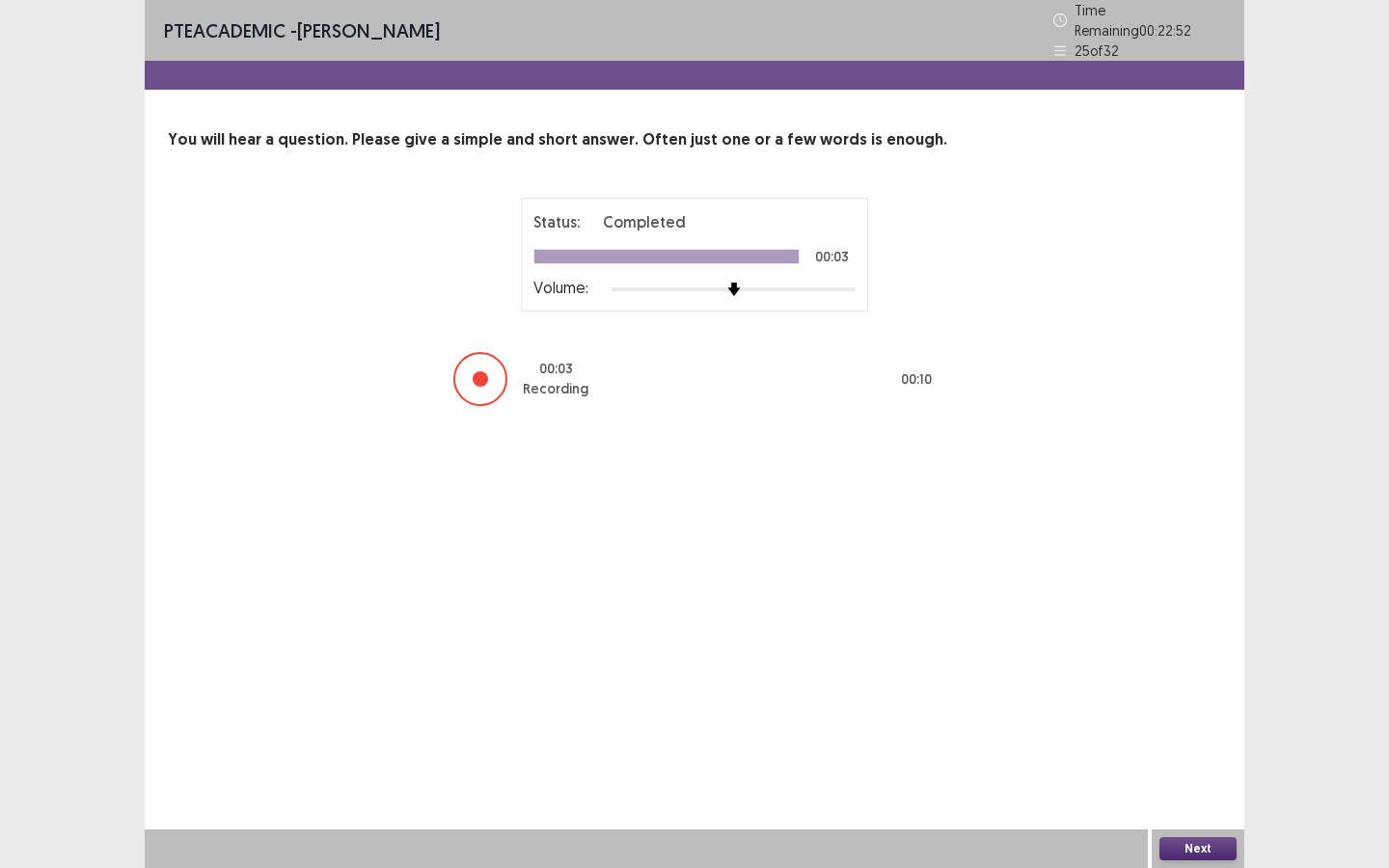
click at [1188, 790] on button "Next" at bounding box center [1198, 848] width 77 height 23
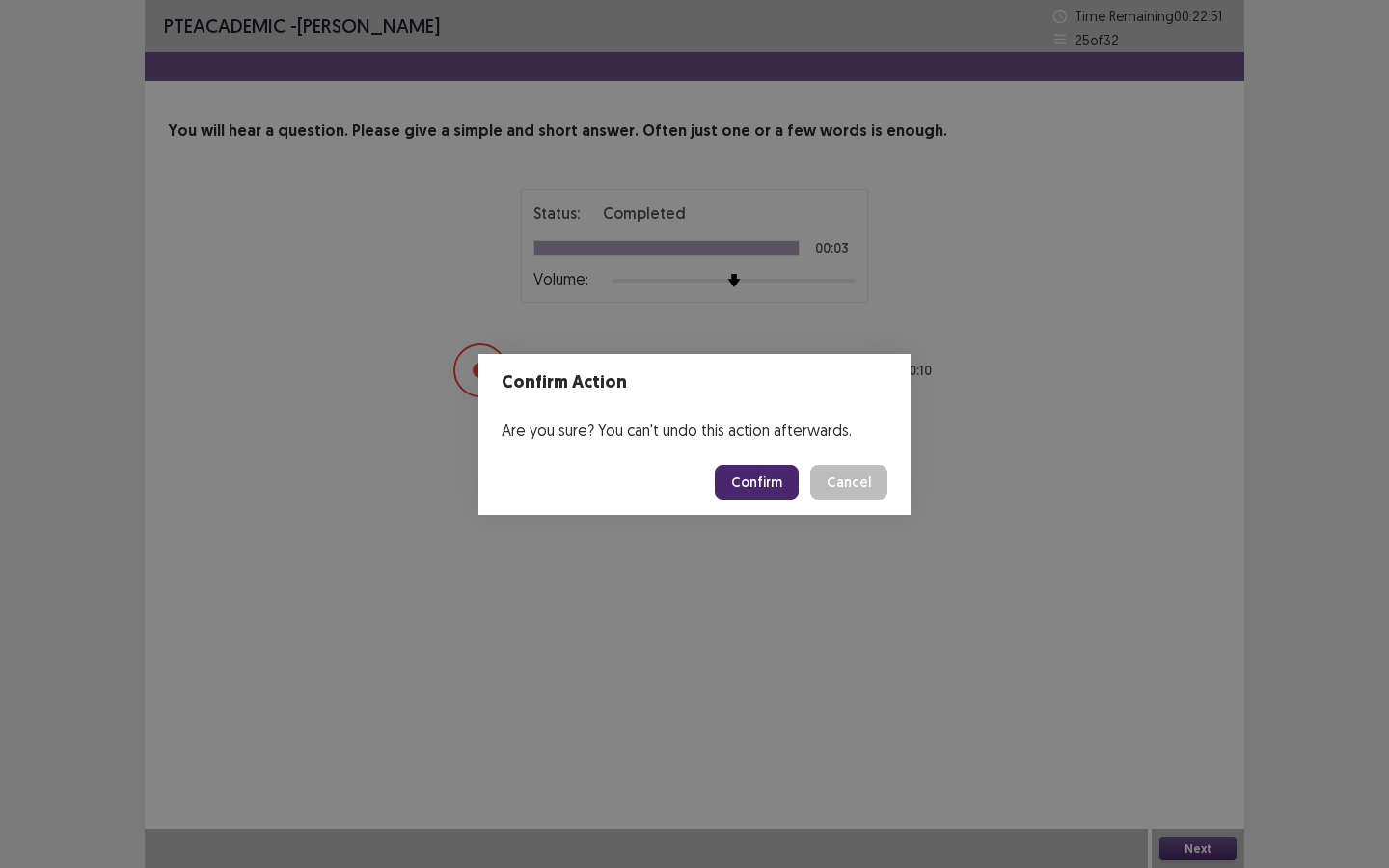
click at [778, 483] on button "Confirm" at bounding box center [756, 482] width 84 height 34
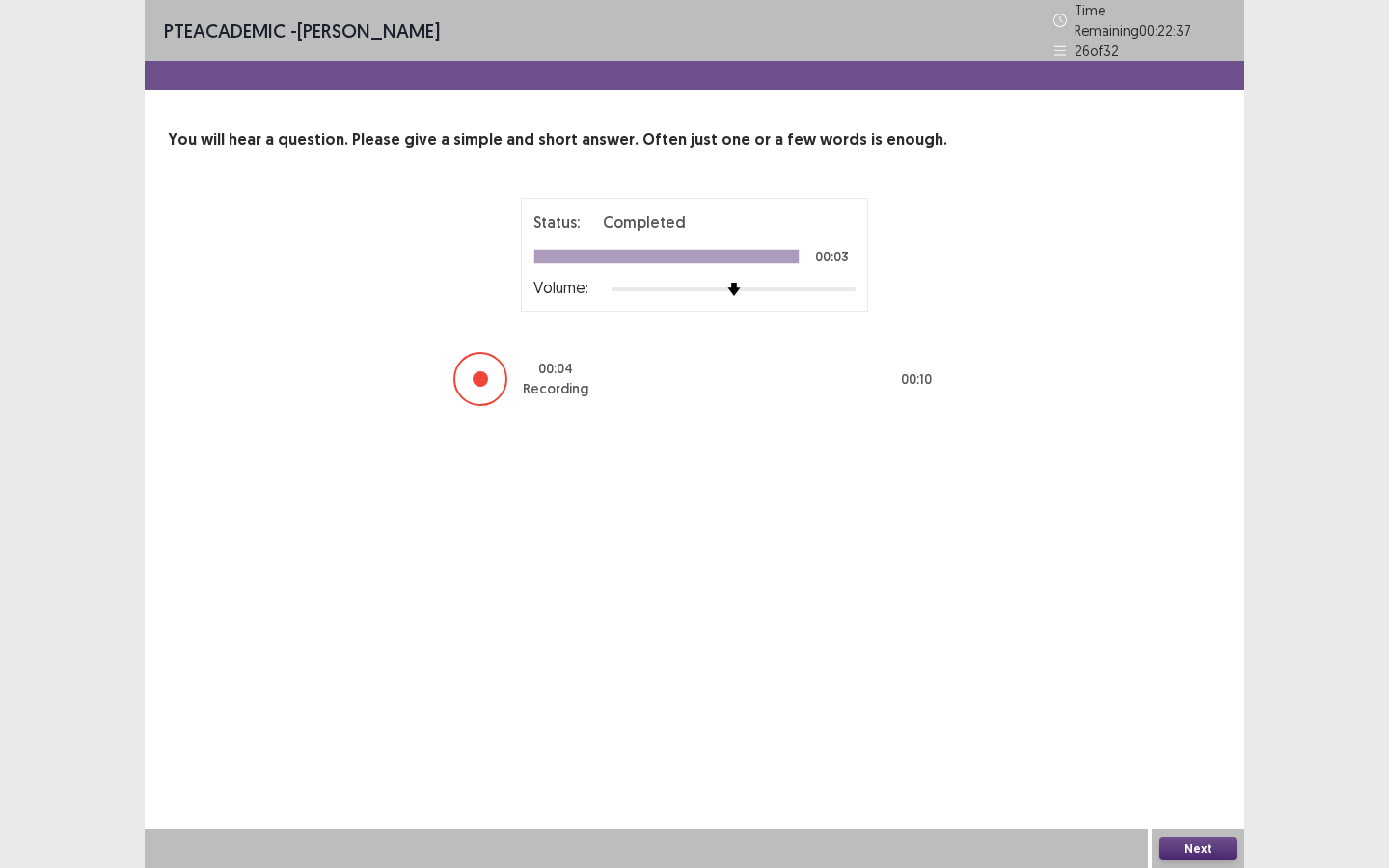
click at [1204, 790] on button "Next" at bounding box center [1198, 848] width 77 height 23
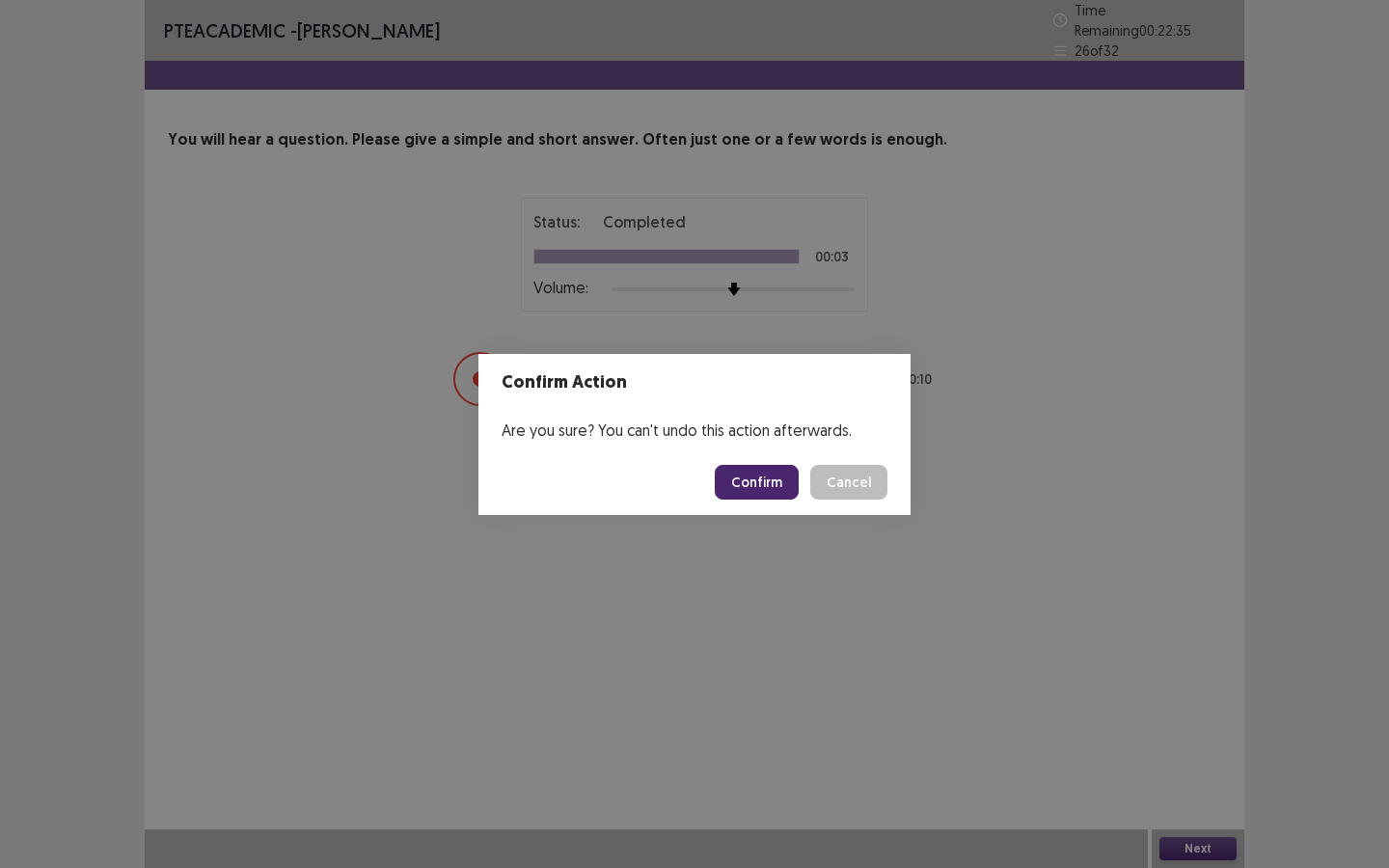
click at [771, 476] on button "Confirm" at bounding box center [756, 482] width 84 height 34
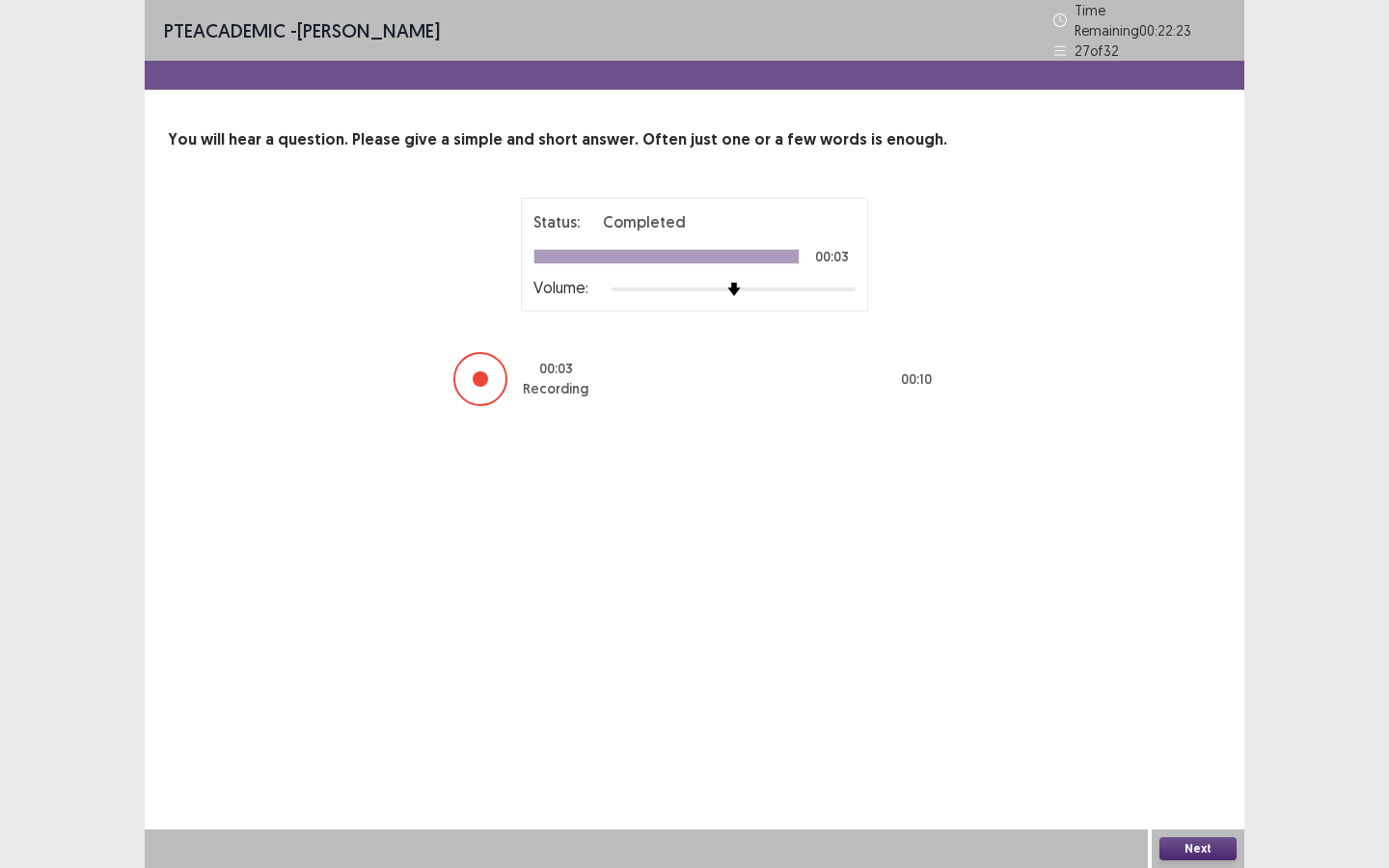
click at [1202, 790] on button "Next" at bounding box center [1198, 848] width 77 height 23
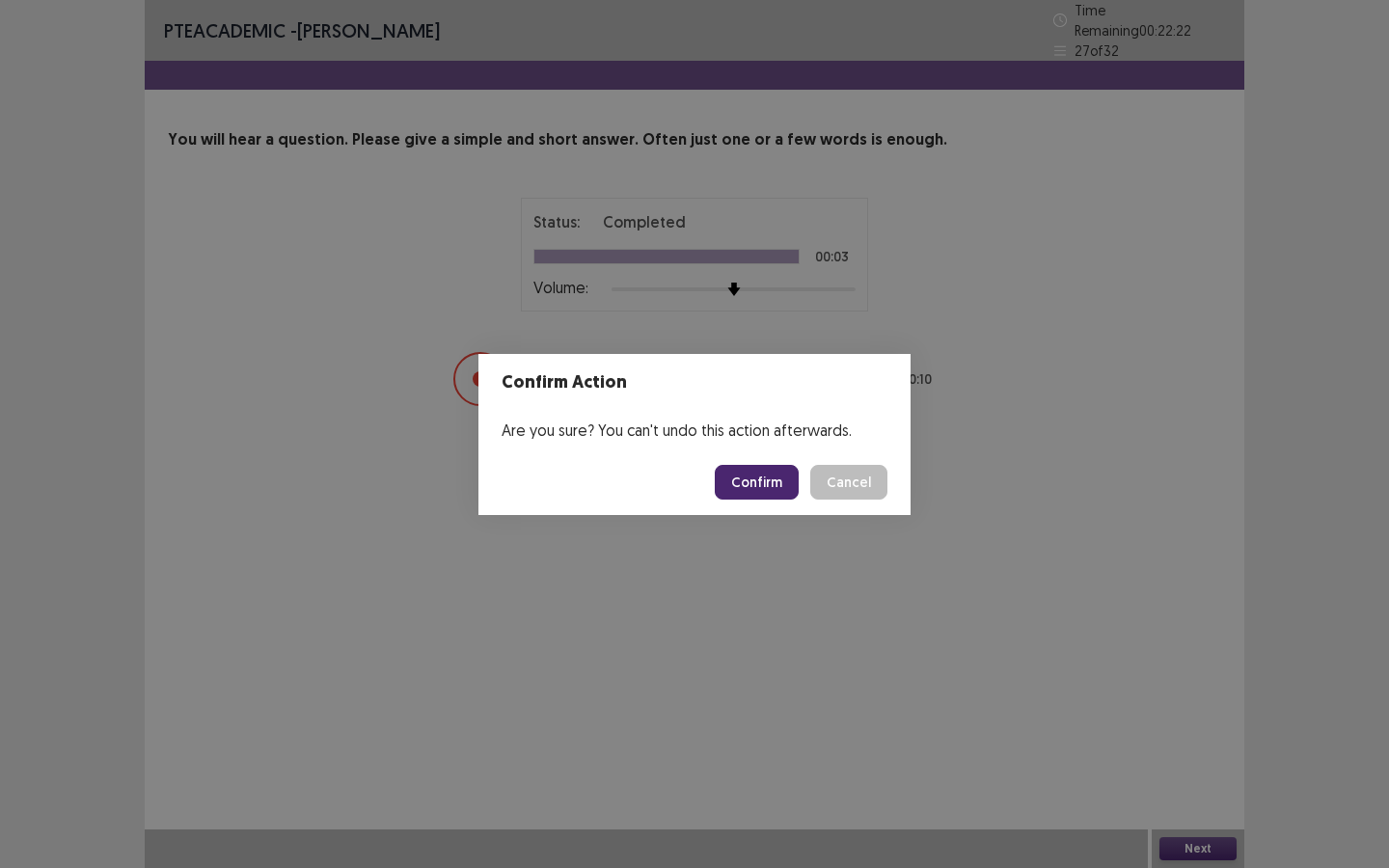
click at [781, 474] on button "Confirm" at bounding box center [756, 482] width 84 height 34
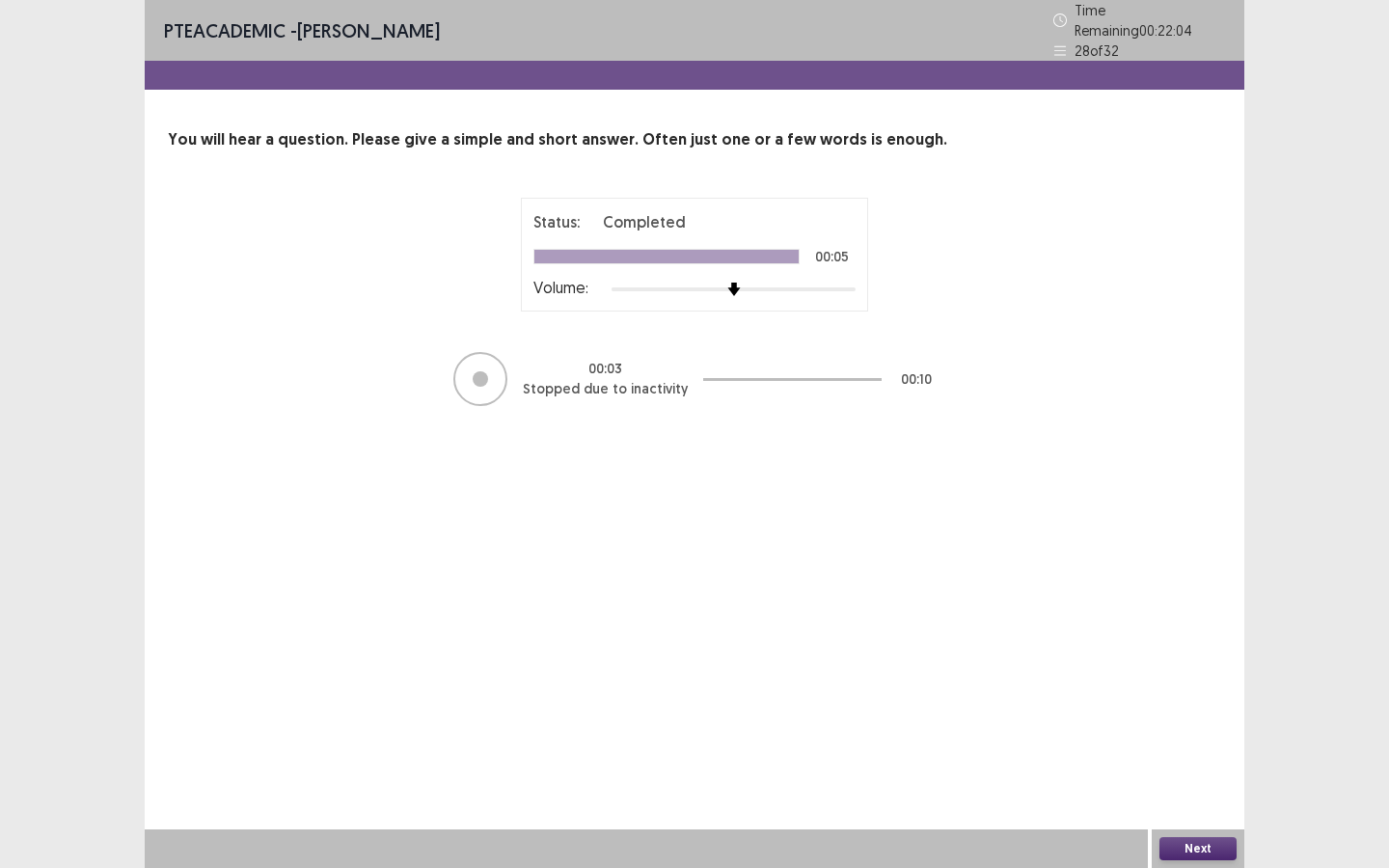
click at [1190, 790] on button "Next" at bounding box center [1198, 848] width 77 height 23
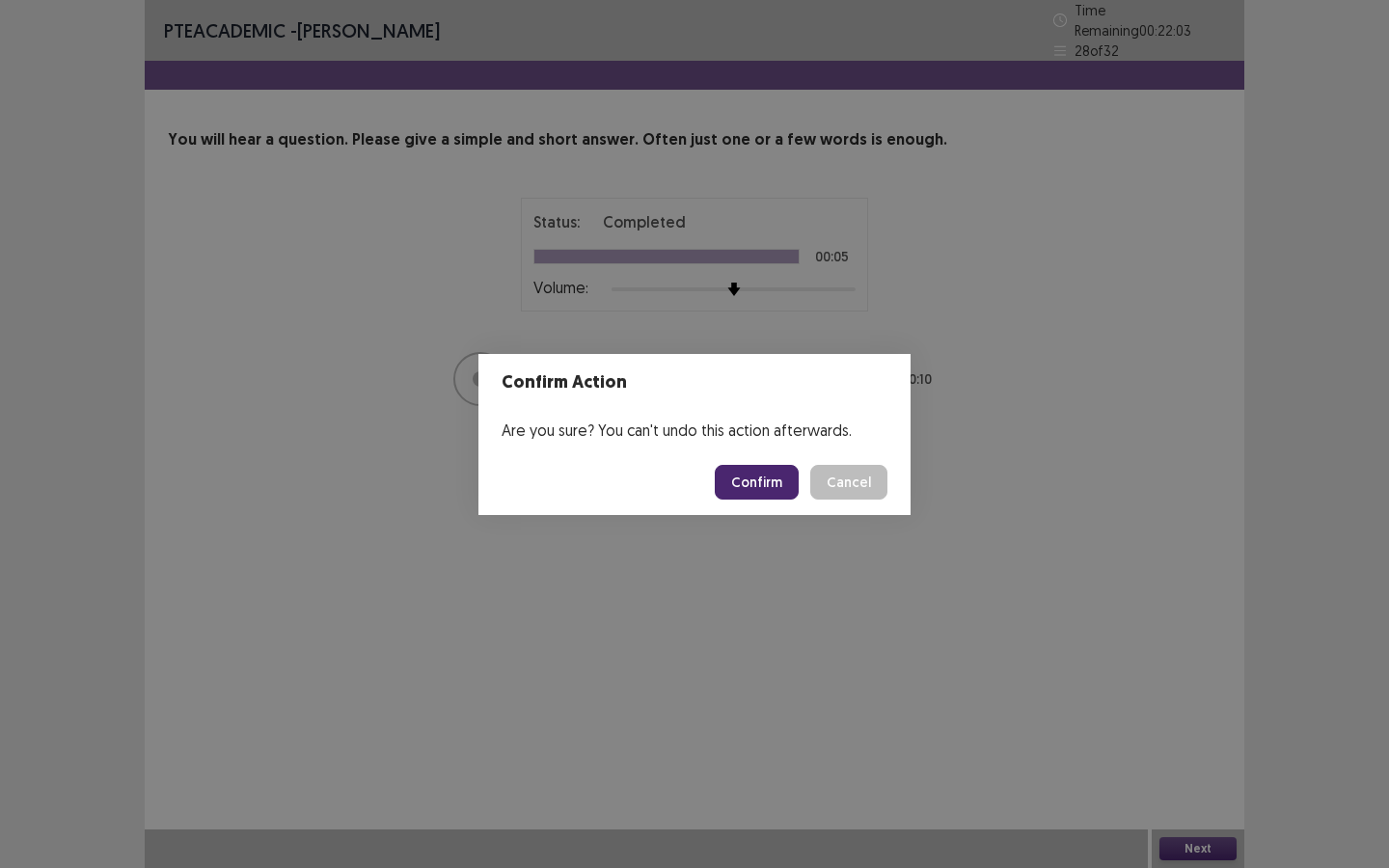
click at [777, 480] on button "Confirm" at bounding box center [756, 482] width 84 height 34
